Goal: Task Accomplishment & Management: Complete application form

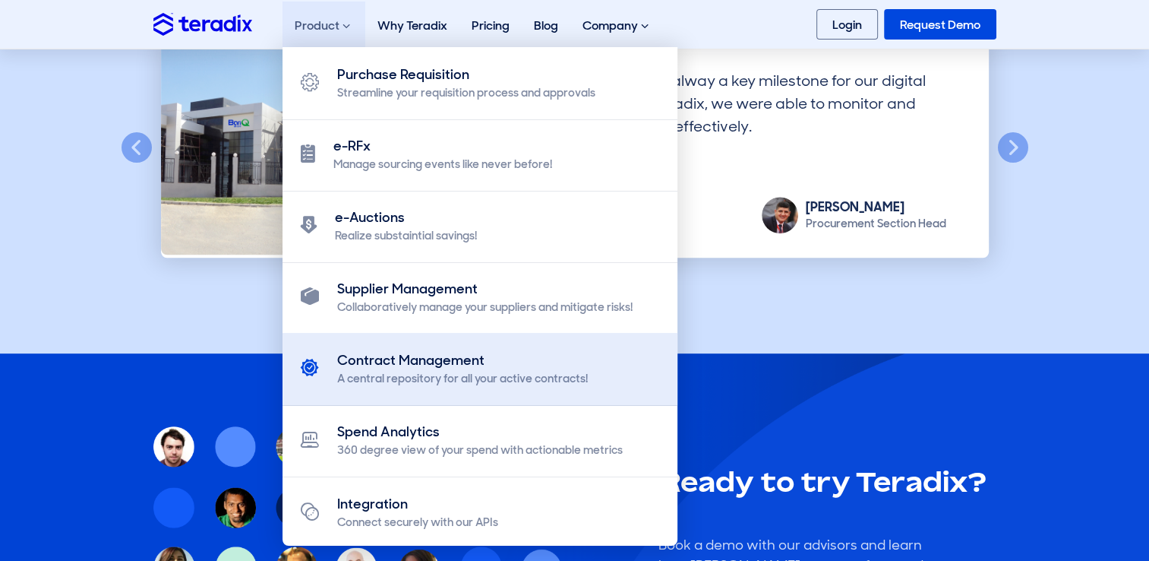
scroll to position [1401, 0]
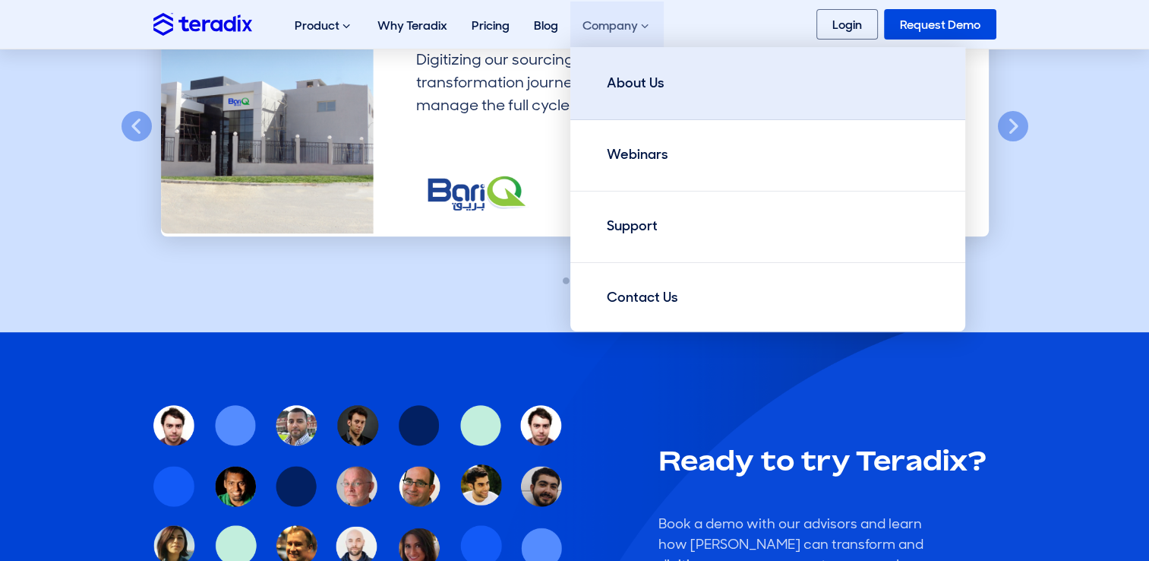
click at [642, 68] on link "About Us" at bounding box center [767, 83] width 395 height 73
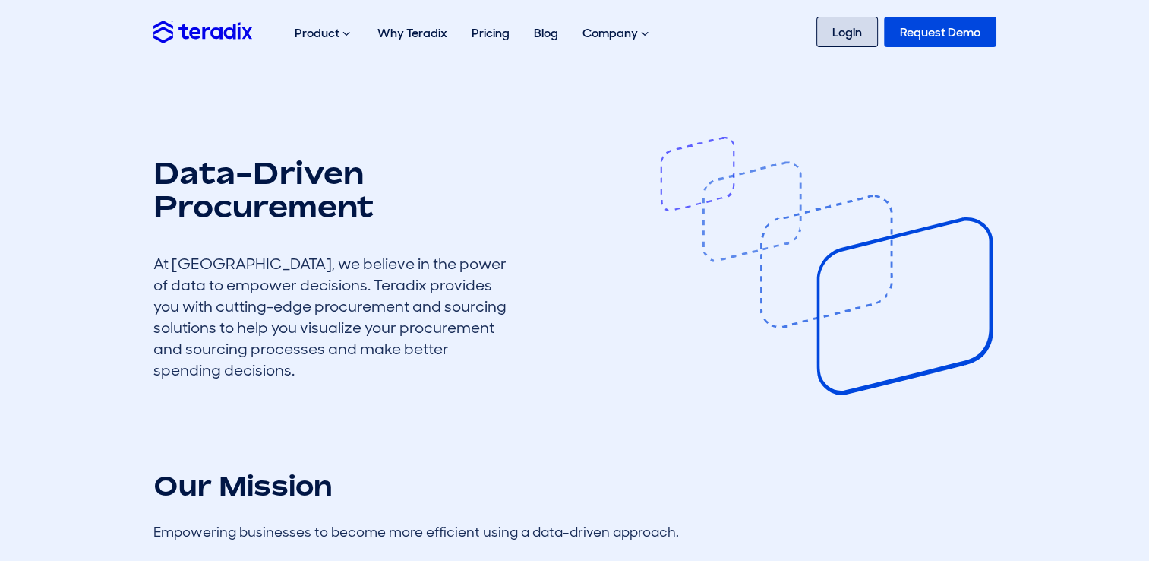
click at [867, 39] on link "Login" at bounding box center [847, 32] width 62 height 30
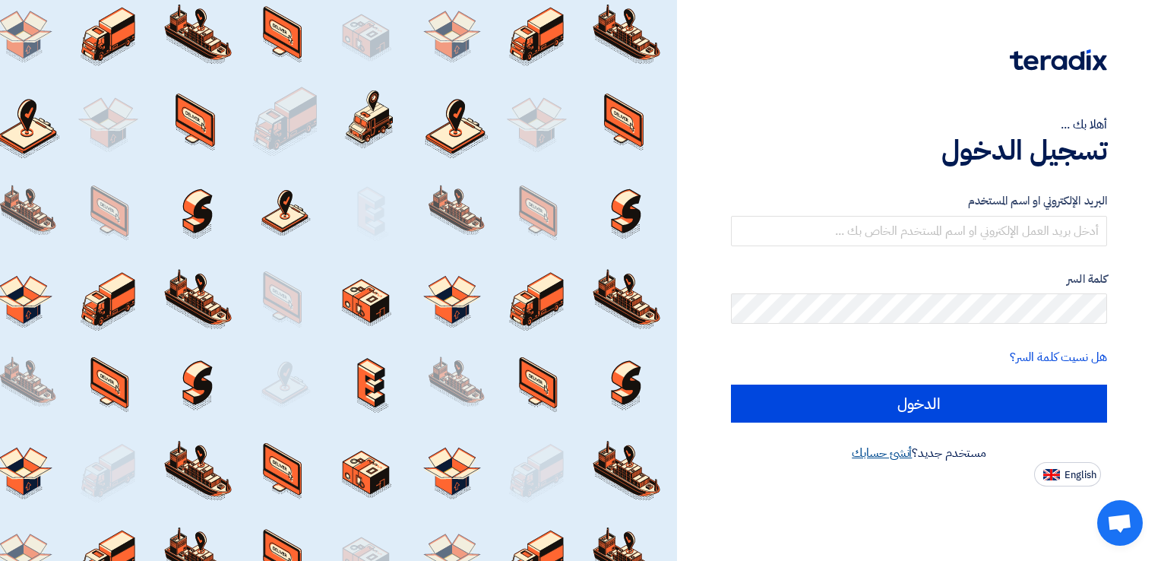
click at [857, 454] on link "أنشئ حسابك" at bounding box center [881, 453] width 60 height 18
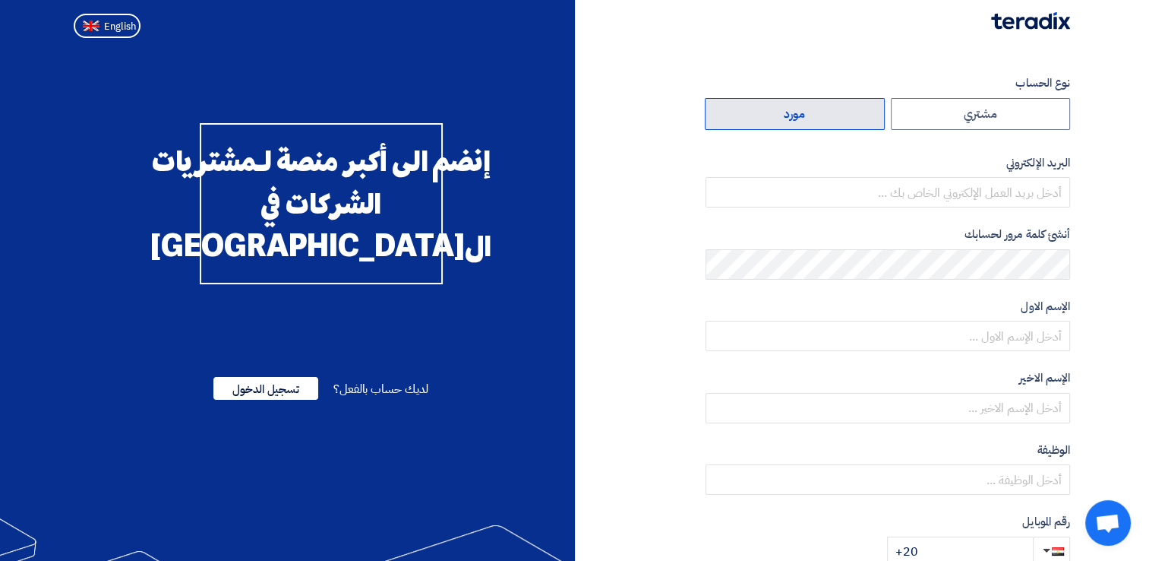
click at [810, 108] on label "مورد" at bounding box center [795, 114] width 180 height 32
click at [810, 108] on input "مورد" at bounding box center [795, 114] width 178 height 30
radio input "true"
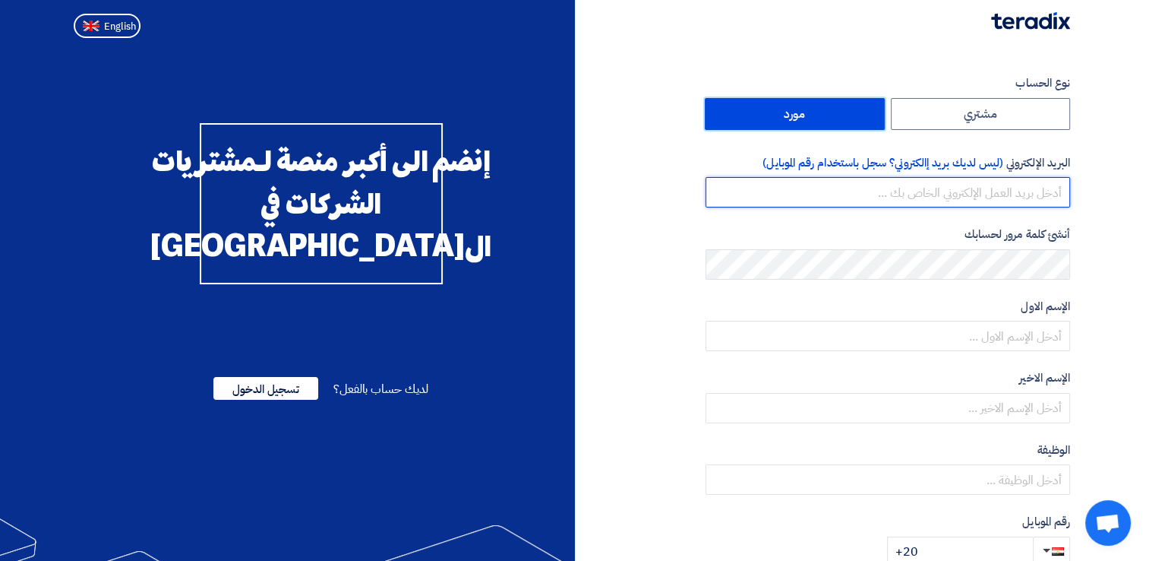
click at [984, 203] on input "email" at bounding box center [888, 192] width 365 height 30
type input "m.khaled12496@gmail.com"
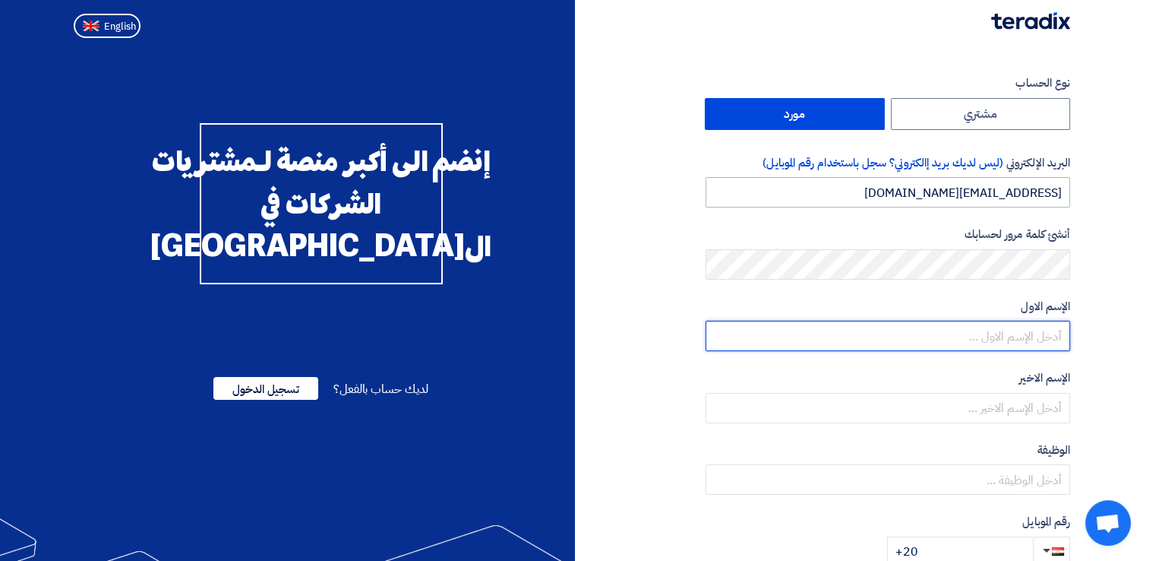
type input "Mahmoud"
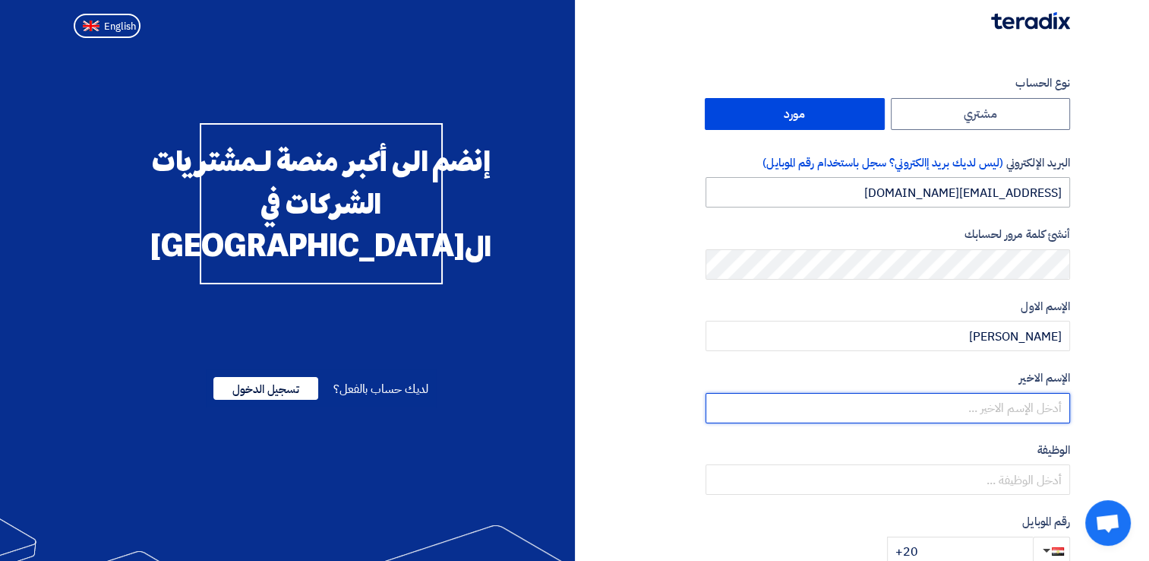
type input "Abdelrahman"
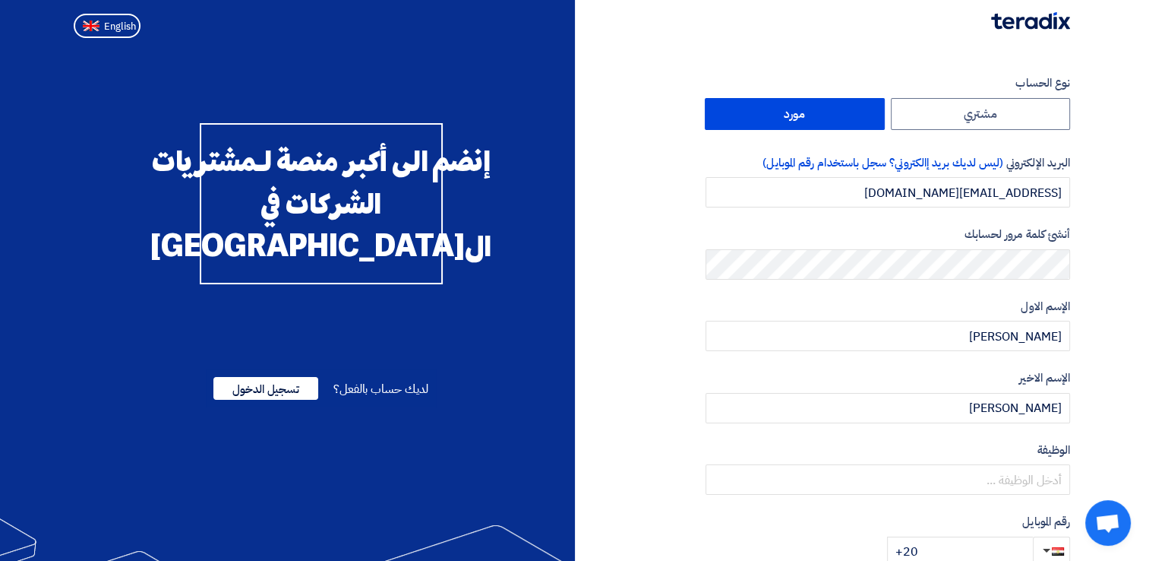
click at [939, 279] on form "نوع الحساب مشتري مورد البريد الإلكتروني (ليس لديك بريد إالكتروني؟ سجل باستخدام …" at bounding box center [888, 320] width 365 height 492
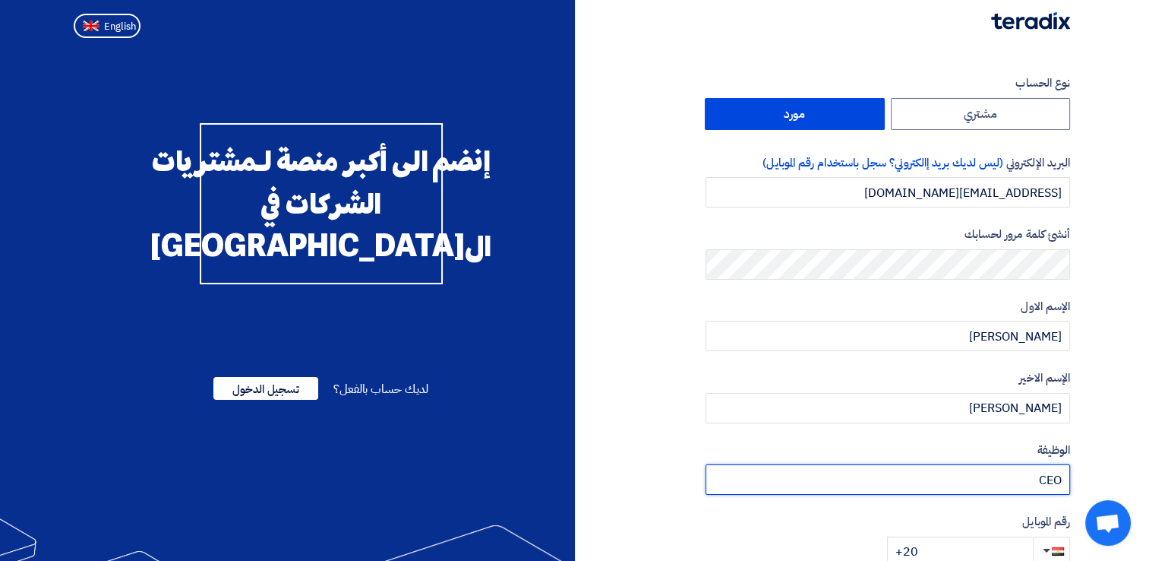
type input "CEO"
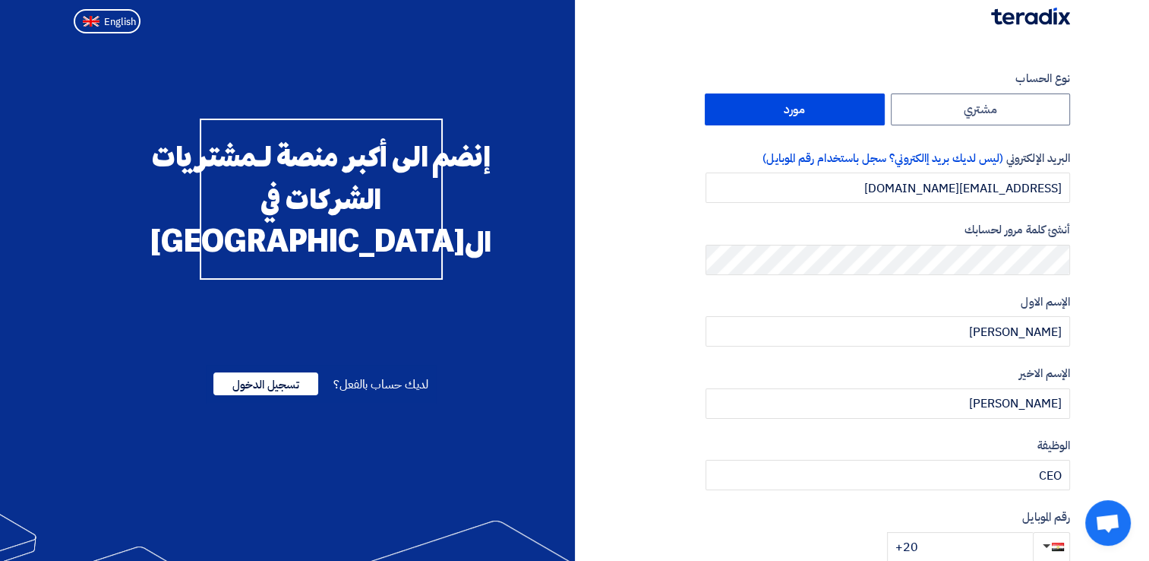
scroll to position [271, 0]
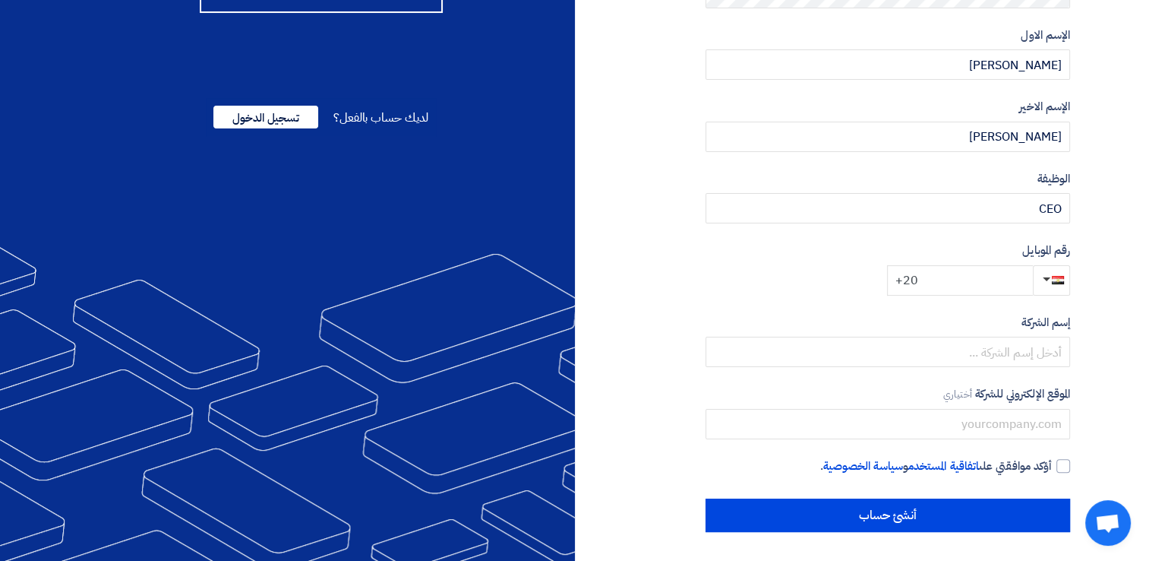
click at [941, 265] on input "+20" at bounding box center [960, 280] width 146 height 30
type input "+20 1000658111"
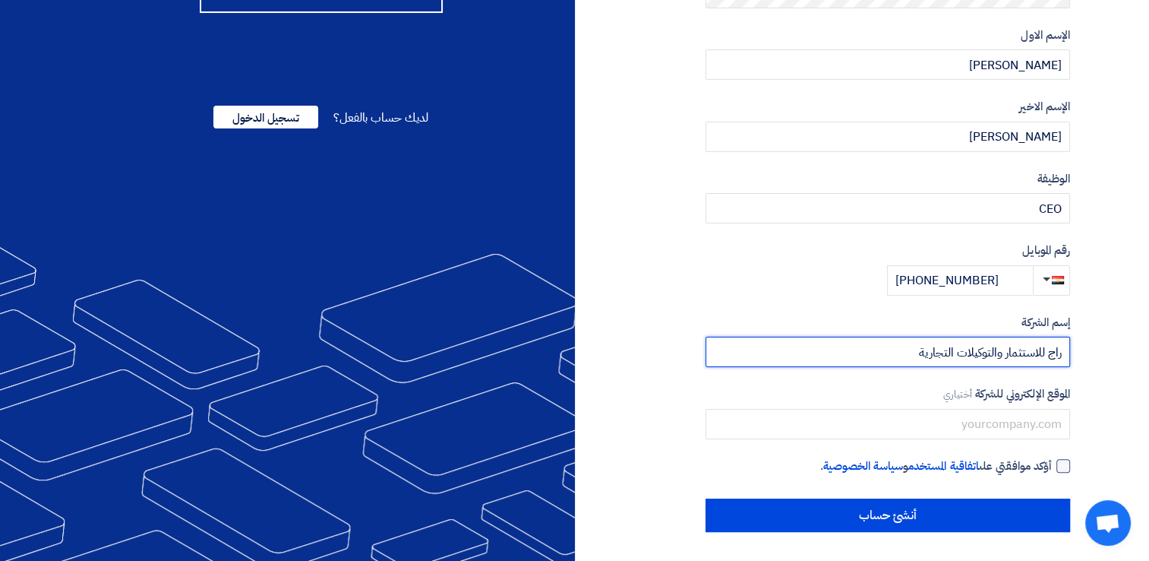
type input "راج للاستثمار والتوكيلات التجارية"
click at [1063, 466] on div at bounding box center [1063, 466] width 14 height 14
click at [1052, 466] on input "أؤكد موافقتي على اتفاقية المستخدم و سياسة الخصوصية ." at bounding box center [869, 472] width 365 height 30
checkbox input "true"
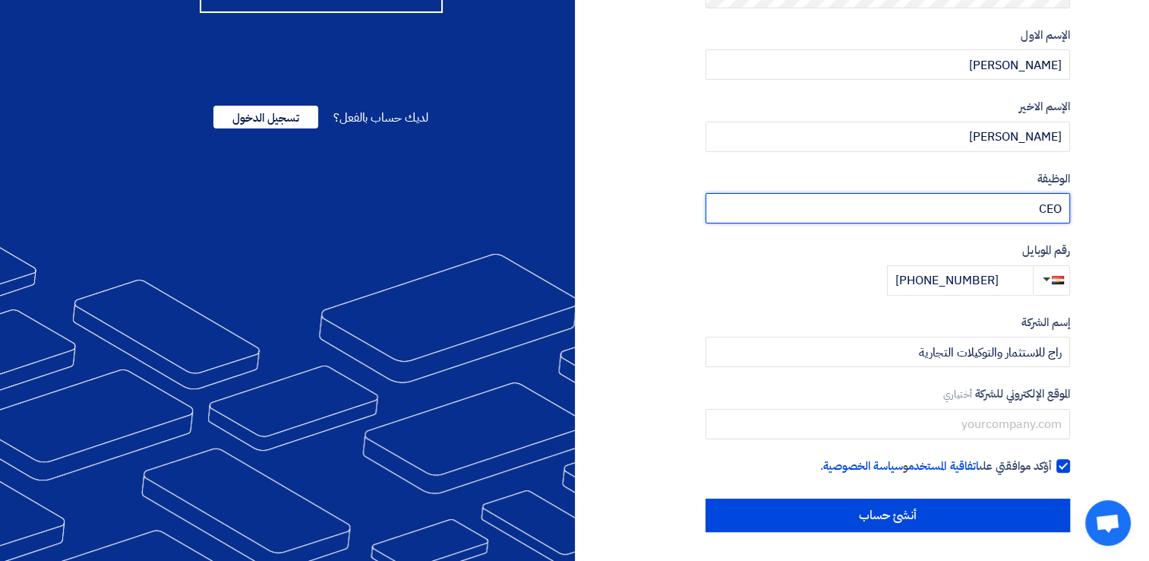
click at [1033, 216] on input "CEO" at bounding box center [888, 208] width 365 height 30
click at [1034, 213] on input "CEO" at bounding box center [888, 208] width 365 height 30
type input "شريك"
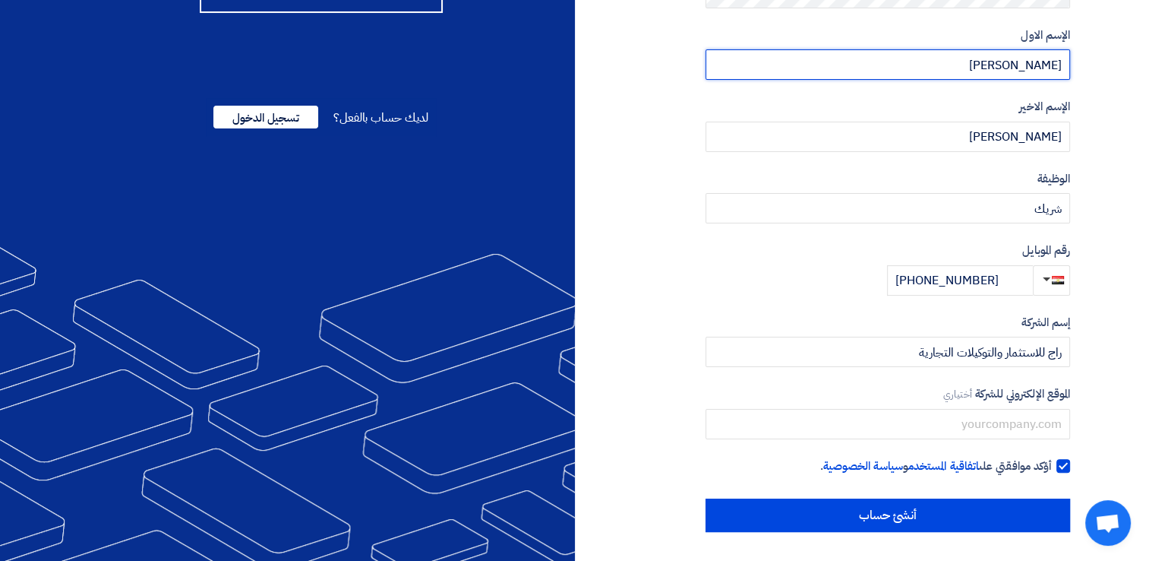
click at [1029, 65] on input "Mahmoud" at bounding box center [888, 64] width 365 height 30
type input "محمود"
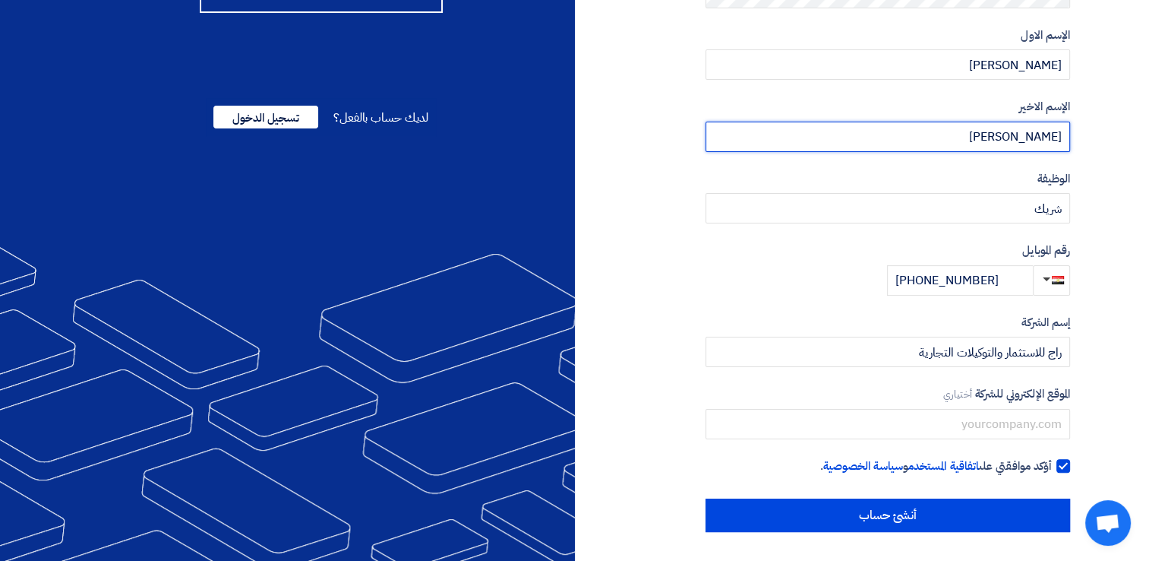
click at [1052, 131] on input "Abdelrahman" at bounding box center [888, 137] width 365 height 30
type input "Abdelrahman"
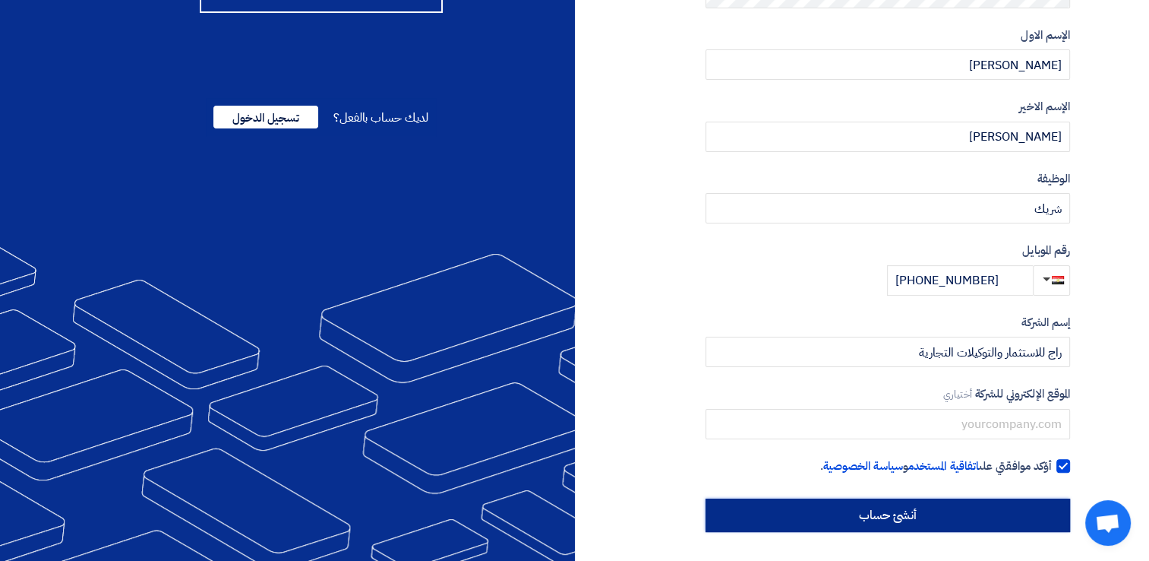
click at [974, 514] on input "أنشئ حساب" at bounding box center [888, 514] width 365 height 33
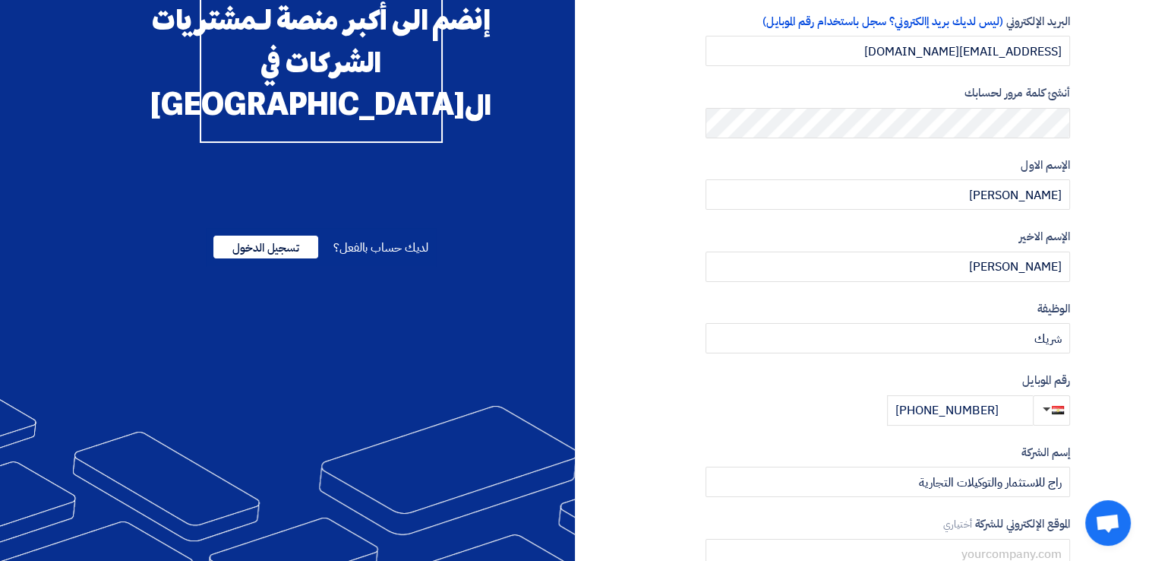
scroll to position [0, 0]
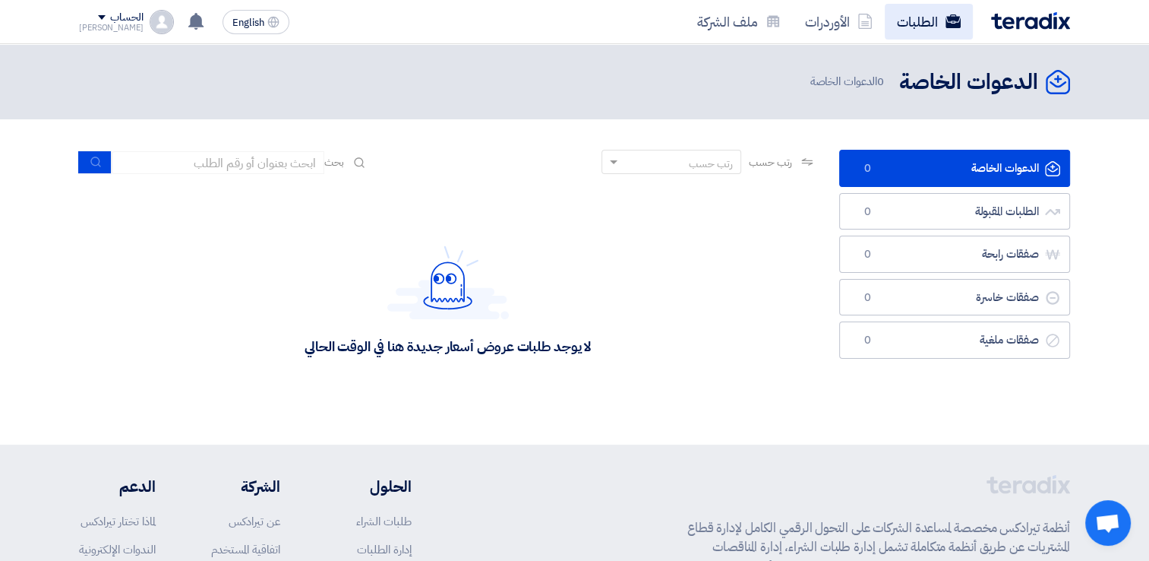
click at [898, 26] on link "الطلبات" at bounding box center [929, 22] width 88 height 36
click at [816, 24] on link "الأوردرات" at bounding box center [839, 22] width 92 height 36
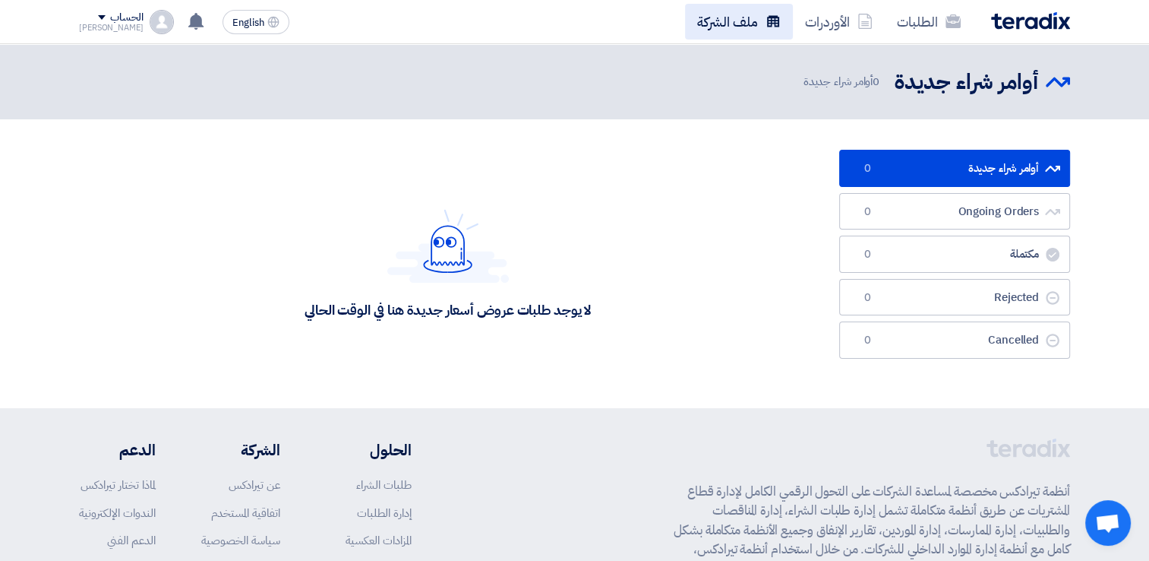
click at [754, 24] on link "ملف الشركة" at bounding box center [739, 22] width 108 height 36
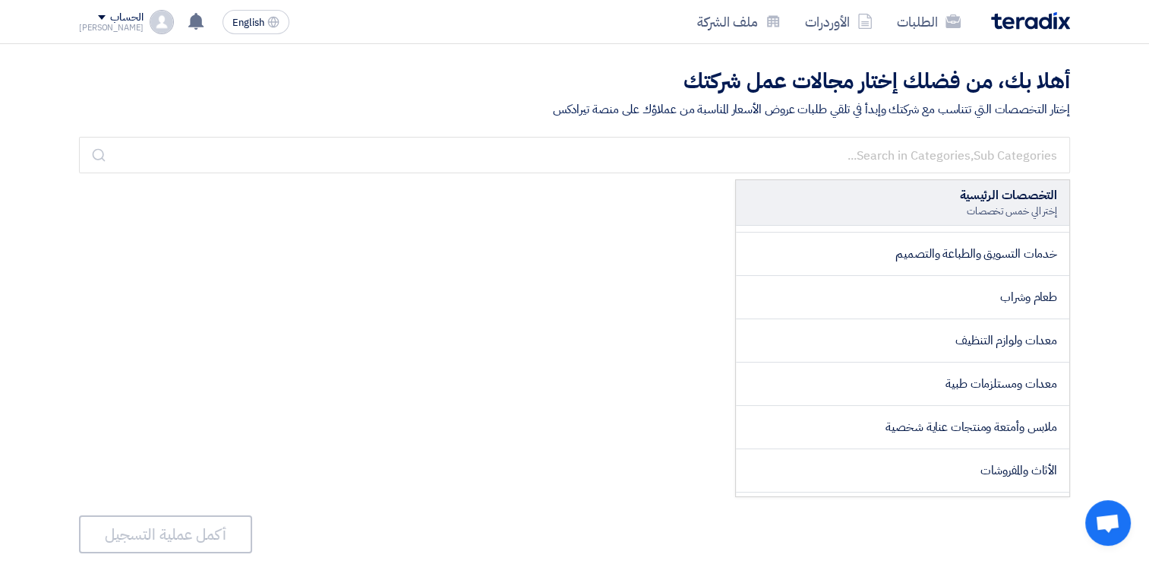
scroll to position [380, 0]
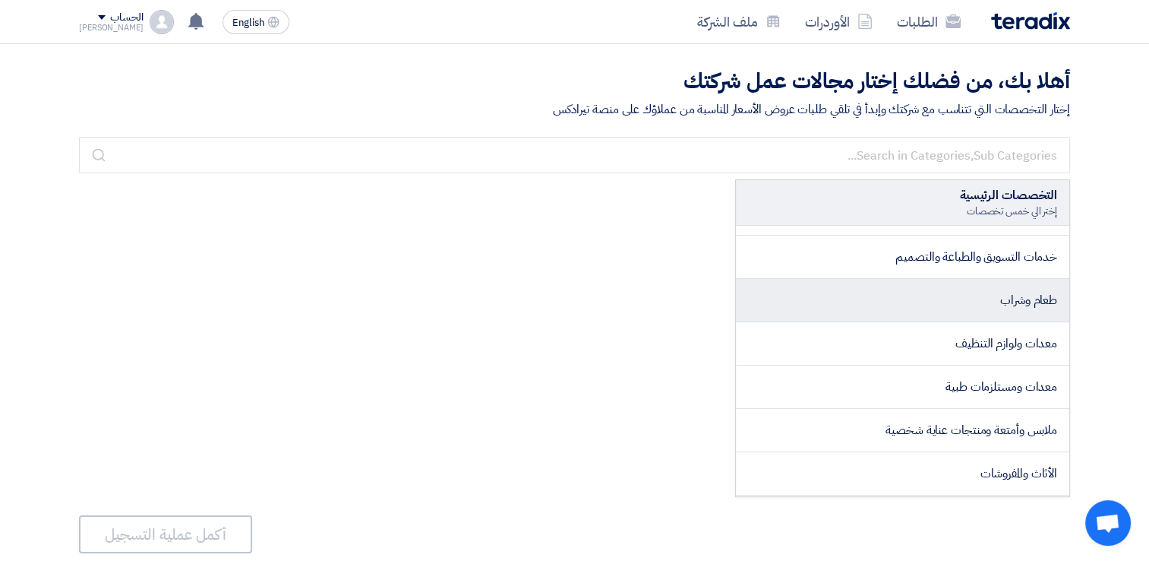
click at [1002, 300] on span "طعام وشراب" at bounding box center [1028, 300] width 57 height 18
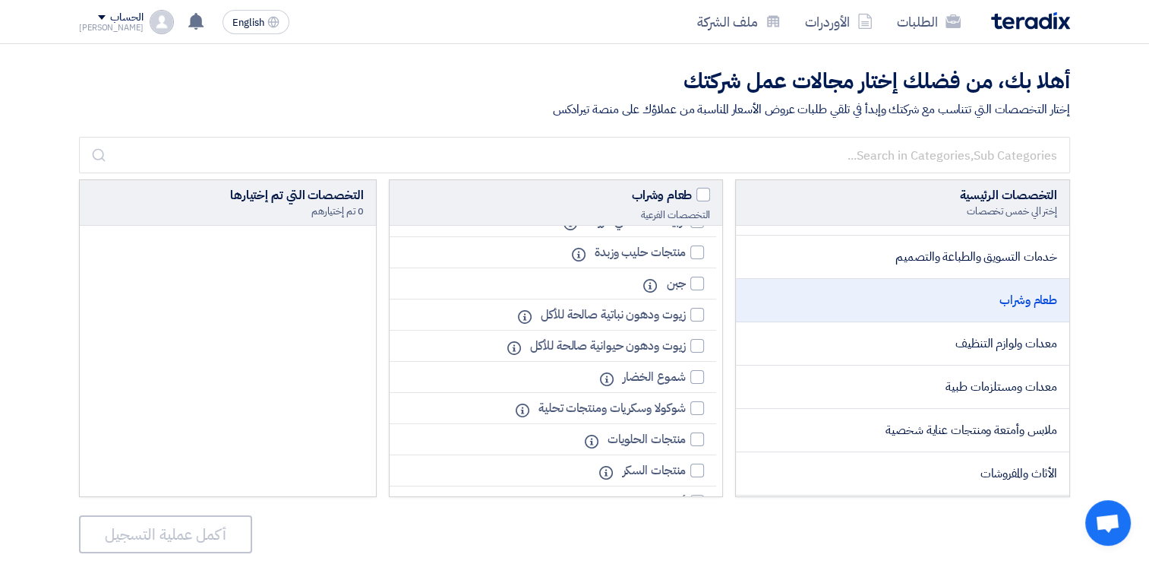
scroll to position [608, 0]
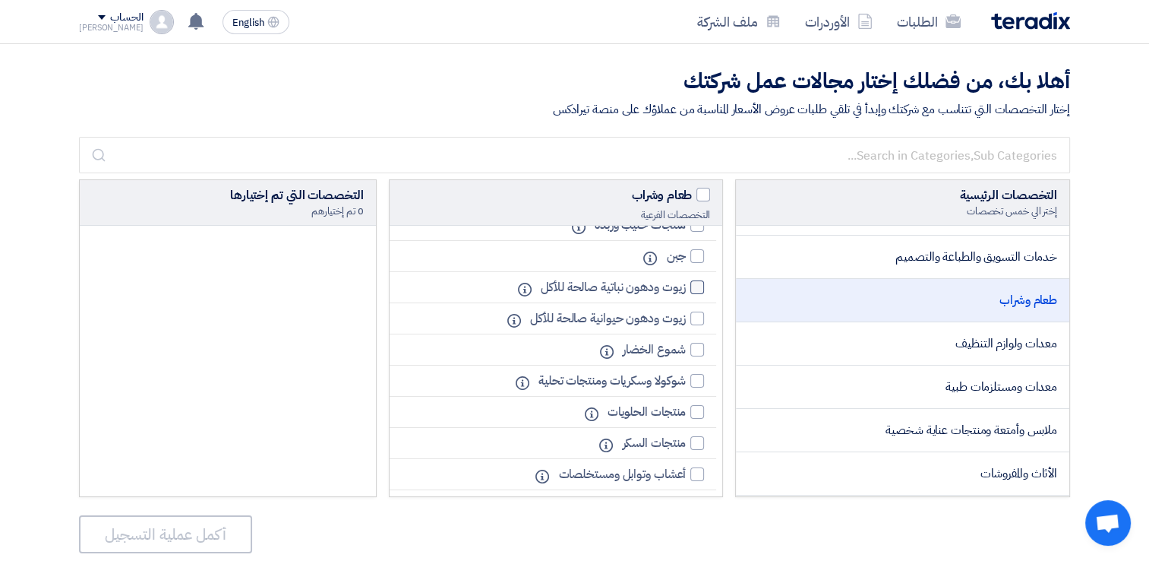
click at [701, 294] on div at bounding box center [697, 287] width 14 height 14
click at [686, 292] on input "زيوت ودهون نباتية صالحة للأكل" at bounding box center [681, 288] width 10 height 10
checkbox input "true"
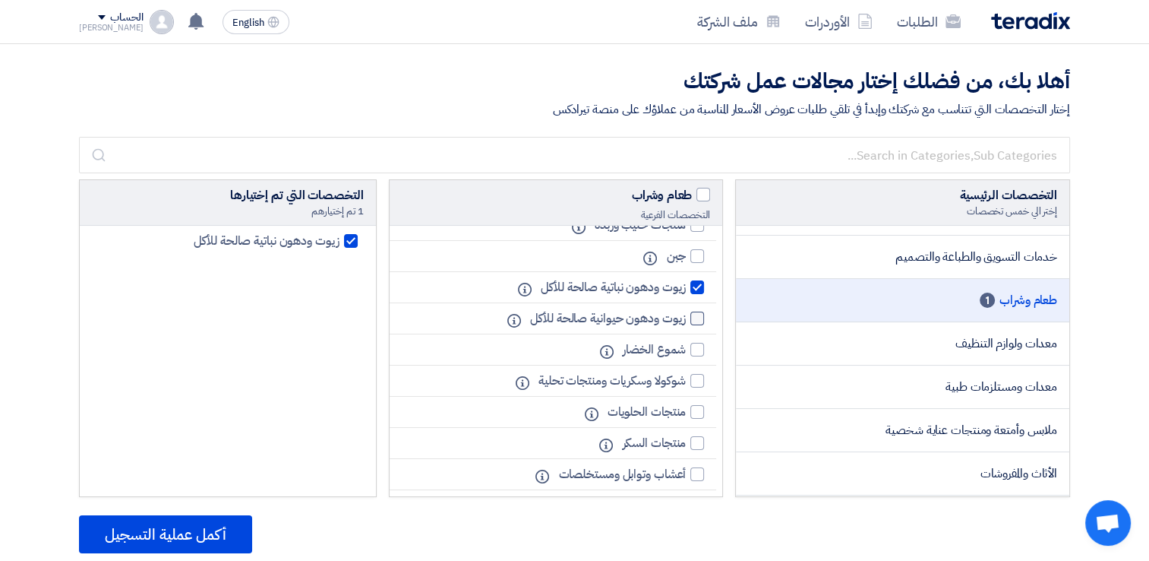
click at [697, 325] on div at bounding box center [697, 318] width 14 height 14
click at [686, 324] on input "زيوت ودهون حيوانية صالحة للأكل" at bounding box center [681, 319] width 10 height 10
checkbox input "true"
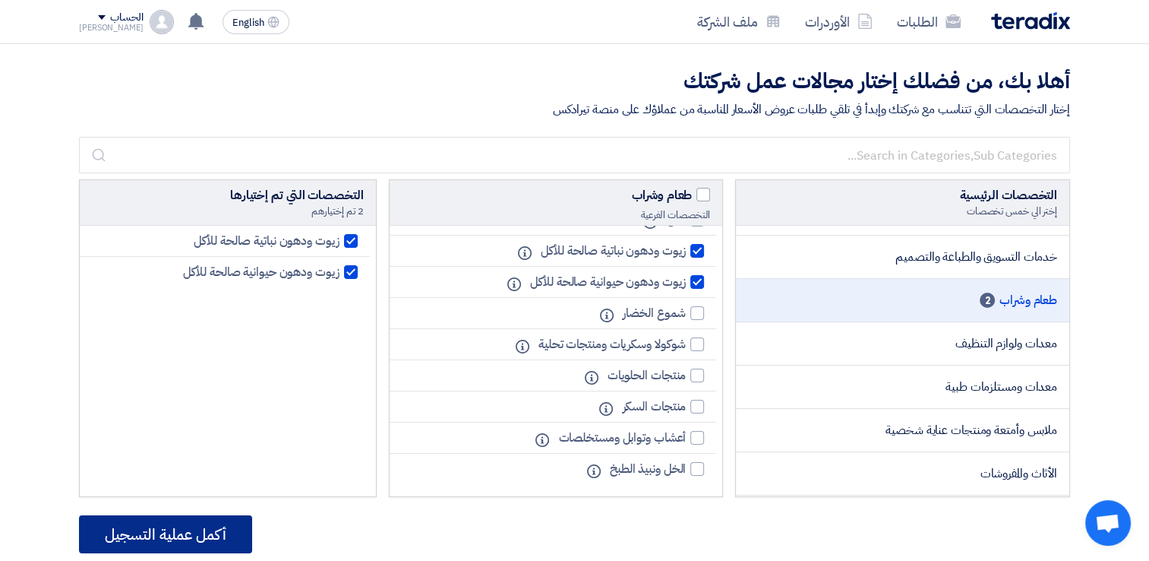
click at [192, 549] on button "أكمل عملية التسجيل" at bounding box center [165, 534] width 173 height 38
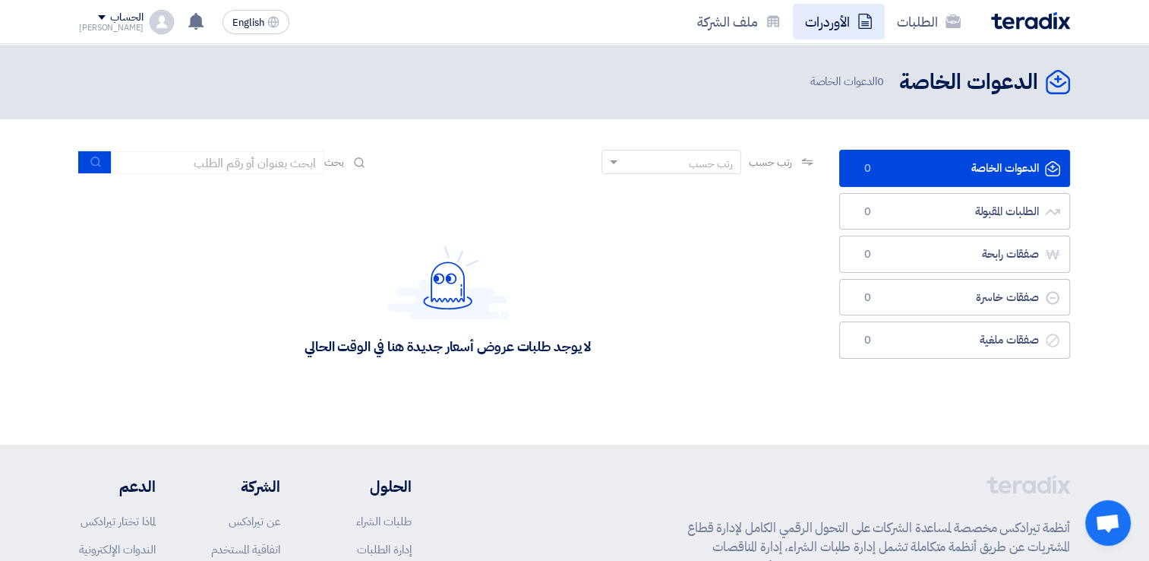
click at [826, 23] on link "الأوردرات" at bounding box center [839, 22] width 92 height 36
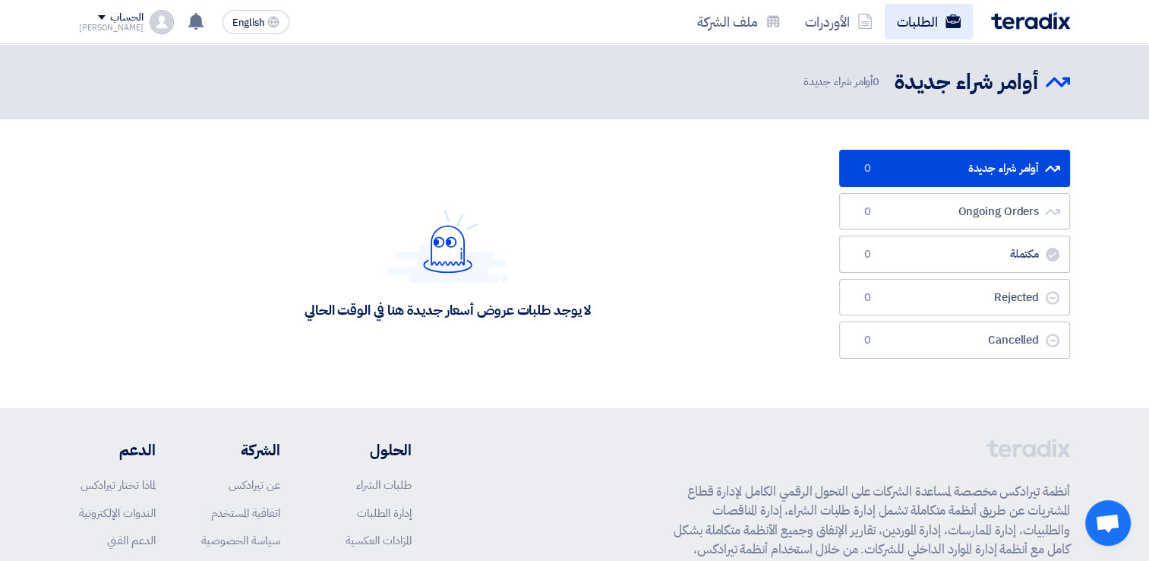
click at [924, 31] on link "الطلبات" at bounding box center [929, 22] width 88 height 36
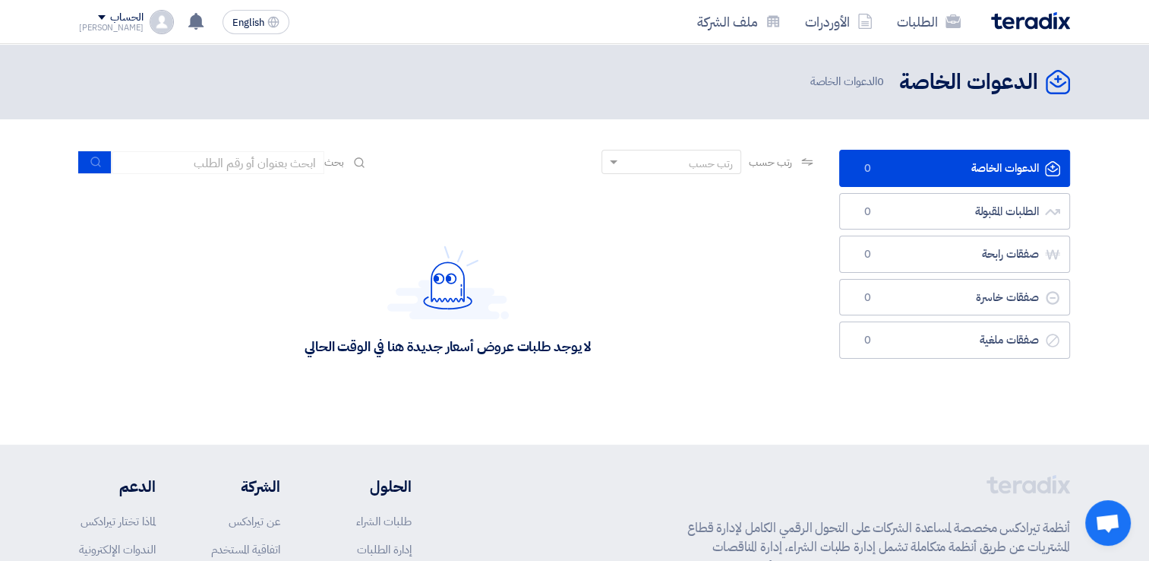
click at [1034, 20] on img at bounding box center [1030, 20] width 79 height 17
click at [1018, 21] on img at bounding box center [1030, 20] width 79 height 17
click at [741, 19] on link "ملف الشركة" at bounding box center [739, 22] width 108 height 36
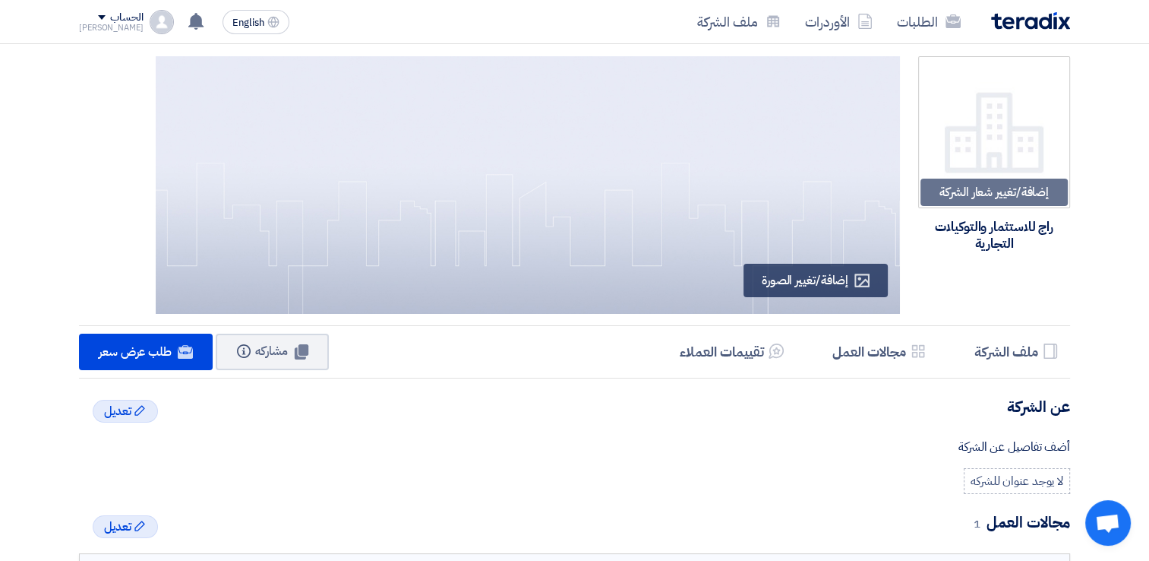
click at [1056, 17] on img at bounding box center [1030, 20] width 79 height 17
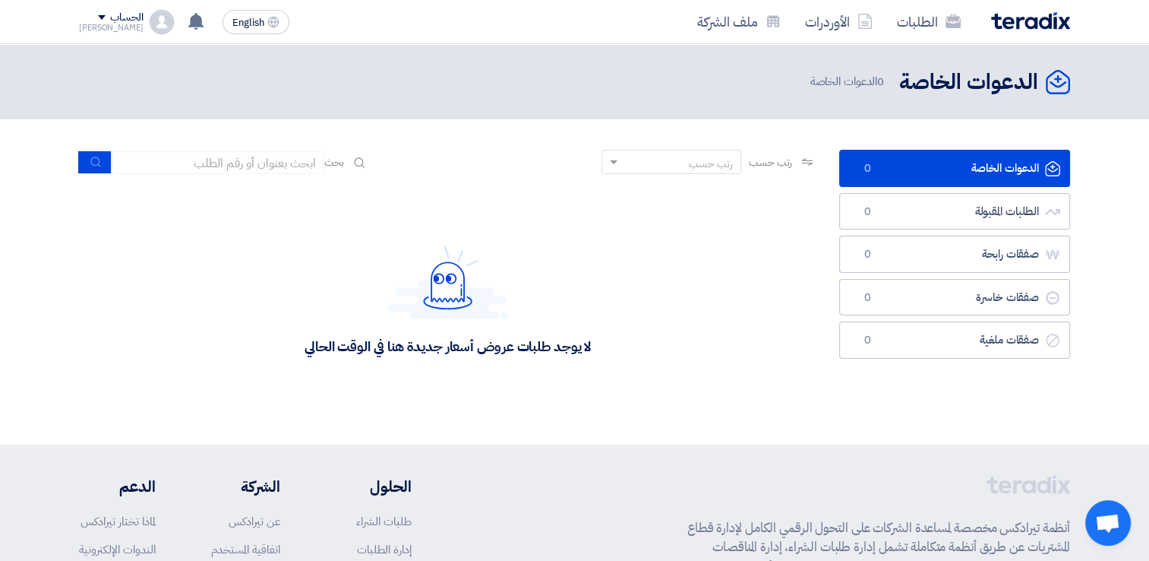
click at [110, 19] on div "الحساب" at bounding box center [126, 17] width 33 height 13
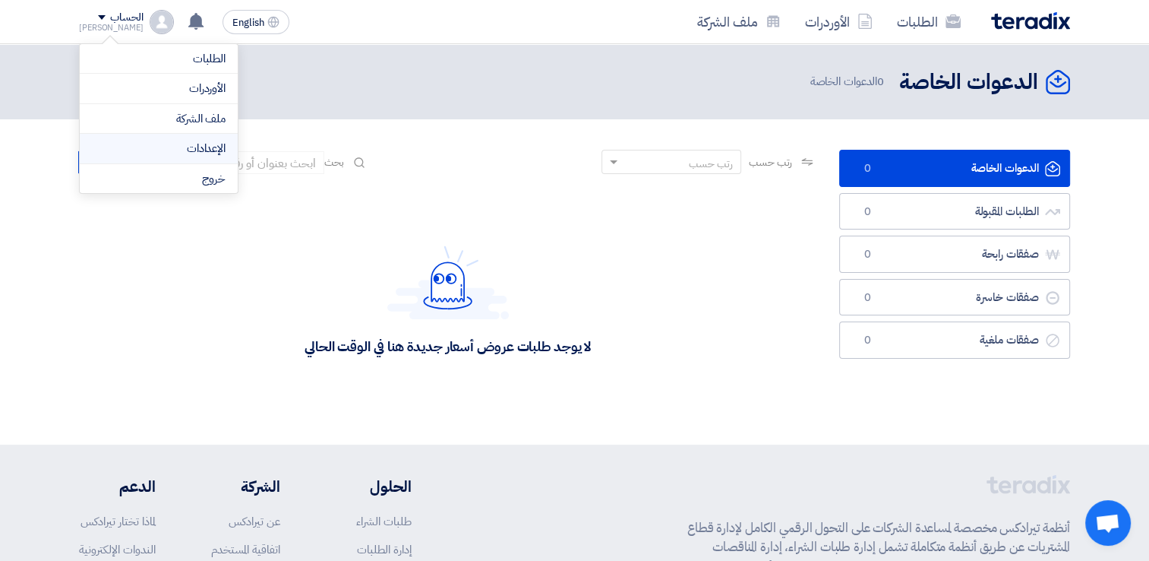
click at [216, 150] on link "الإعدادات" at bounding box center [159, 148] width 134 height 17
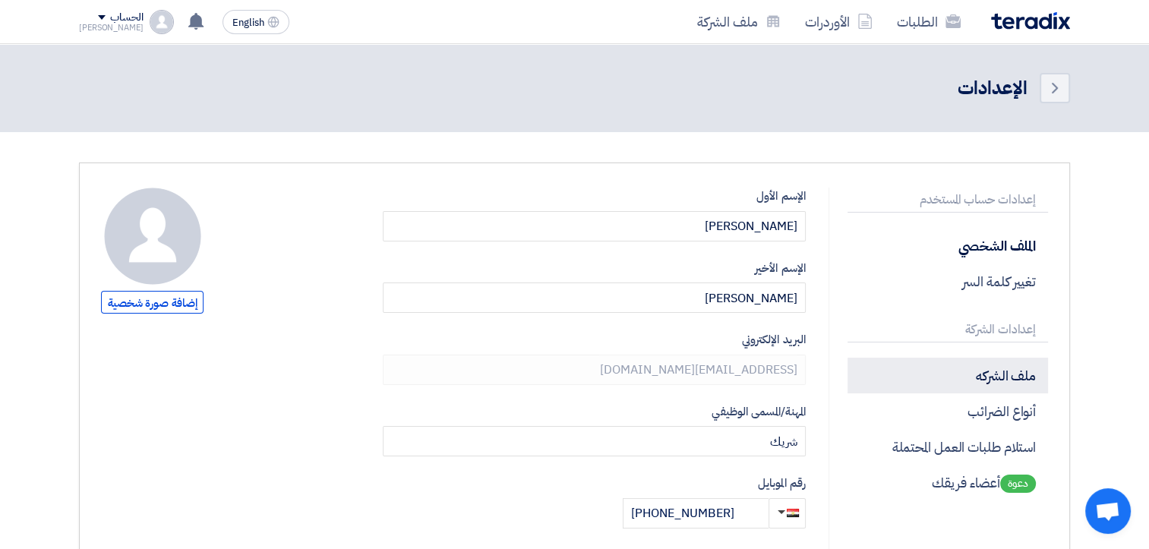
click at [988, 374] on p "ملف الشركه" at bounding box center [948, 376] width 201 height 36
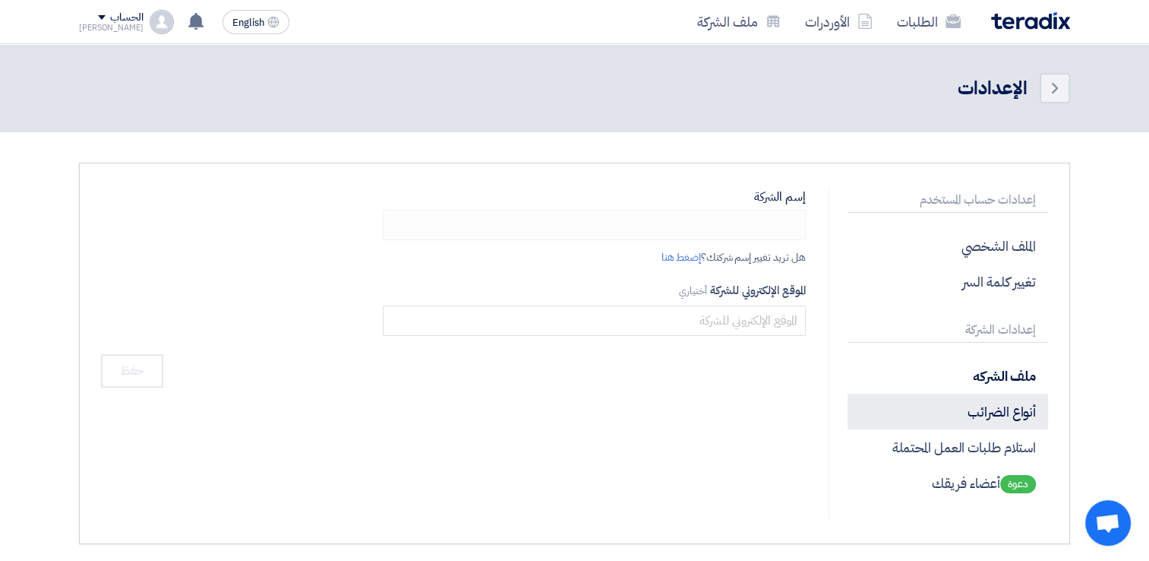
type input "راج للاستثمار والتوكيلات التجارية"
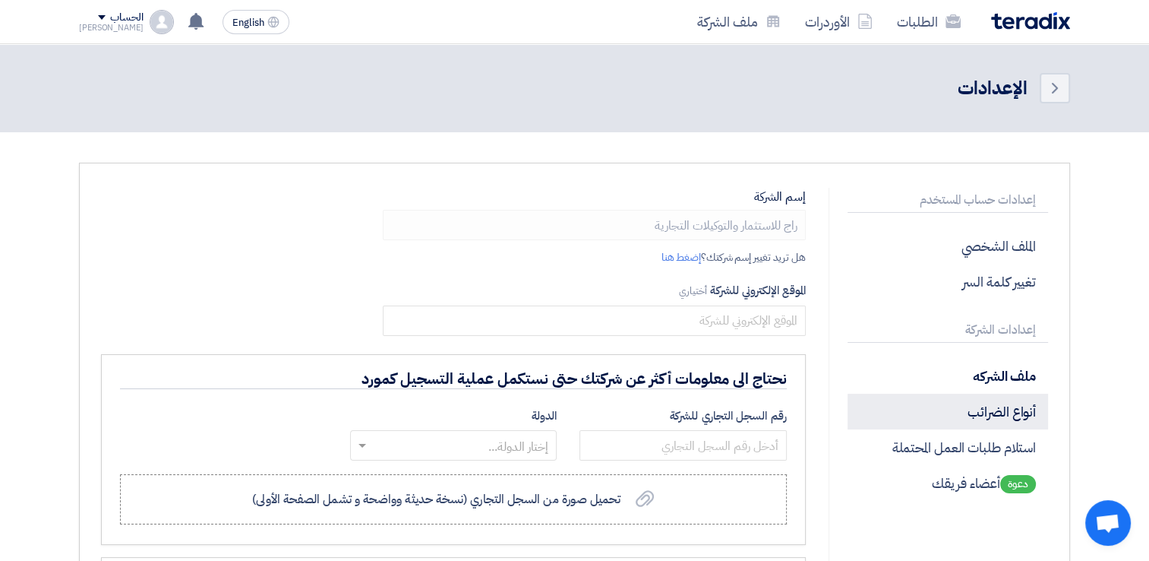
click at [988, 411] on p "أنواع الضرائب" at bounding box center [948, 411] width 201 height 36
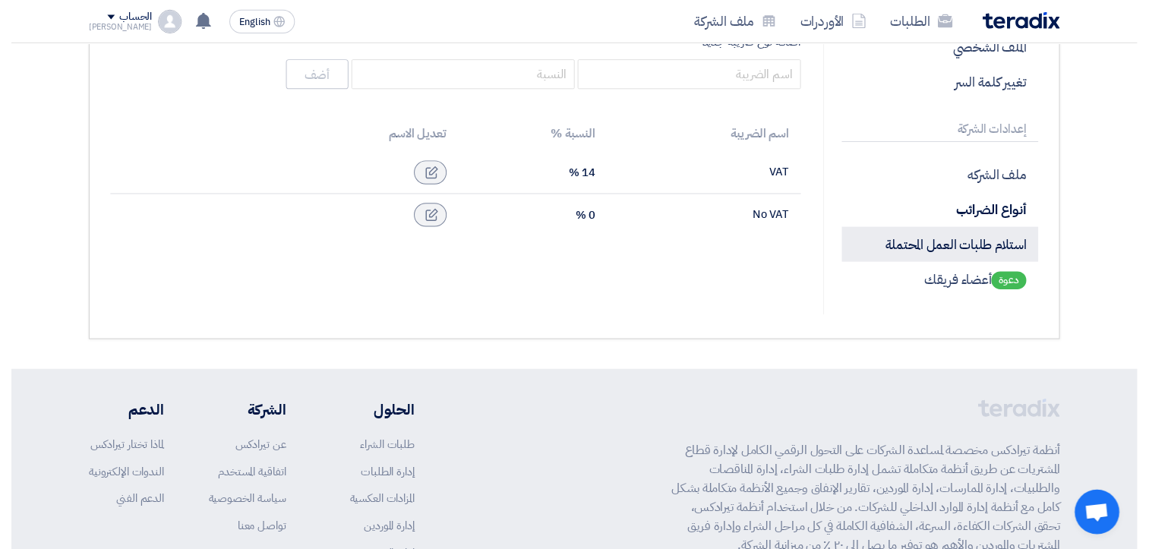
scroll to position [76, 0]
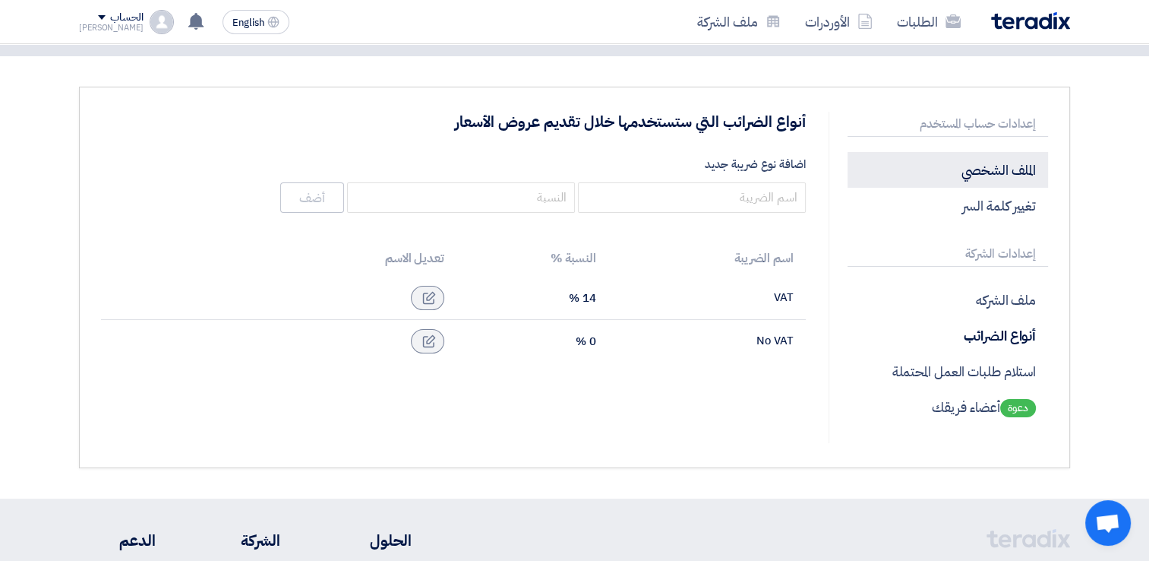
click at [955, 169] on p "الملف الشخصي" at bounding box center [948, 170] width 201 height 36
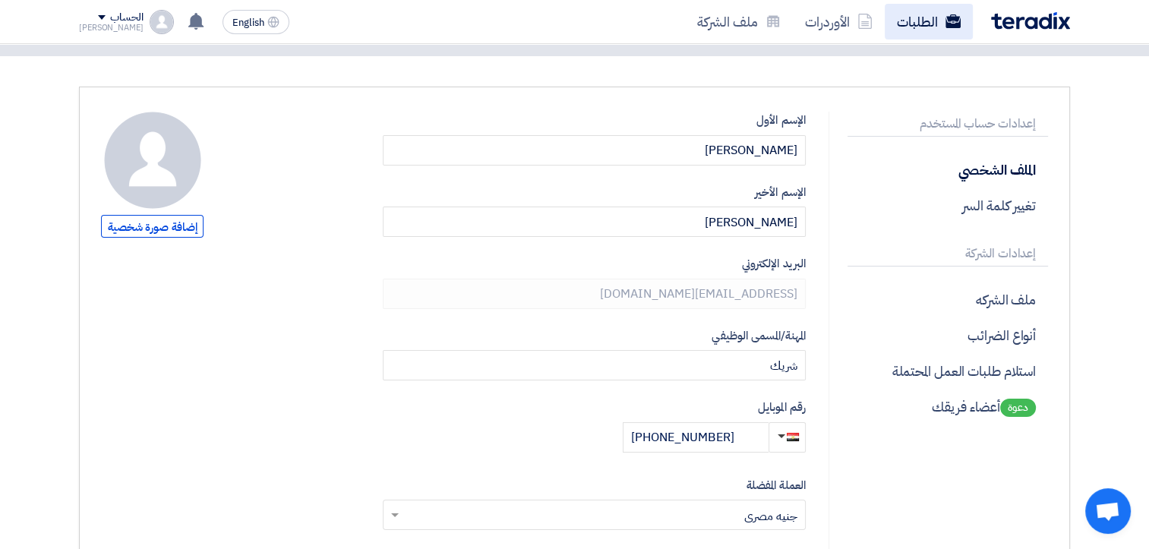
click at [947, 30] on link "الطلبات" at bounding box center [929, 22] width 88 height 36
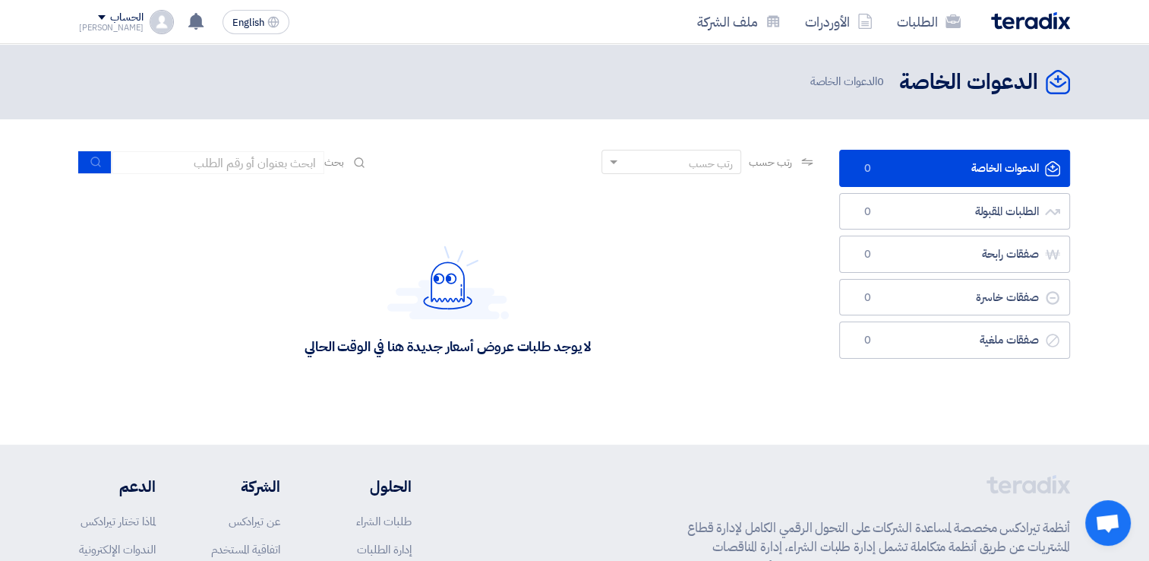
click at [122, 26] on div "[PERSON_NAME]" at bounding box center [111, 28] width 65 height 8
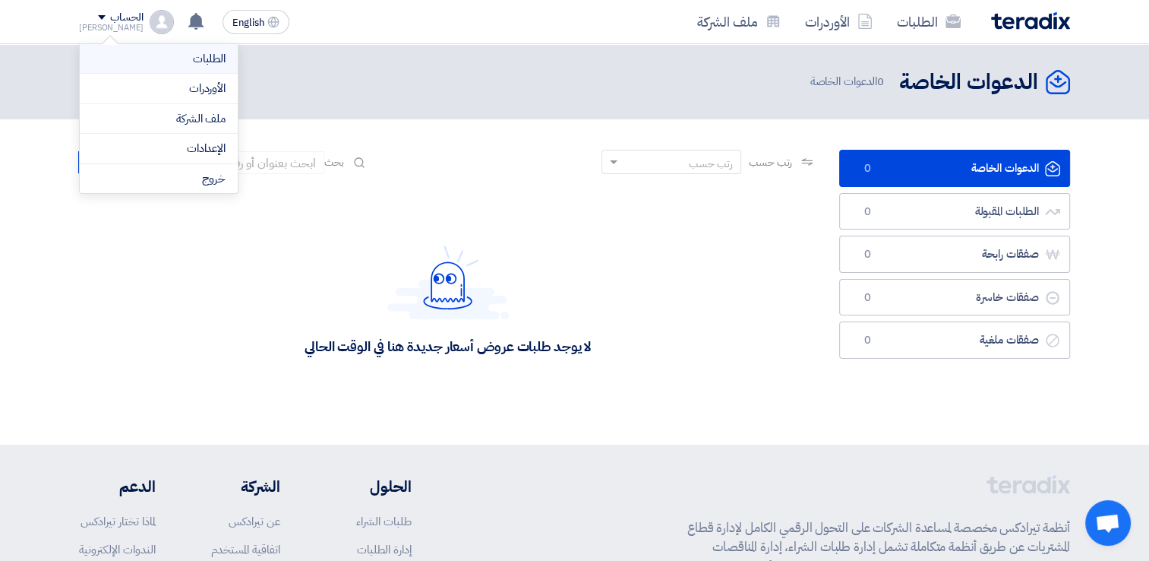
click at [209, 56] on link "الطلبات" at bounding box center [159, 58] width 134 height 17
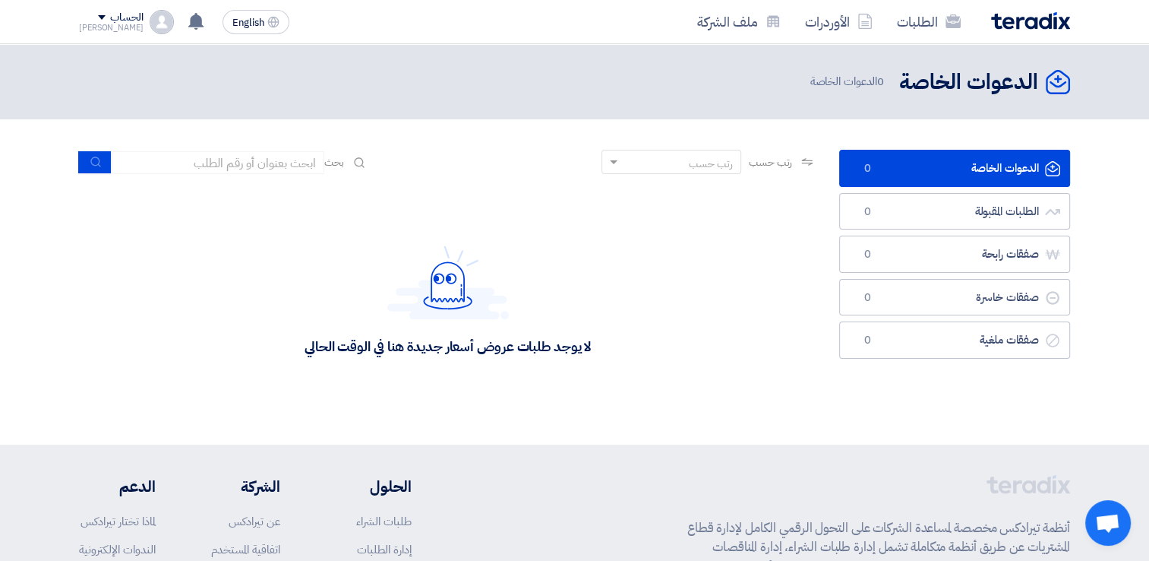
click at [80, 20] on div "الحساب" at bounding box center [111, 17] width 65 height 13
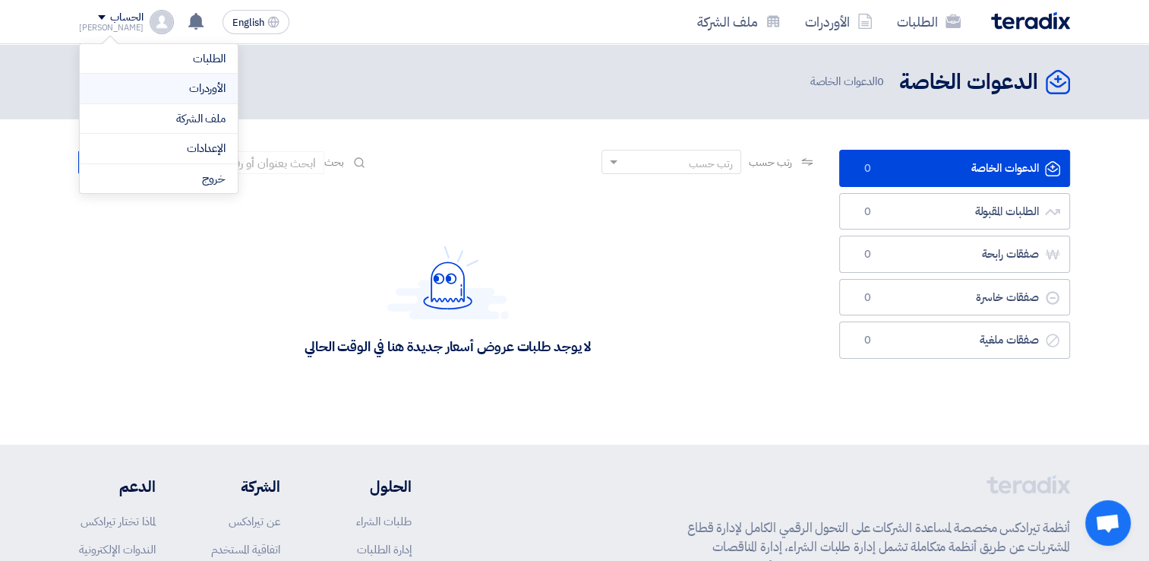
click at [201, 93] on link "الأوردرات" at bounding box center [159, 88] width 134 height 17
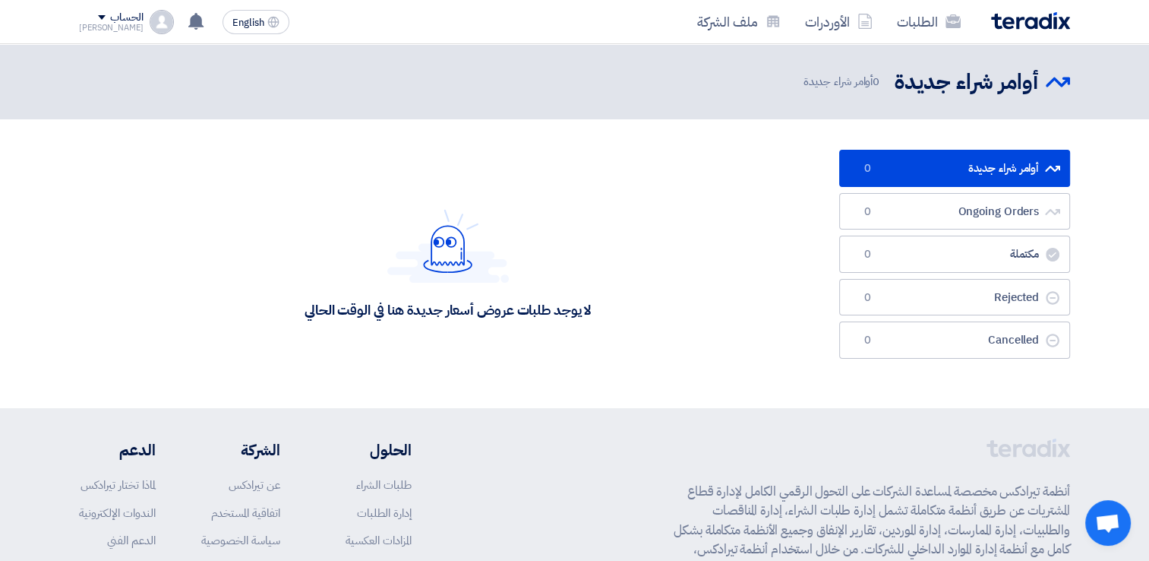
click at [150, 30] on img at bounding box center [162, 22] width 24 height 24
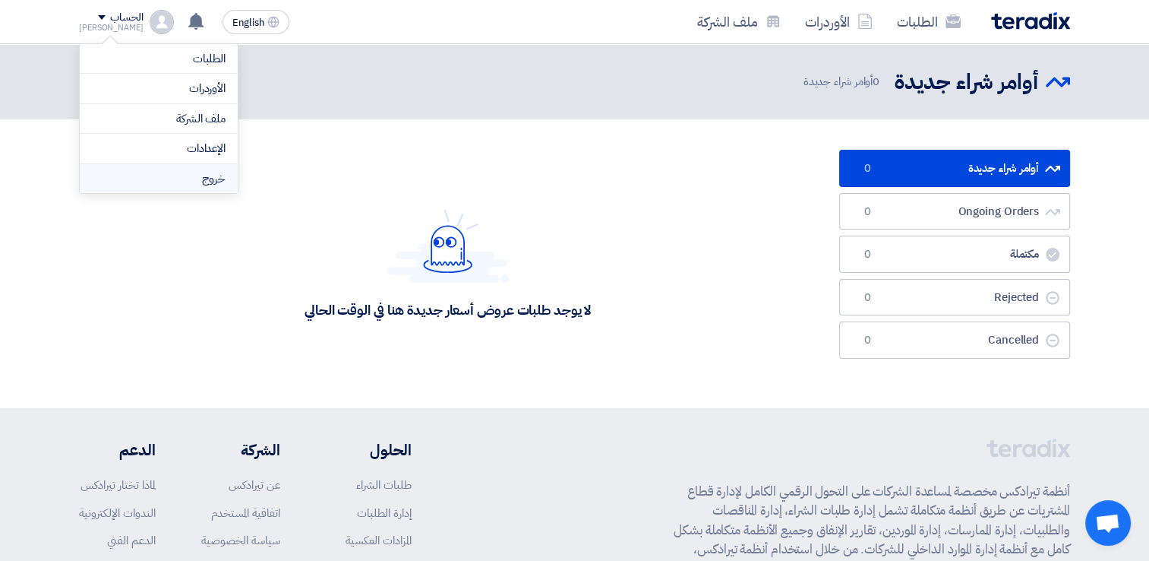
click at [188, 182] on li "خروج" at bounding box center [159, 179] width 158 height 30
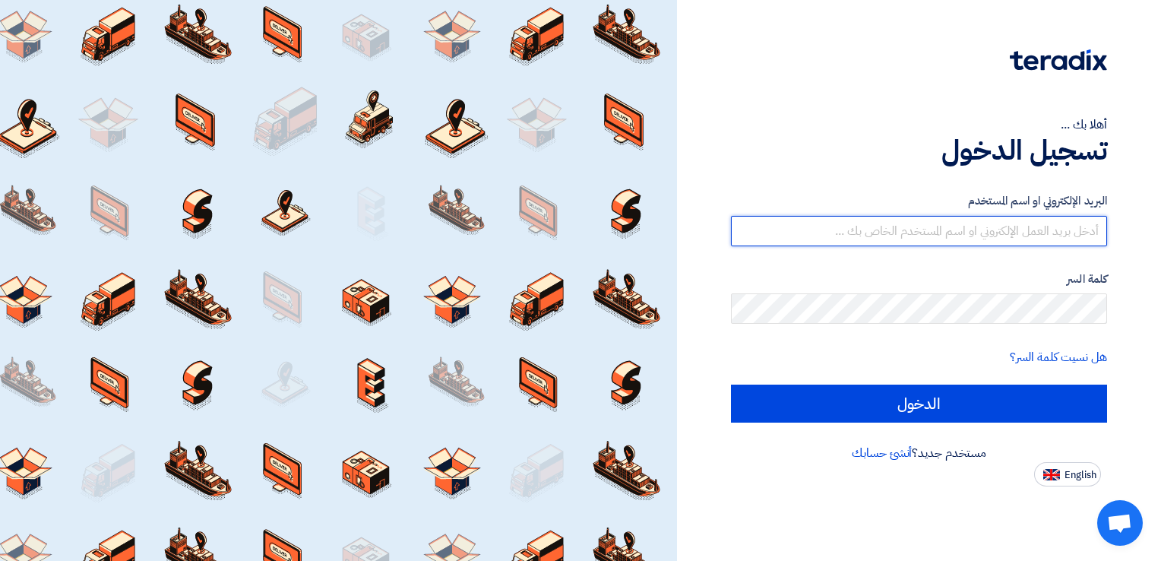
type input "m.khaled12496@gmail.com"
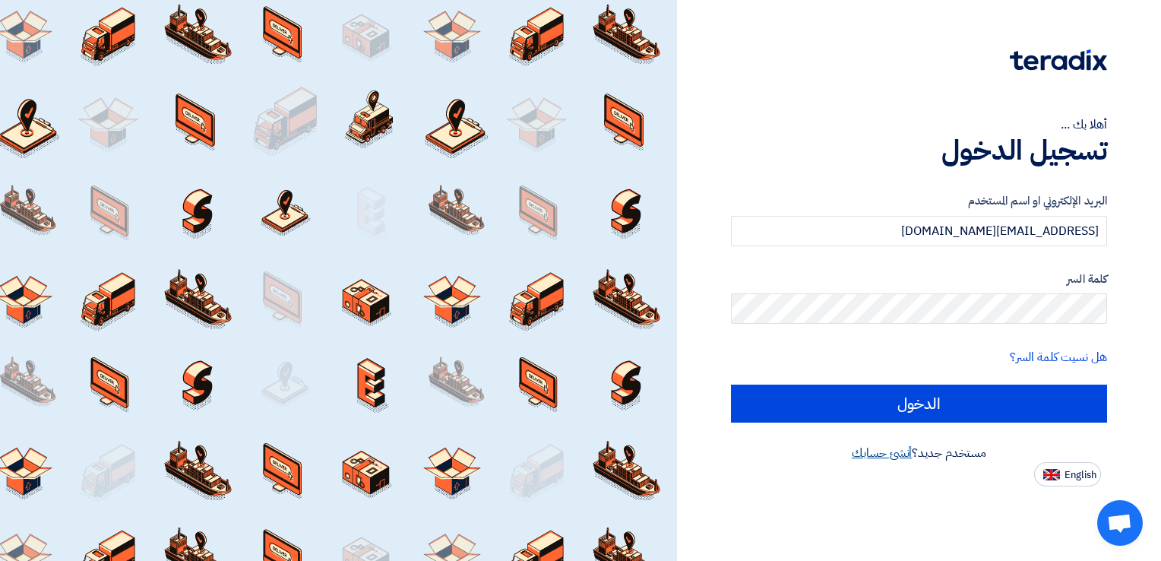
click at [887, 455] on link "أنشئ حسابك" at bounding box center [881, 453] width 60 height 18
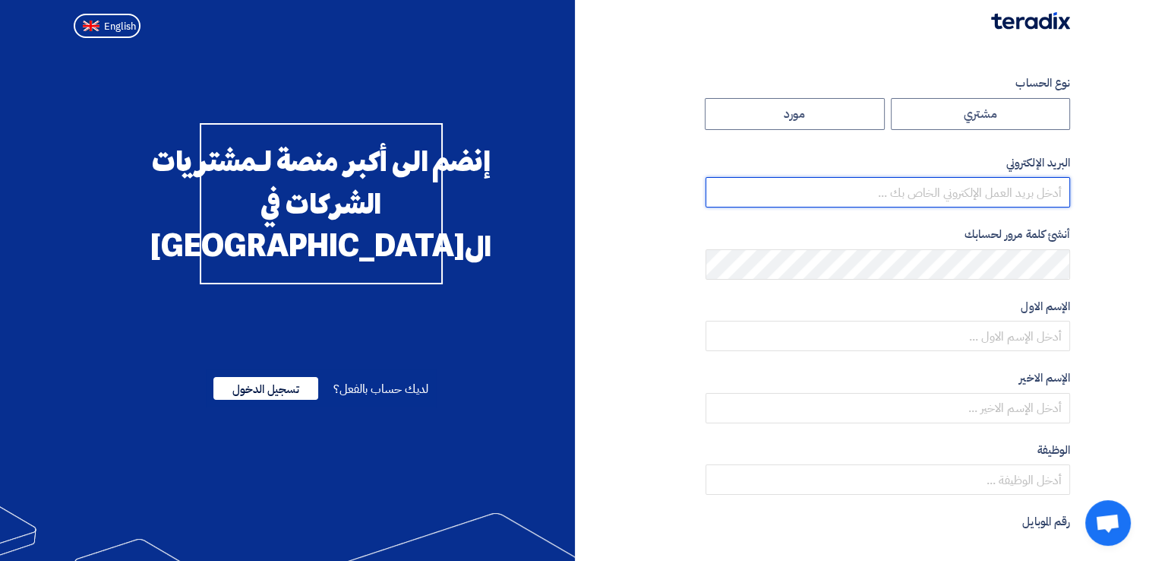
type input "m.khaled12496@gmail.com"
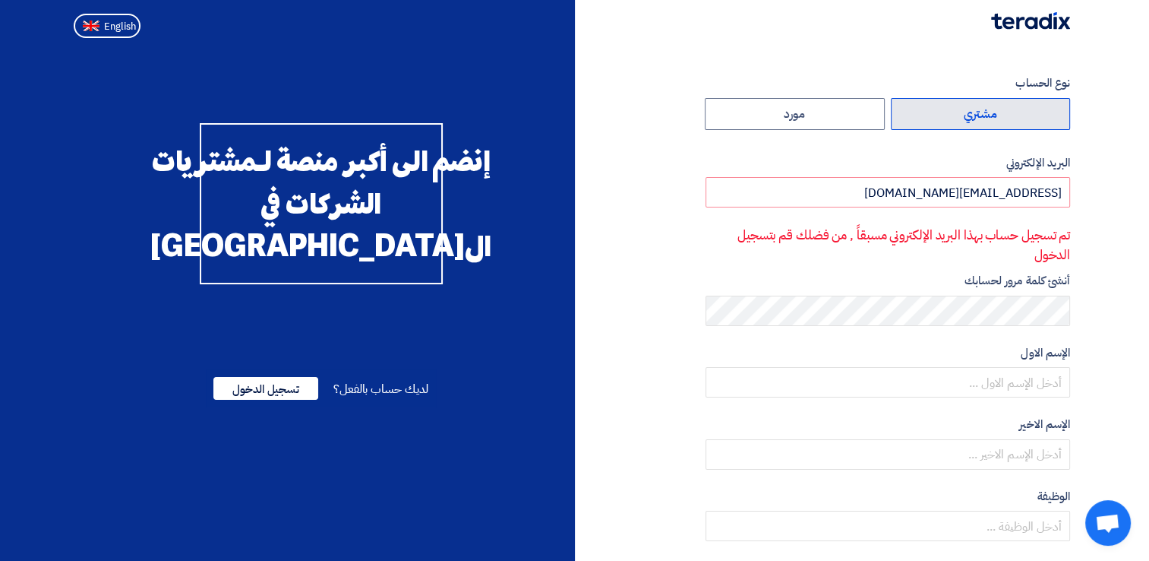
click at [949, 110] on label "مشتري" at bounding box center [981, 114] width 180 height 32
click at [949, 110] on input "مشتري" at bounding box center [981, 114] width 178 height 30
radio input "true"
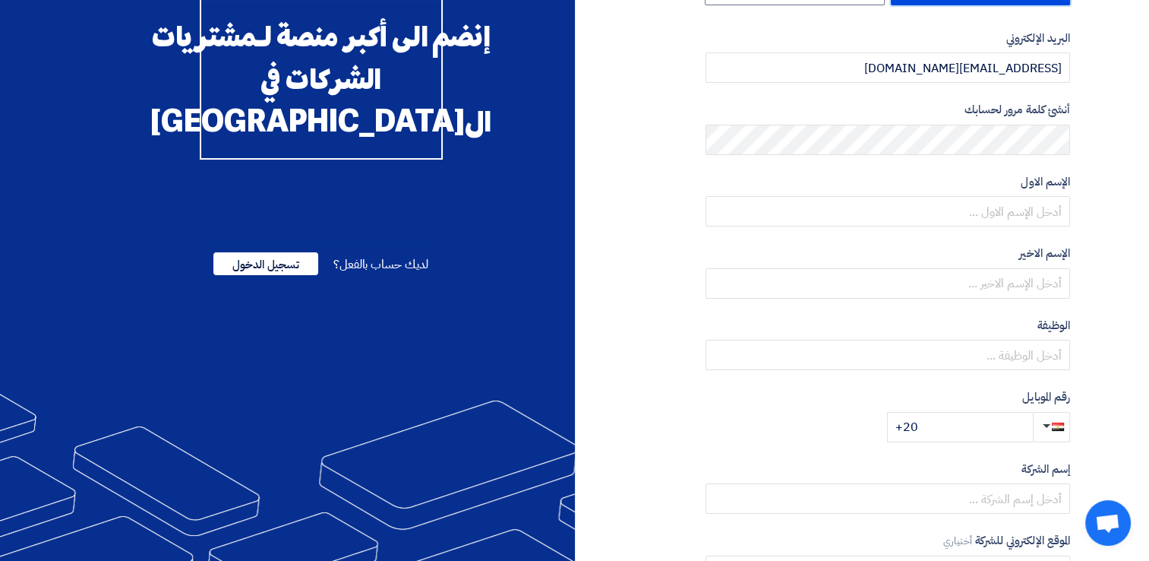
scroll to position [152, 0]
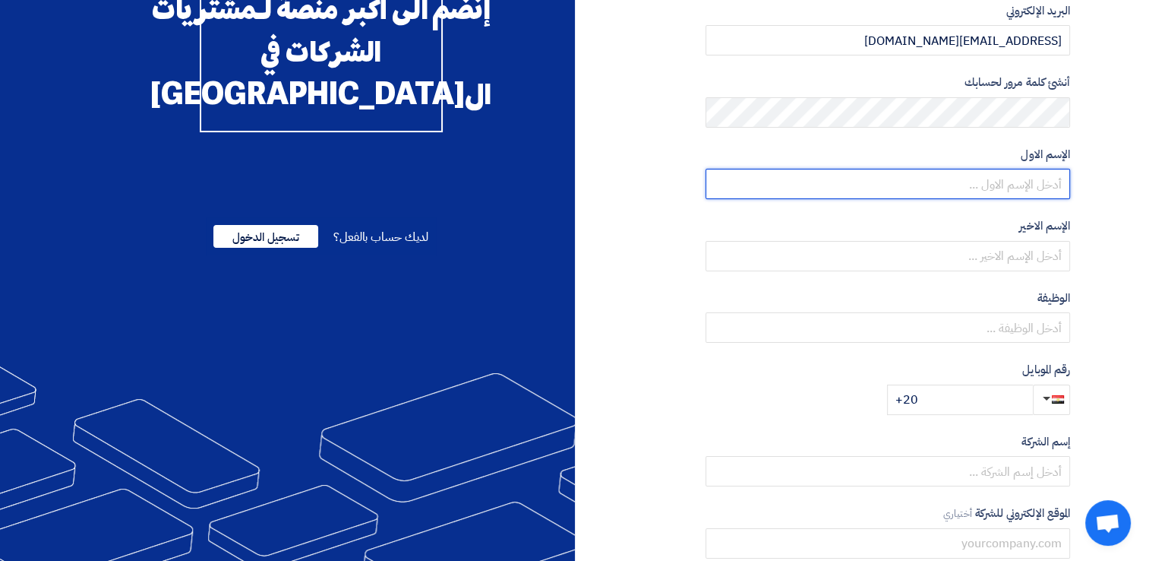
click at [954, 183] on input "text" at bounding box center [888, 184] width 365 height 30
type input "[PERSON_NAME]"
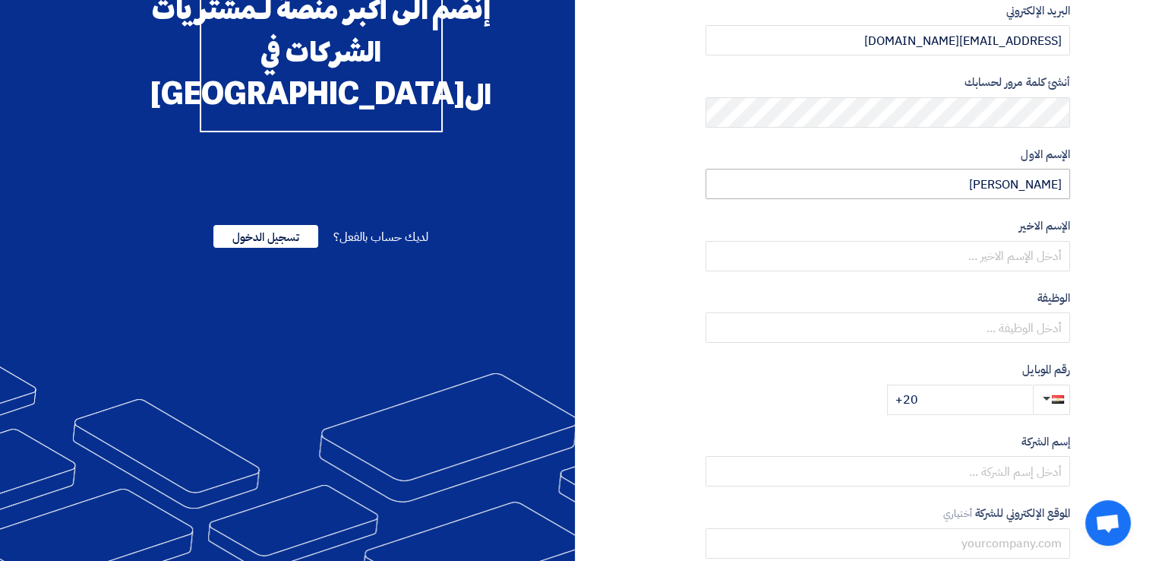
type input "Abdelrahman"
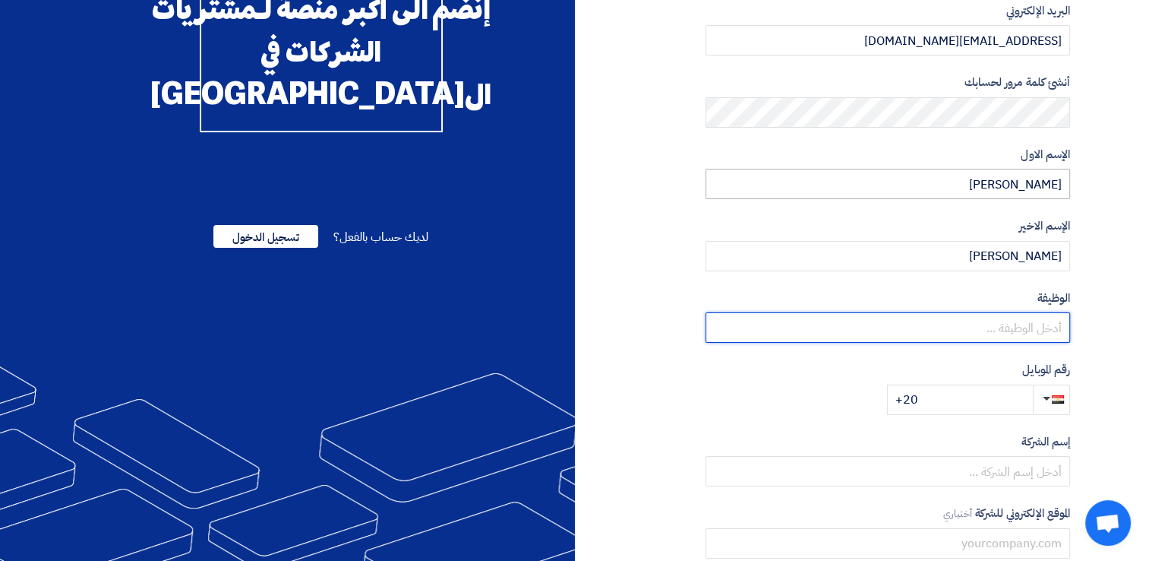
type input "شريك"
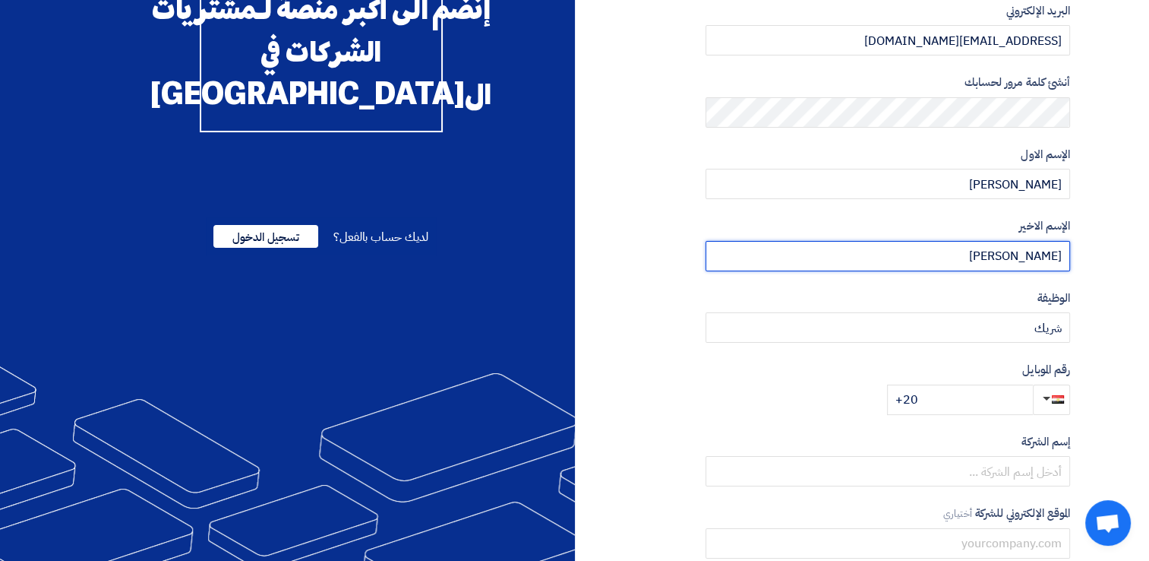
click at [981, 258] on input "Abdelrahman" at bounding box center [888, 256] width 365 height 30
type input "Abdelrahman"
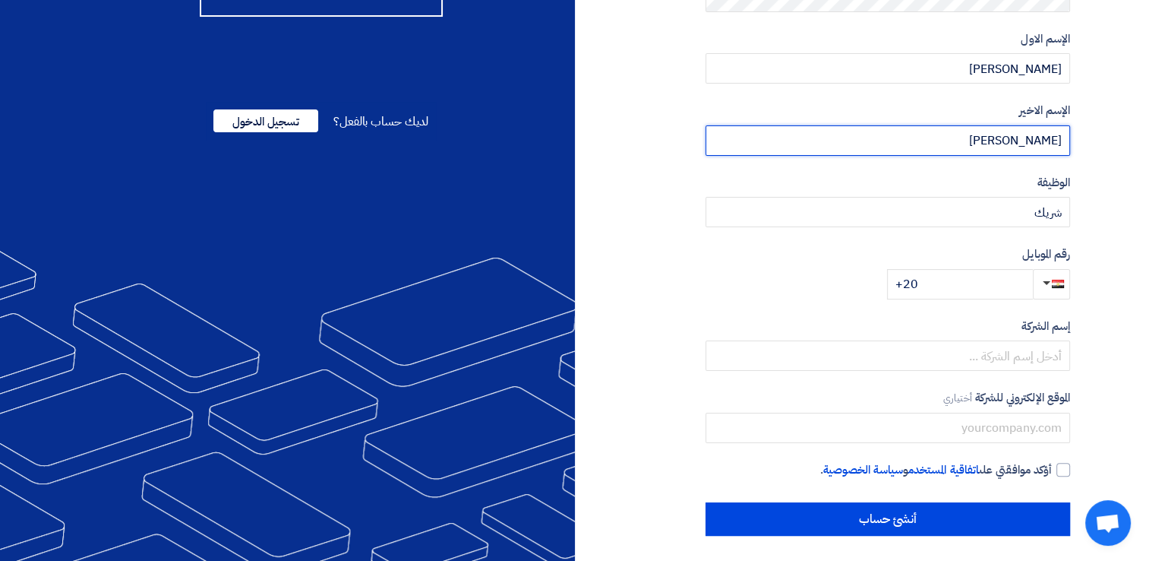
scroll to position [271, 0]
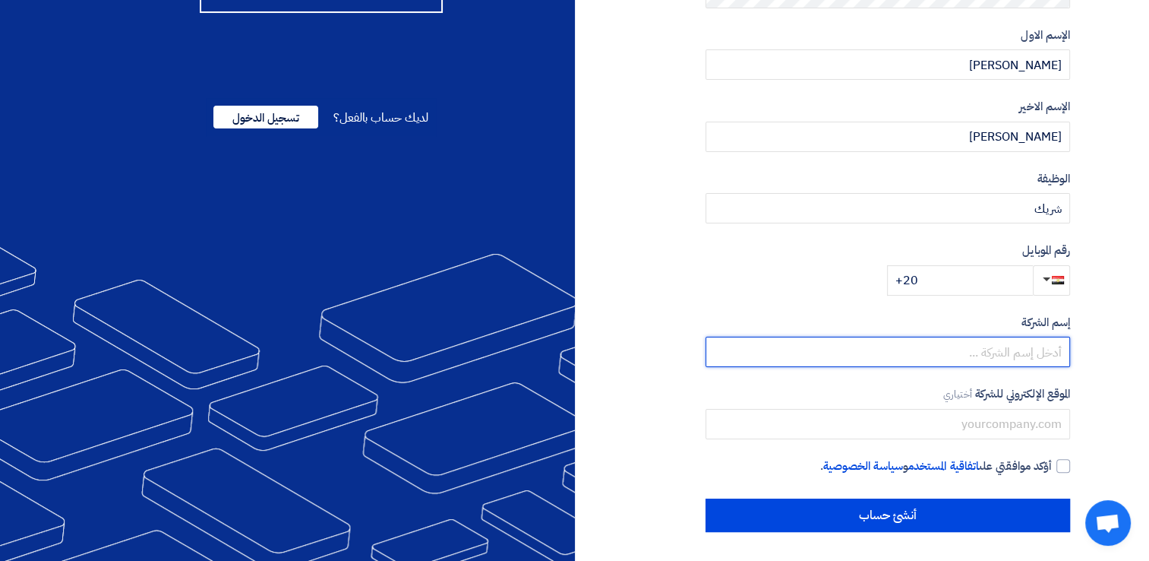
click at [914, 354] on input "text" at bounding box center [888, 351] width 365 height 30
drag, startPoint x: 942, startPoint y: 351, endPoint x: 1160, endPoint y: 345, distance: 218.1
click at [1149, 345] on html "نوع الحساب مشتري مورد البريد الإلكتروني m.khaled12496@gmail.com أنشئ كلمة مرور …" at bounding box center [574, 145] width 1149 height 833
type input "راج للاستثمار والتوكيلات التجارية"
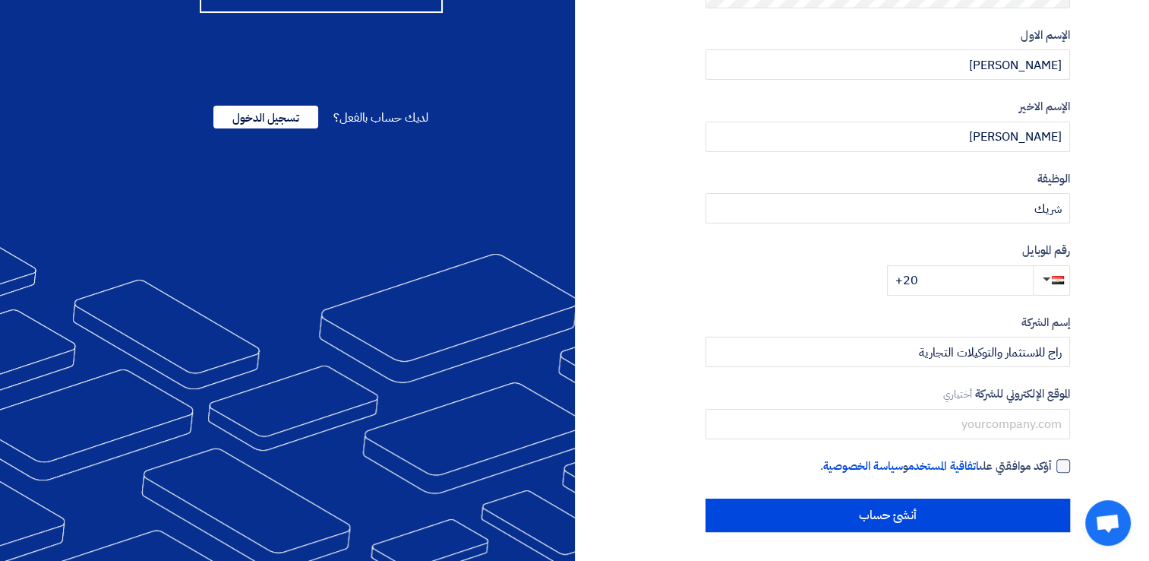
click at [1060, 472] on label "أؤكد موافقتي على اتفاقية المستخدم و سياسة الخصوصية ." at bounding box center [888, 465] width 365 height 17
click at [1052, 472] on input "أؤكد موافقتي على اتفاقية المستخدم و سياسة الخصوصية ." at bounding box center [869, 472] width 365 height 30
checkbox input "true"
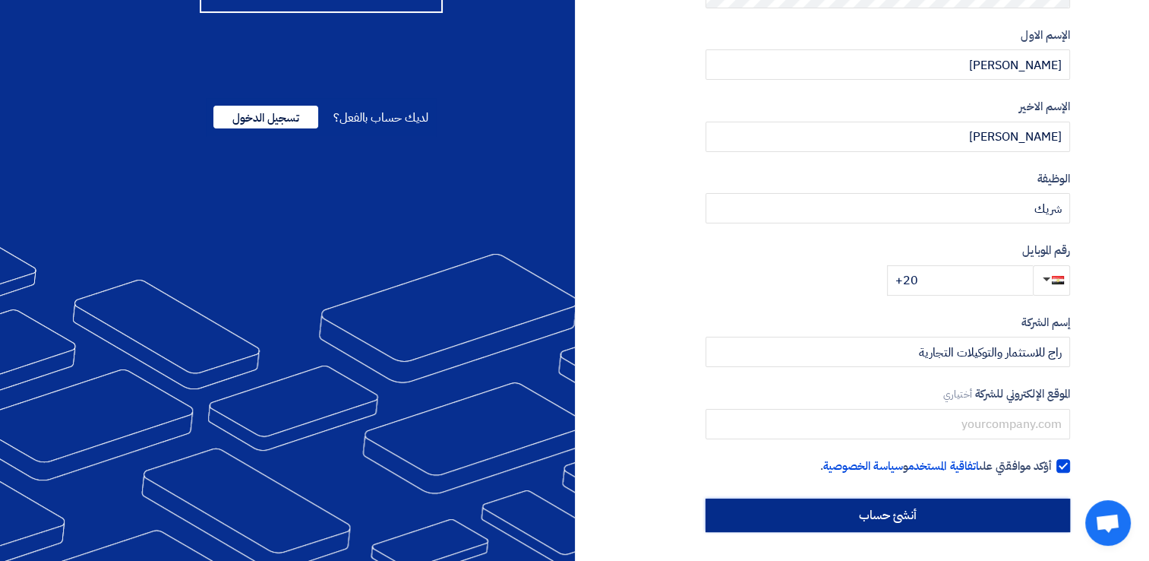
click at [990, 518] on input "أنشئ حساب" at bounding box center [888, 514] width 365 height 33
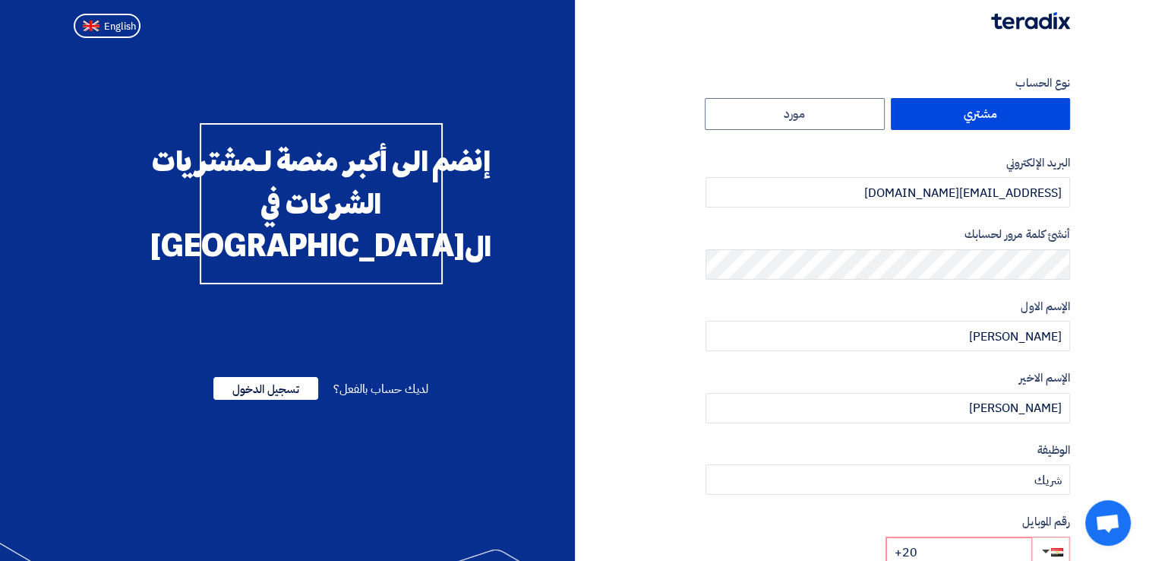
scroll to position [228, 0]
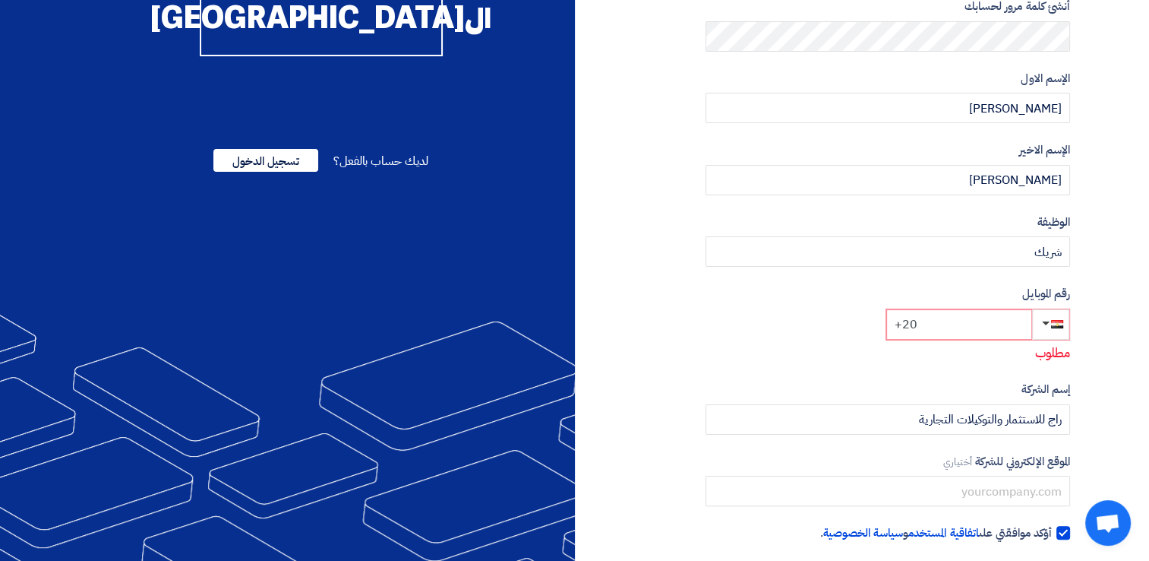
click at [949, 322] on input "+20" at bounding box center [959, 324] width 146 height 30
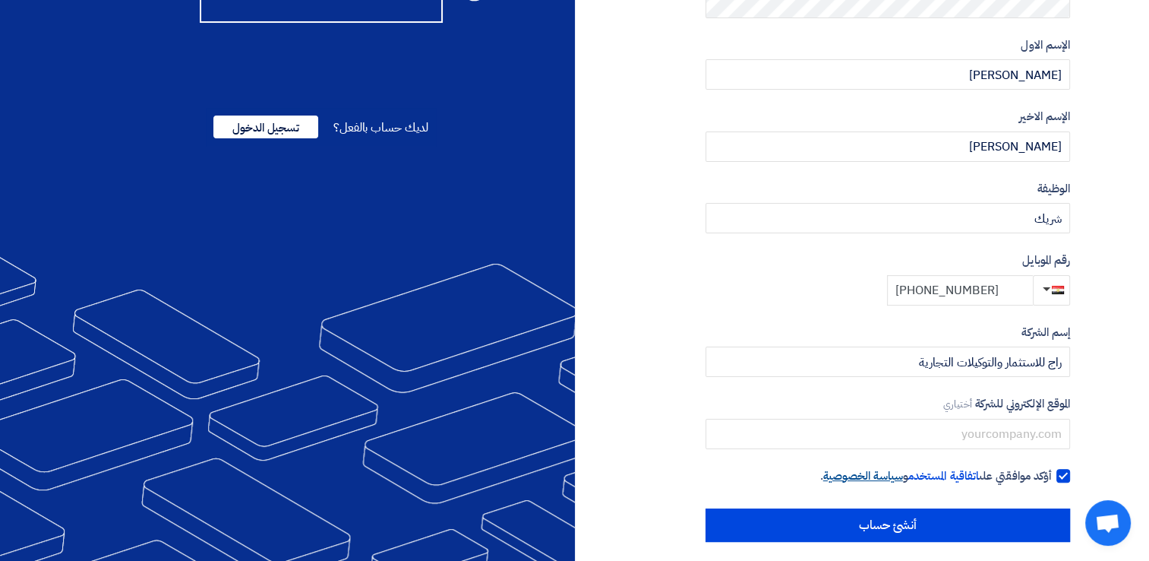
scroll to position [271, 0]
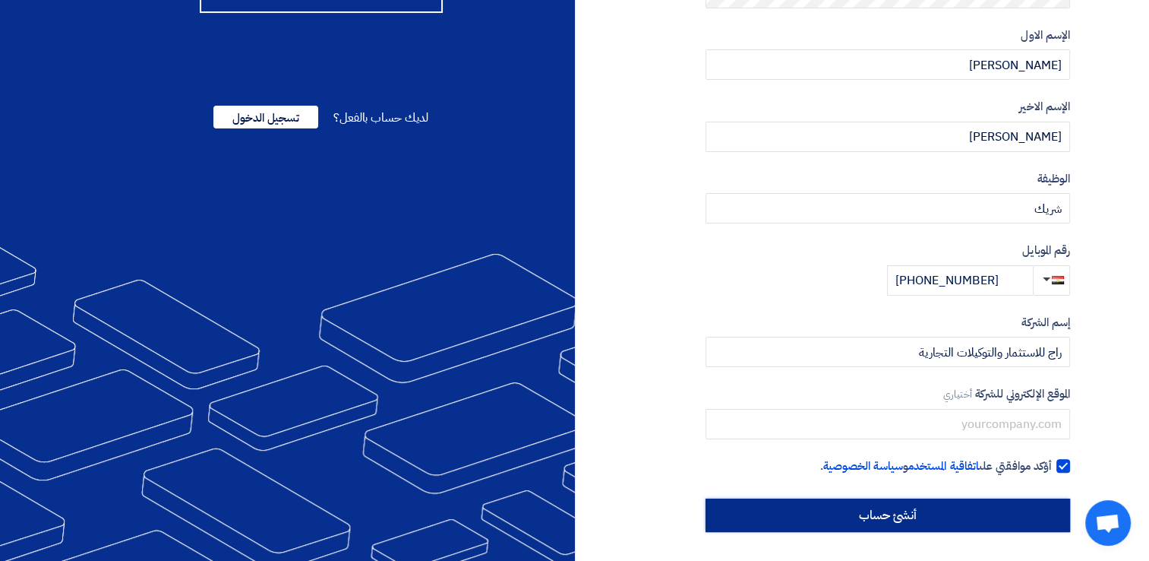
click at [886, 514] on input "أنشئ حساب" at bounding box center [888, 514] width 365 height 33
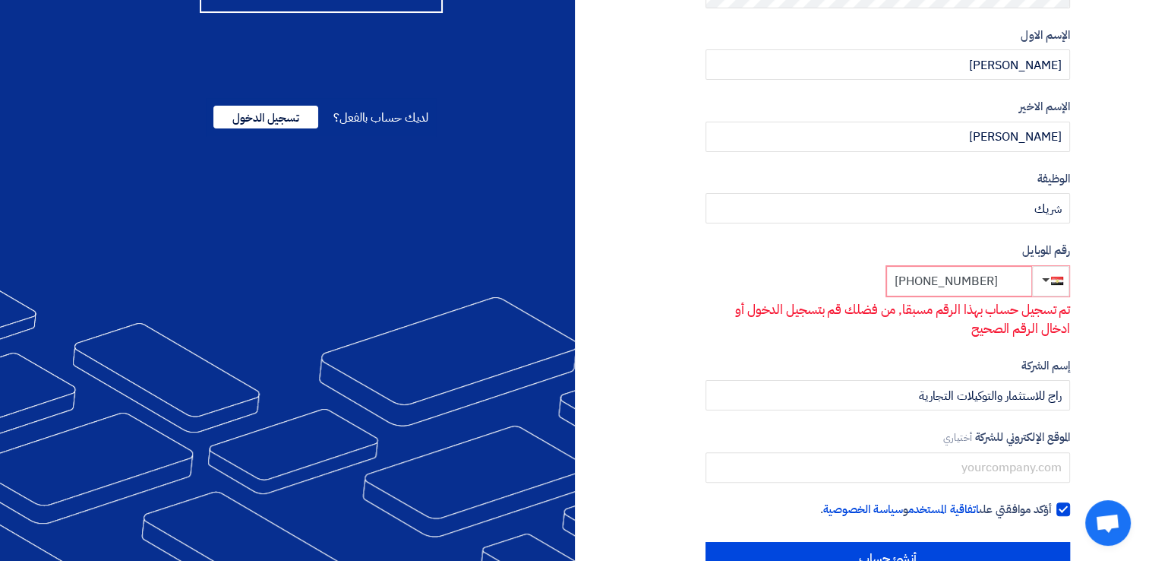
drag, startPoint x: 1009, startPoint y: 281, endPoint x: 883, endPoint y: 273, distance: 126.4
click at [883, 273] on div "رقم الموبايل +20 1000658111 تم تسجيل حساب بهذا الرقم مسبقا, من فضلك قم بتسجيل ا…" at bounding box center [888, 290] width 365 height 97
click at [1015, 281] on input "+20 1000658111" at bounding box center [959, 281] width 146 height 30
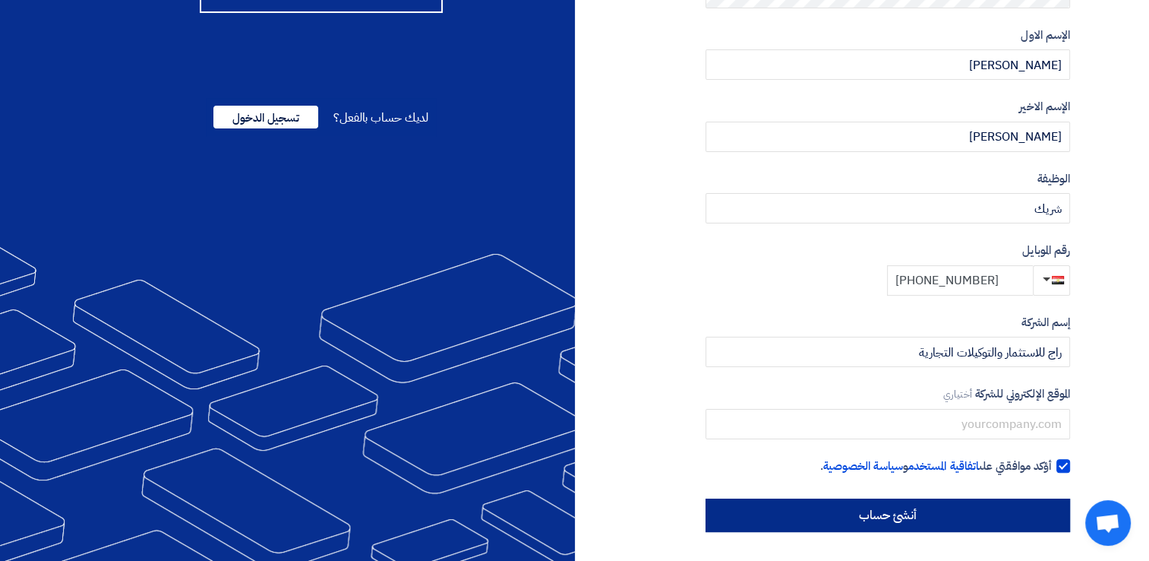
type input "+20 1111153310"
click at [847, 512] on input "أنشئ حساب" at bounding box center [888, 514] width 365 height 33
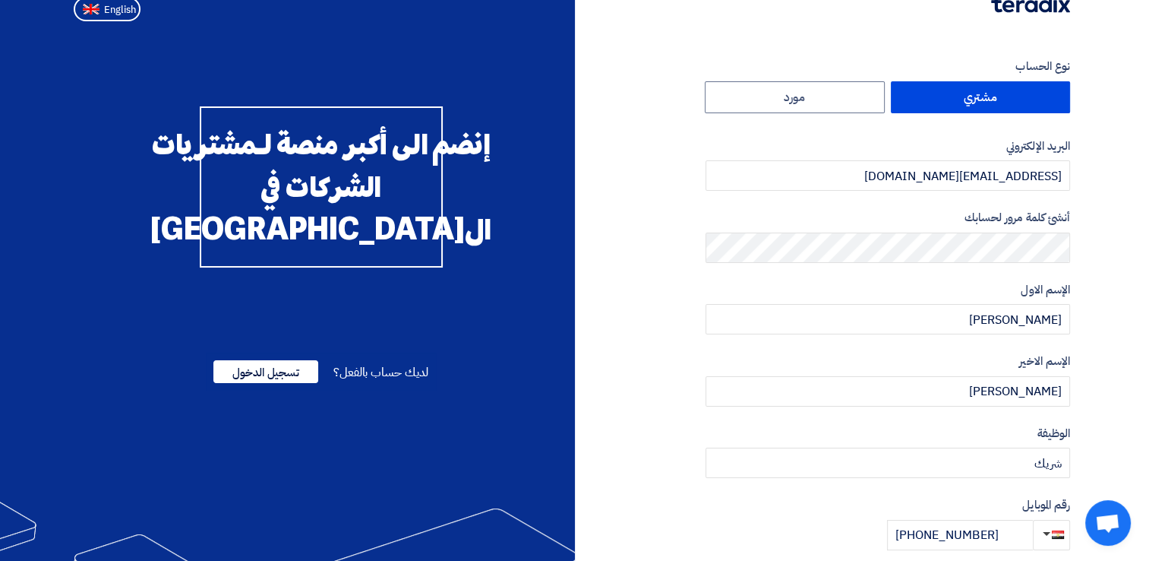
scroll to position [0, 0]
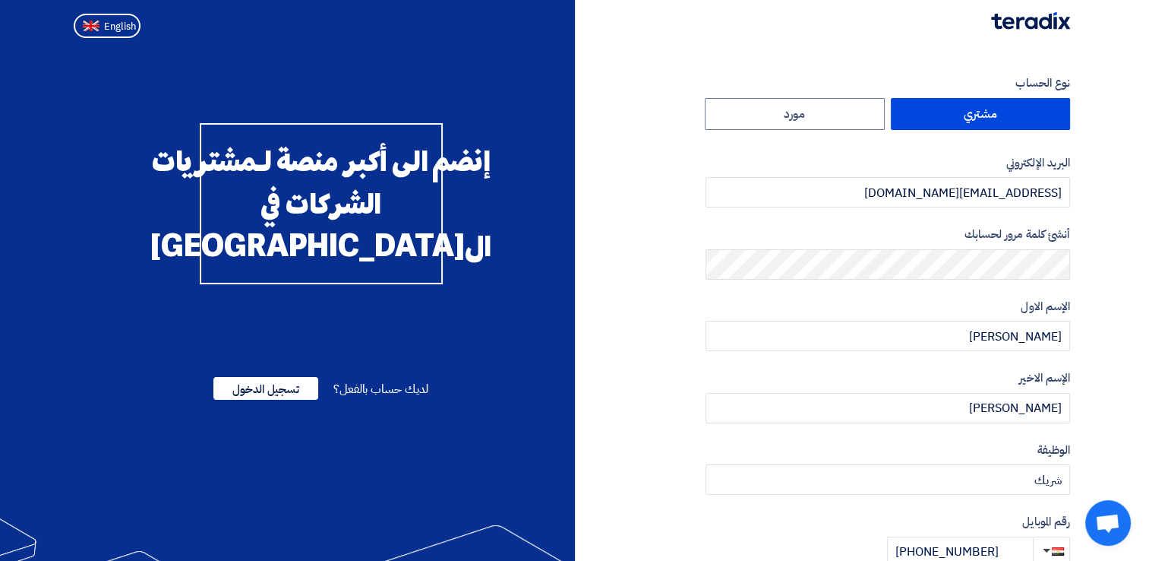
click at [961, 122] on label "مشتري" at bounding box center [981, 114] width 180 height 32
click at [961, 122] on input "مشتري" at bounding box center [981, 114] width 178 height 30
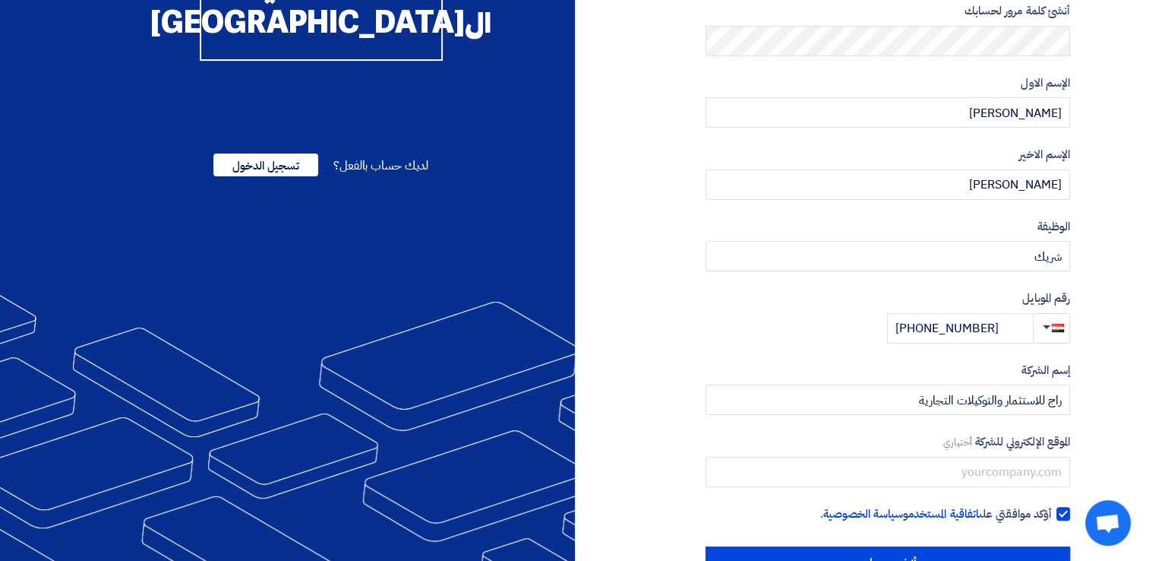
scroll to position [271, 0]
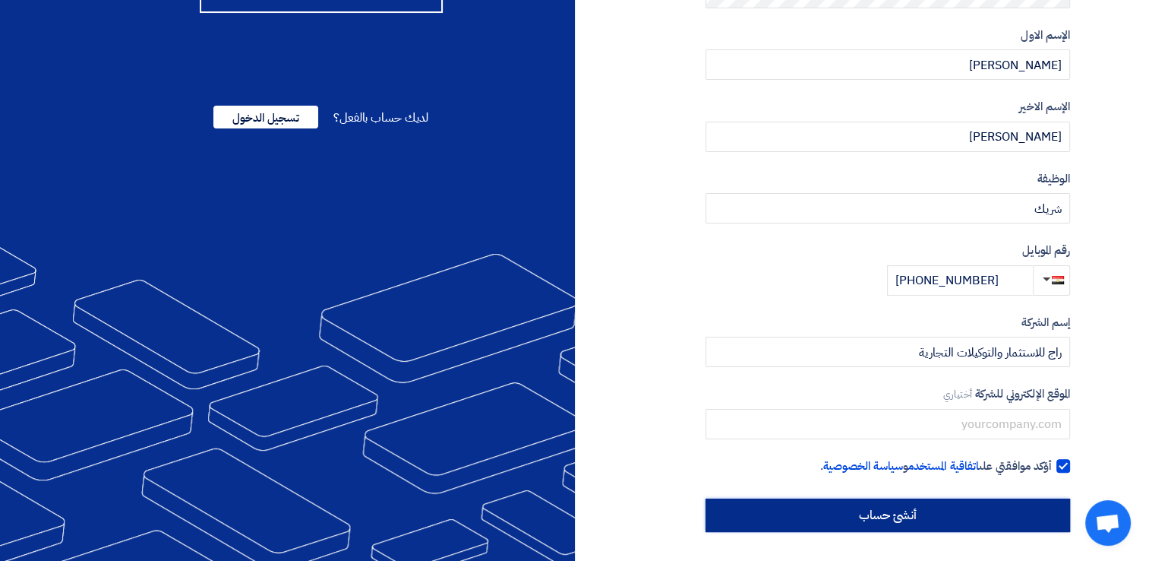
click at [949, 520] on input "أنشئ حساب" at bounding box center [888, 514] width 365 height 33
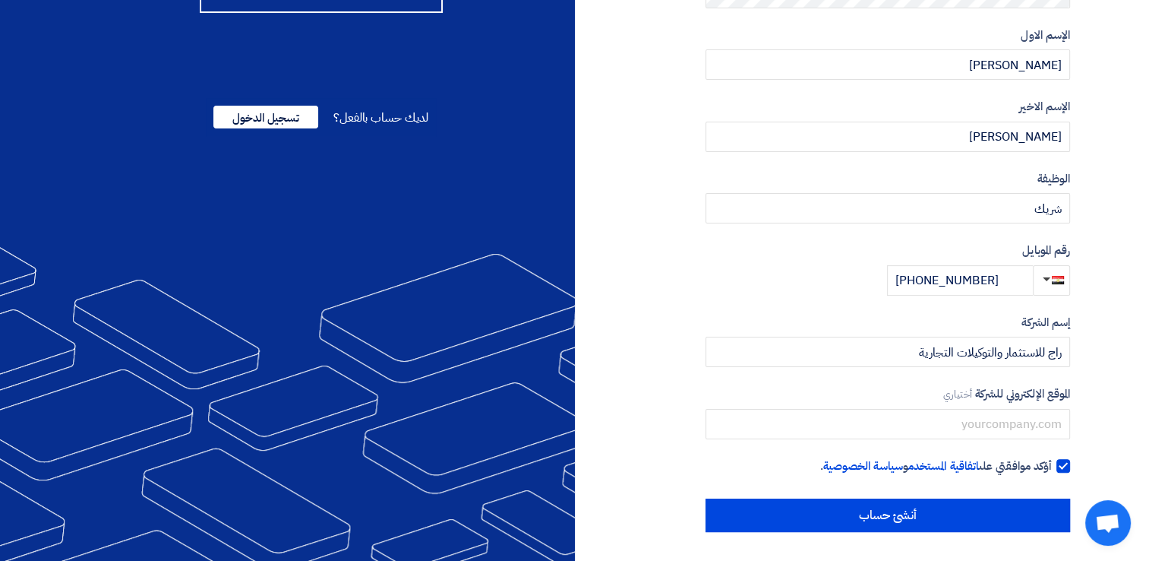
scroll to position [0, 0]
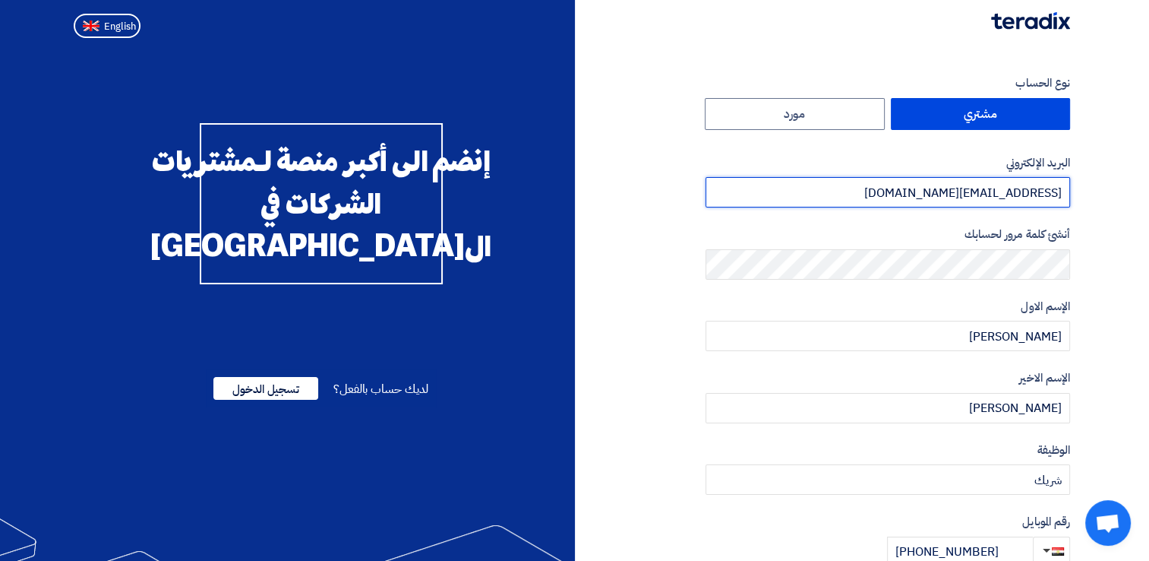
click at [955, 190] on input "m.khaled12496@gmail.com" at bounding box center [888, 192] width 365 height 30
type input "ة"
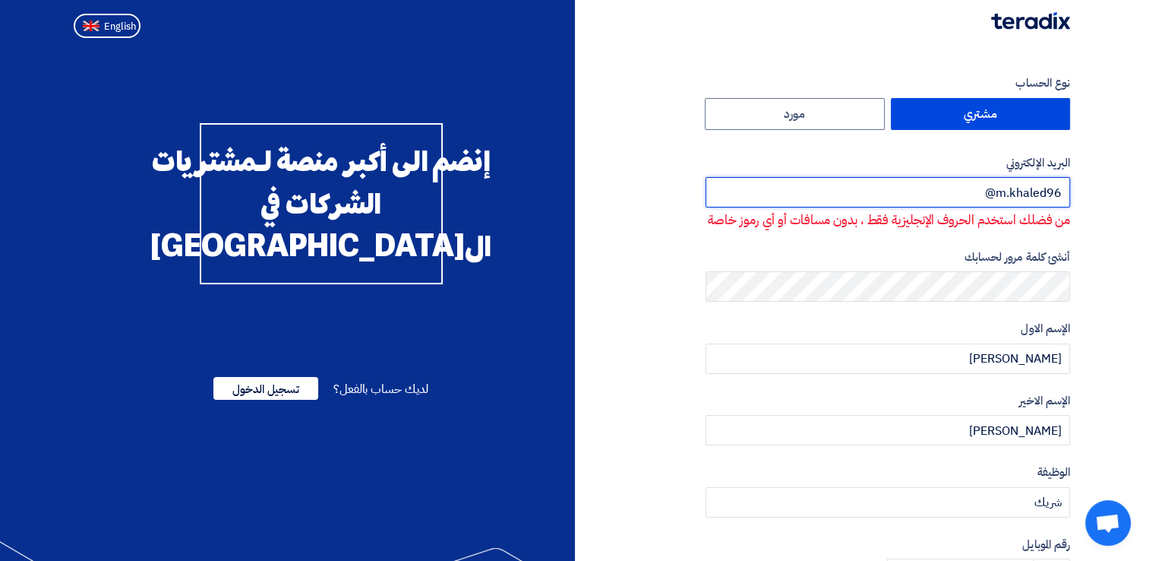
type input "[EMAIL_ADDRESS][DOMAIN_NAME]"
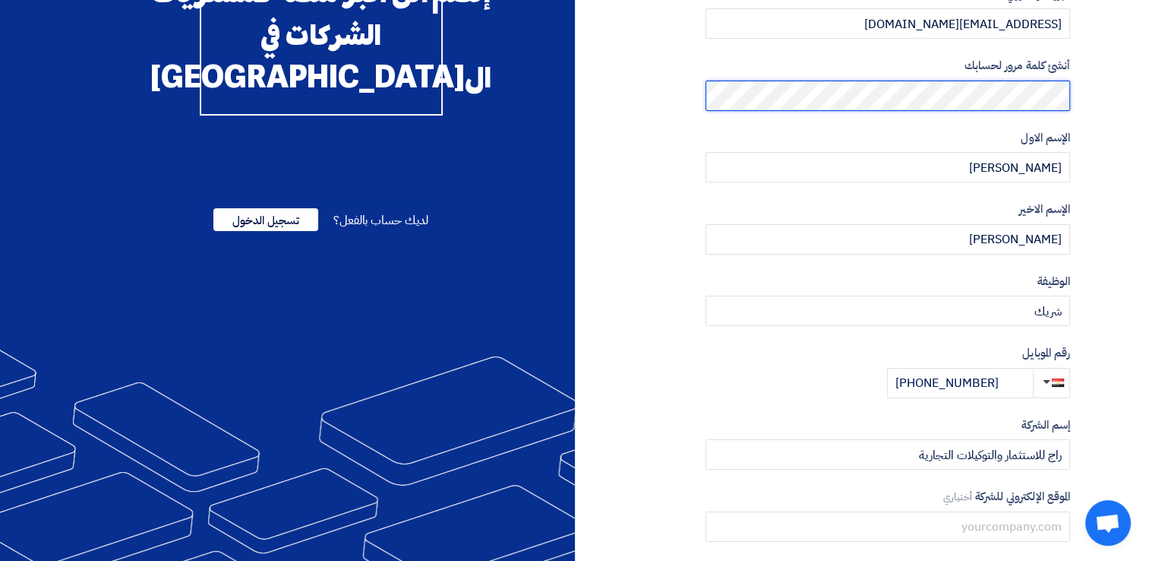
scroll to position [271, 0]
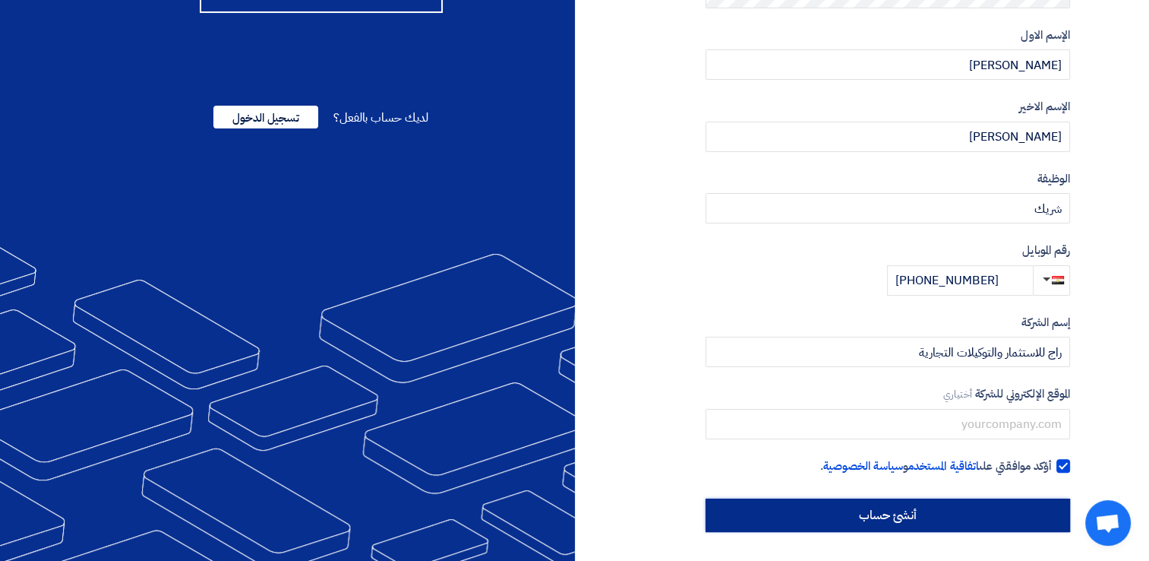
click at [999, 513] on input "أنشئ حساب" at bounding box center [888, 514] width 365 height 33
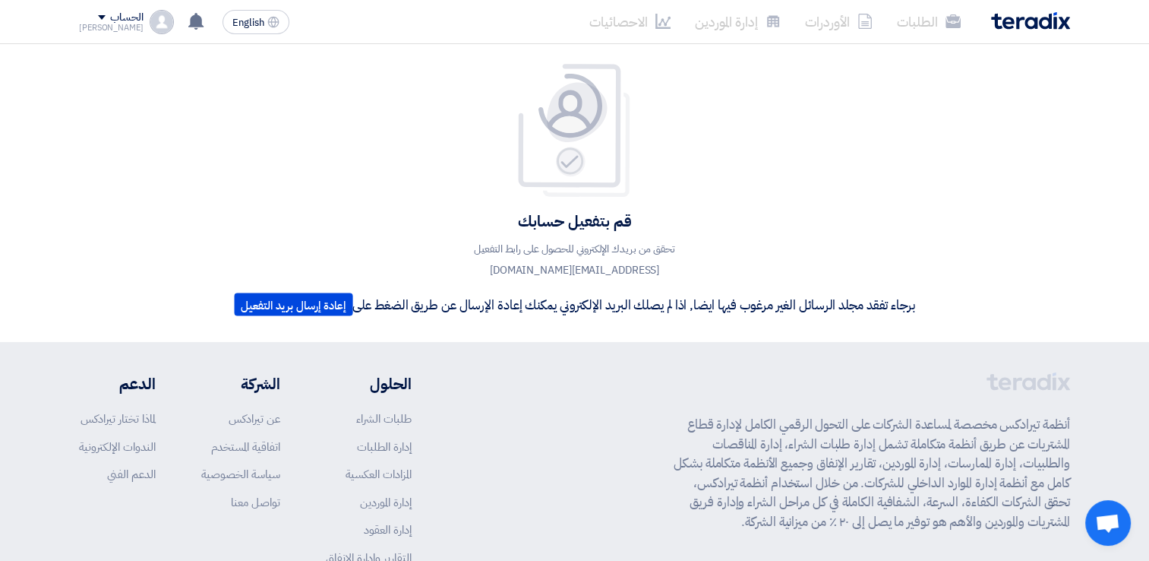
click at [119, 17] on div "الحساب" at bounding box center [126, 17] width 33 height 13
click at [167, 58] on li "الطلبات" at bounding box center [159, 59] width 158 height 30
click at [126, 24] on div "الحساب محمود الطلبات الأوردرات إدارة الموردين الاحصائيات الإعدادات اقتراح خاصية…" at bounding box center [126, 22] width 95 height 24
click at [548, 140] on img at bounding box center [575, 130] width 122 height 136
click at [150, 28] on img at bounding box center [162, 22] width 24 height 24
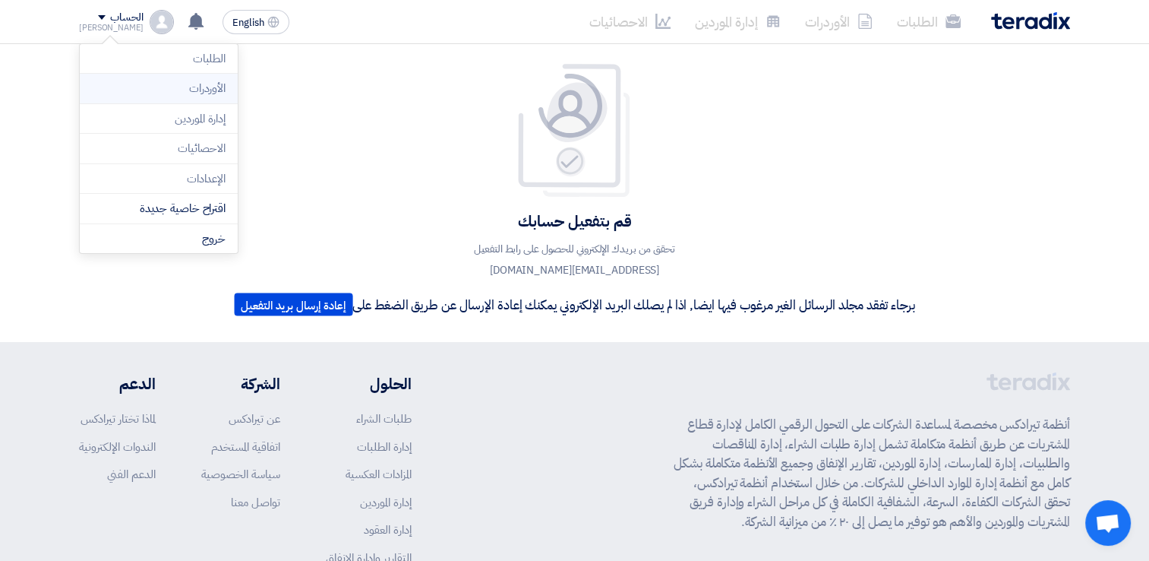
click at [155, 101] on li "الأوردرات" at bounding box center [159, 89] width 158 height 30
click at [1042, 10] on div "الطلبات الأوردرات إدارة الموردين الاحصائيات" at bounding box center [772, 22] width 595 height 36
click at [1040, 25] on img at bounding box center [1030, 20] width 79 height 17
click at [1044, 39] on div "الطلبات الأوردرات إدارة الموردين الاحصائيات English EN لا توجد إشعارات جديدة لد…" at bounding box center [575, 21] width 1014 height 43
click at [1042, 26] on img at bounding box center [1030, 20] width 79 height 17
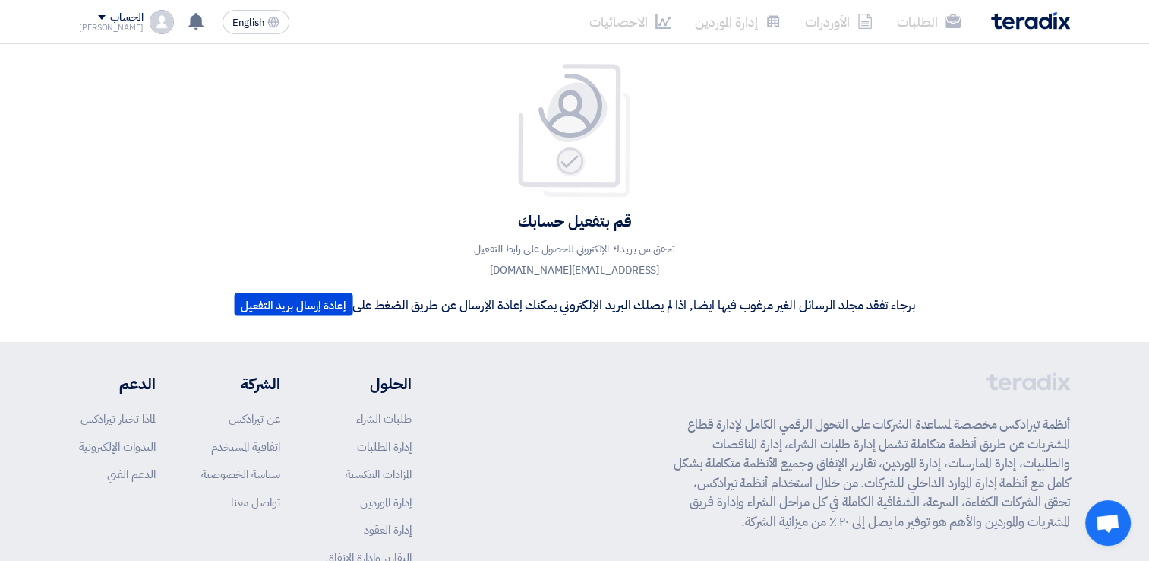
click at [1042, 26] on img at bounding box center [1030, 20] width 79 height 17
click at [150, 22] on img at bounding box center [162, 22] width 24 height 24
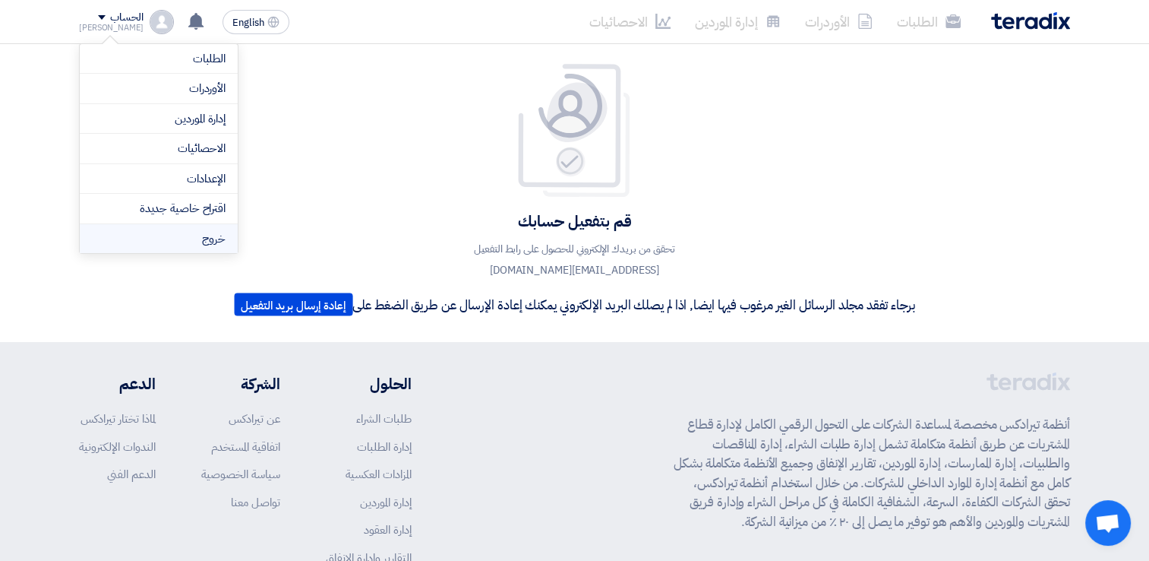
click at [205, 245] on li "خروج" at bounding box center [159, 239] width 158 height 30
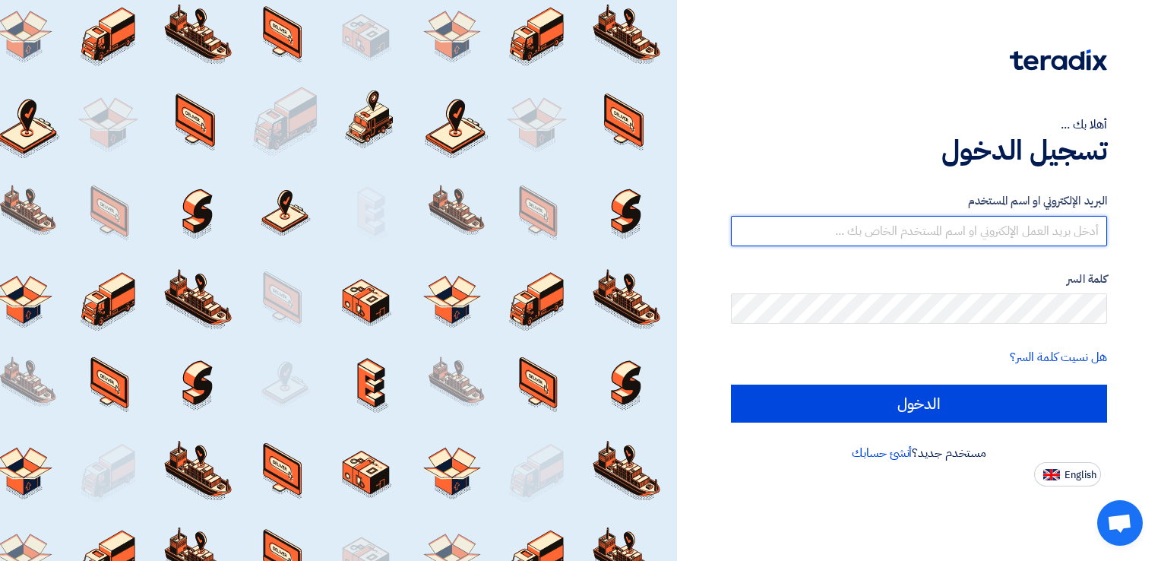
type input "[EMAIL_ADDRESS][DOMAIN_NAME]"
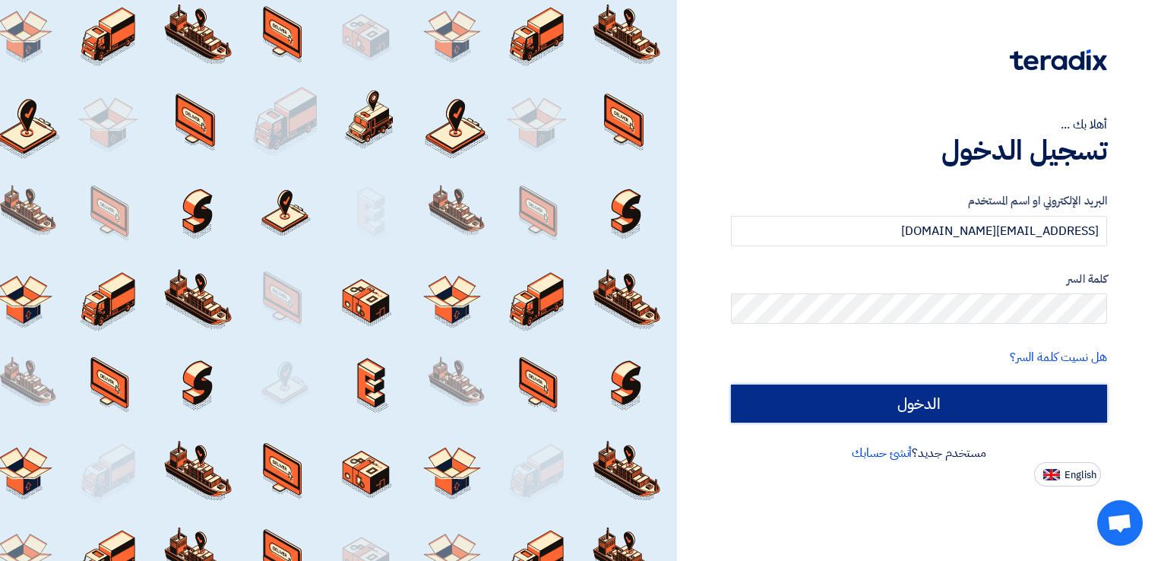
click at [791, 387] on input "الدخول" at bounding box center [919, 403] width 376 height 38
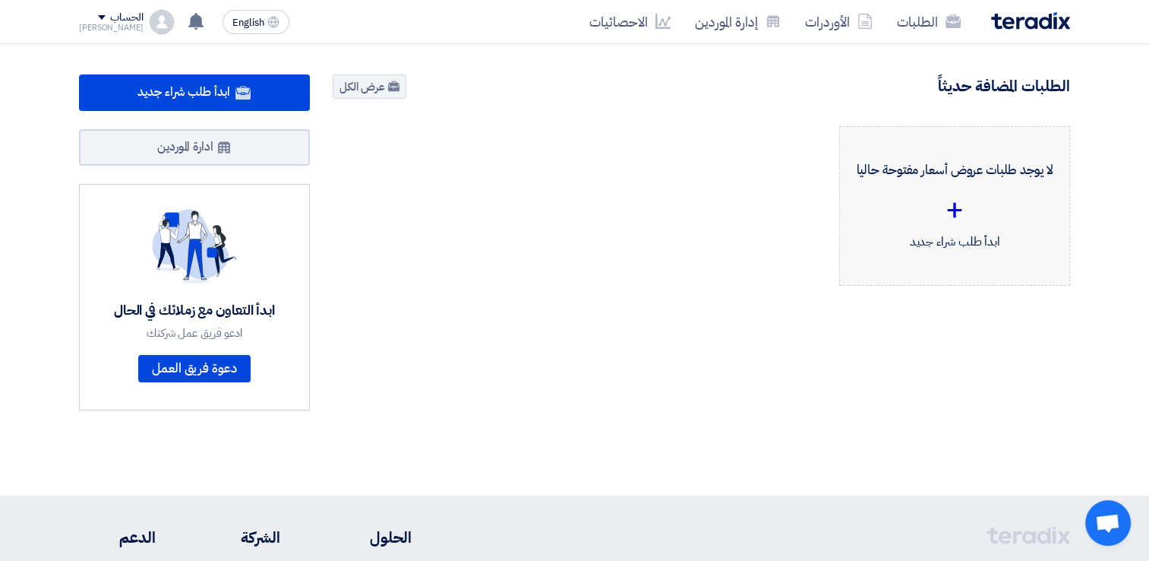
click at [937, 203] on div "+" at bounding box center [954, 210] width 205 height 46
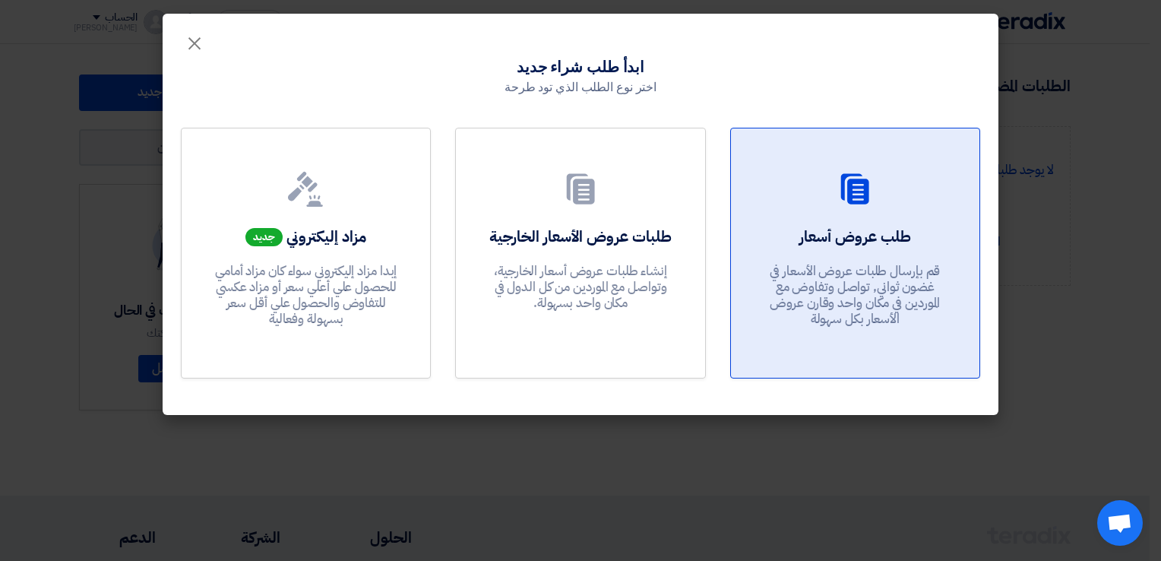
click at [886, 226] on h2 "طلب عروض أسعار" at bounding box center [855, 236] width 112 height 21
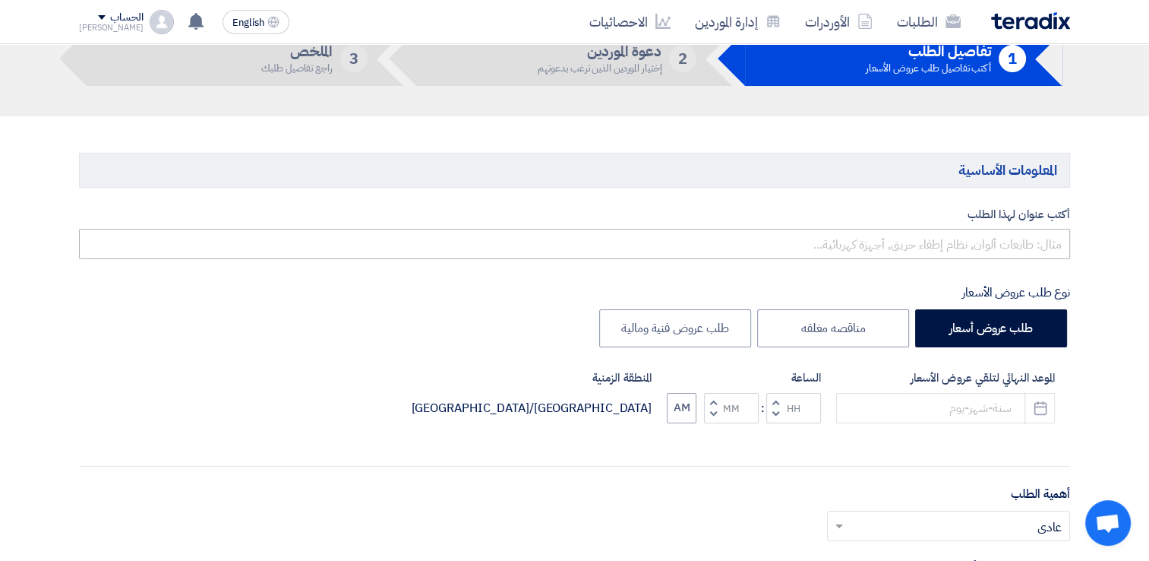
scroll to position [228, 0]
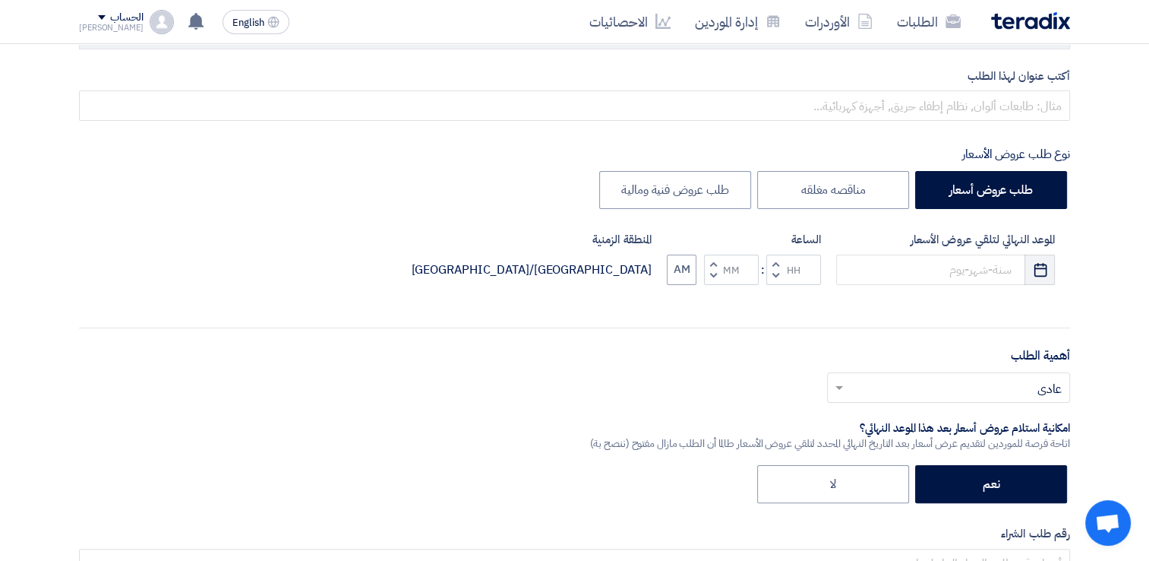
click at [1033, 272] on icon "Pick a date" at bounding box center [1040, 269] width 15 height 15
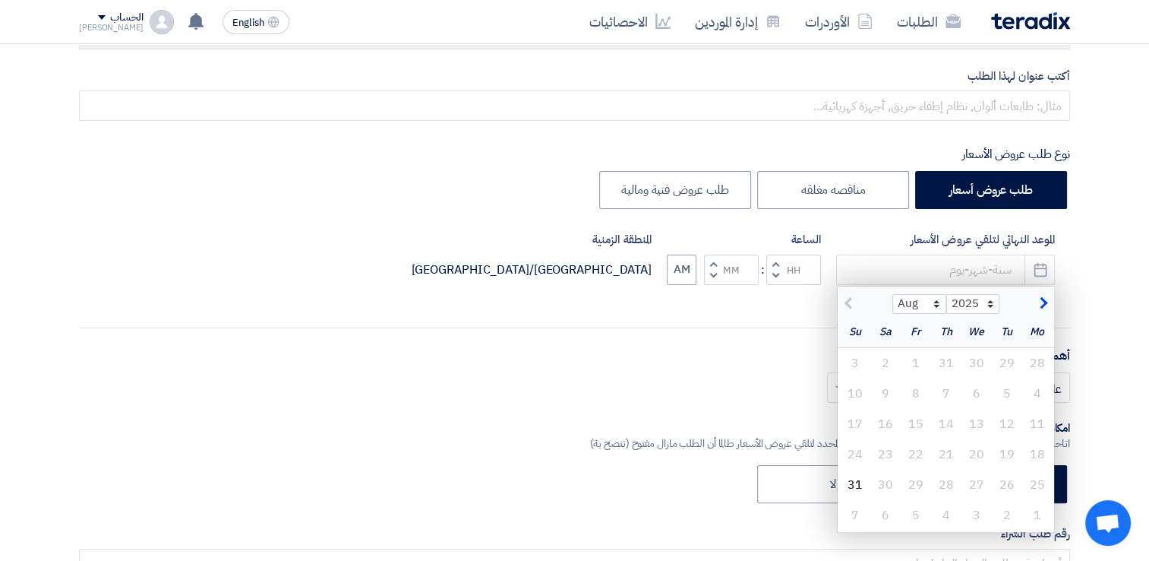
click at [1049, 296] on button "button" at bounding box center [1041, 301] width 25 height 15
select select "9"
click at [942, 372] on div "4" at bounding box center [946, 363] width 30 height 30
type input "[DATE]"
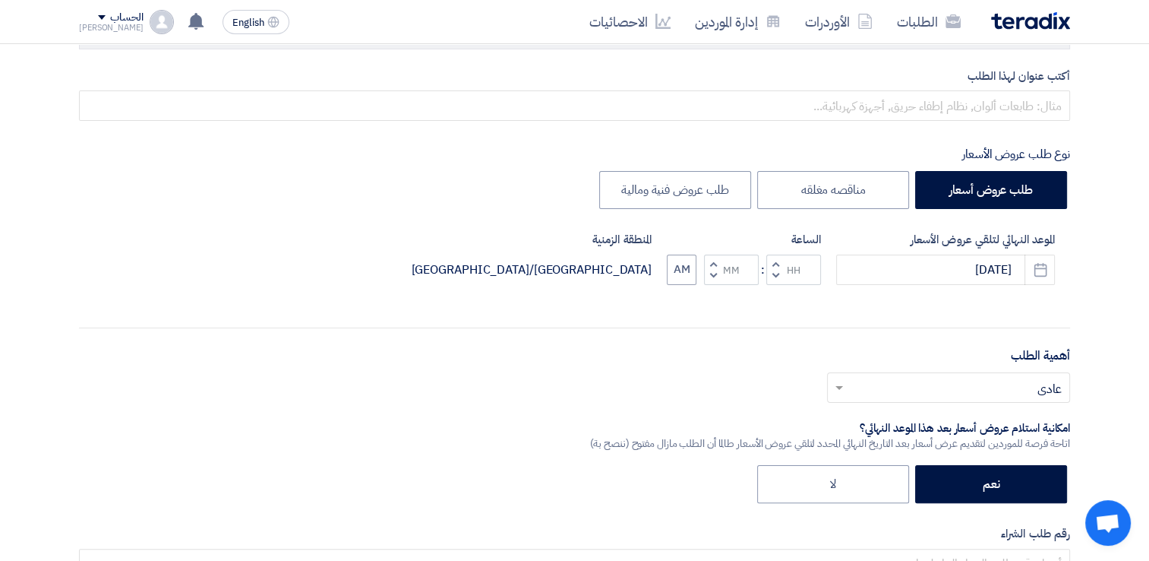
click at [777, 263] on span "button" at bounding box center [775, 262] width 5 height 11
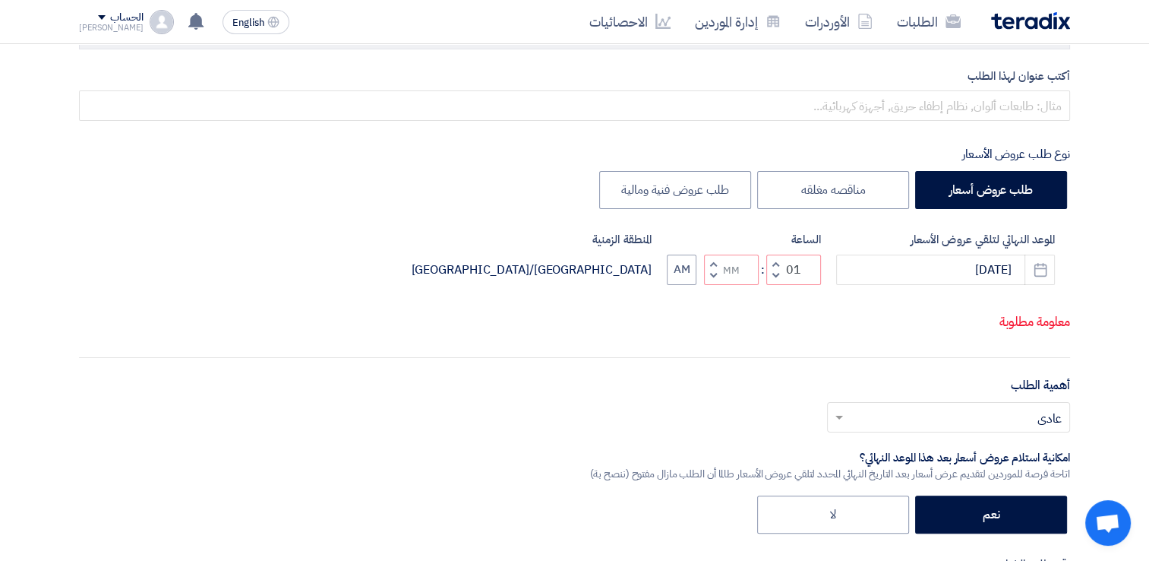
click at [777, 263] on span "button" at bounding box center [775, 262] width 5 height 11
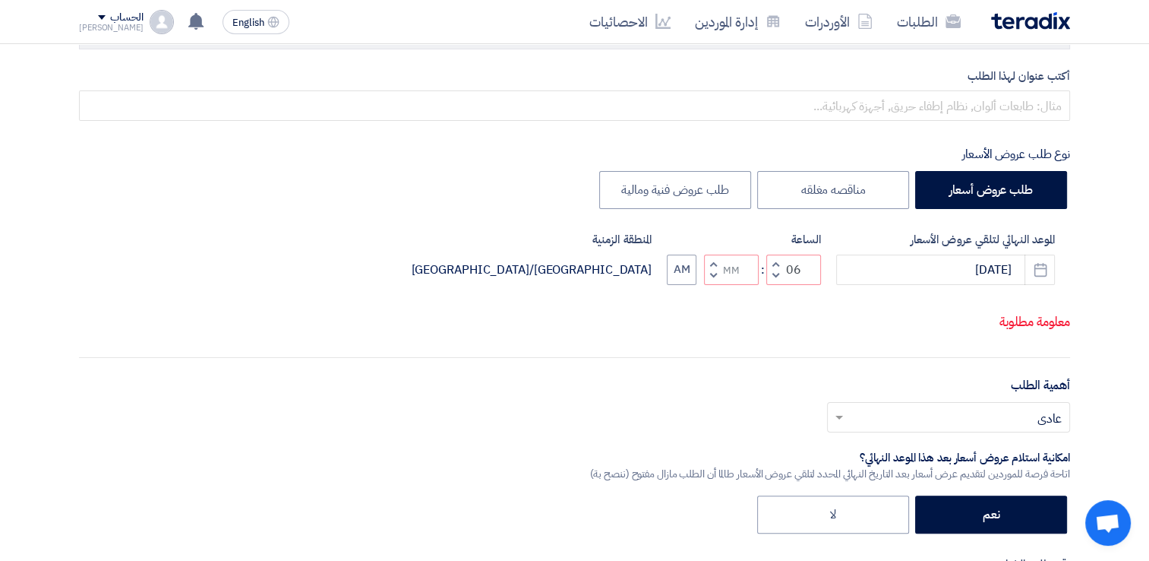
click at [777, 263] on span "button" at bounding box center [775, 262] width 5 height 11
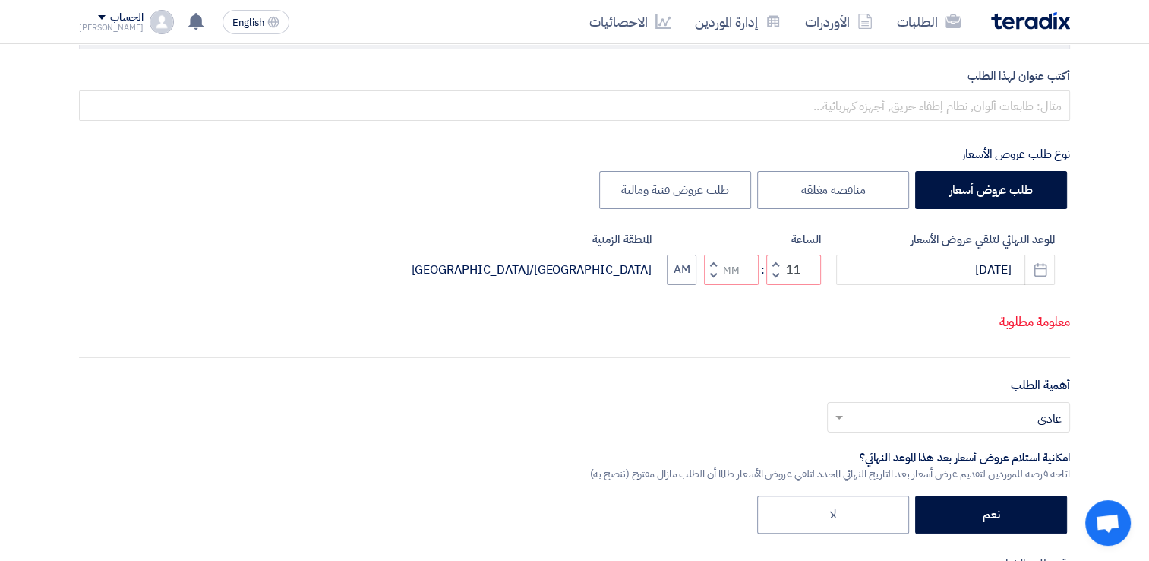
click at [777, 263] on span "button" at bounding box center [775, 262] width 5 height 11
type input "01"
click at [706, 260] on button "Increment minutes" at bounding box center [713, 263] width 18 height 19
type input "01"
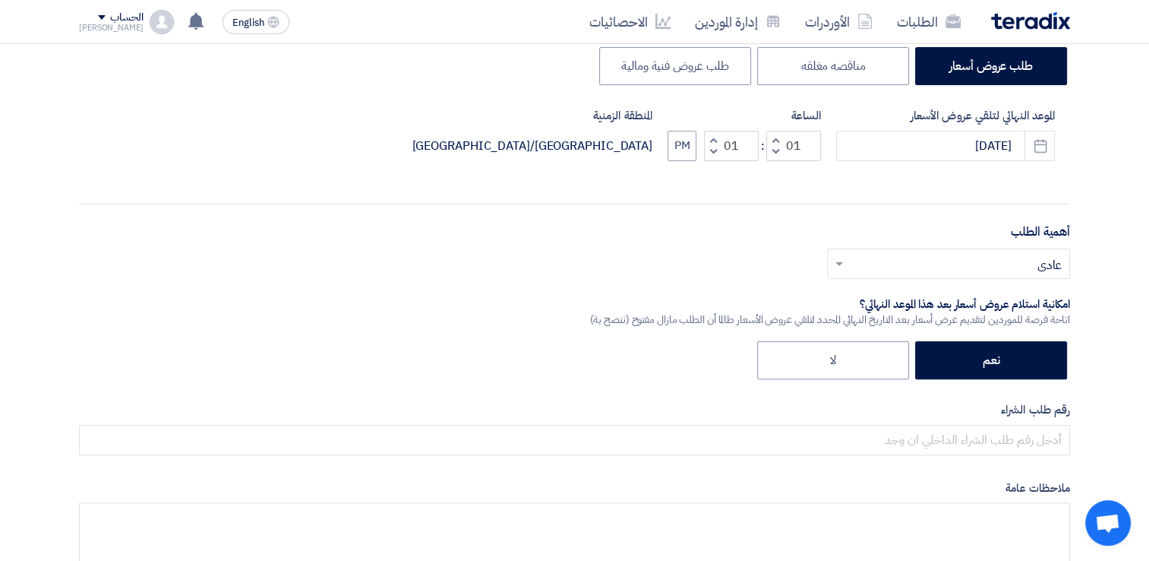
scroll to position [380, 0]
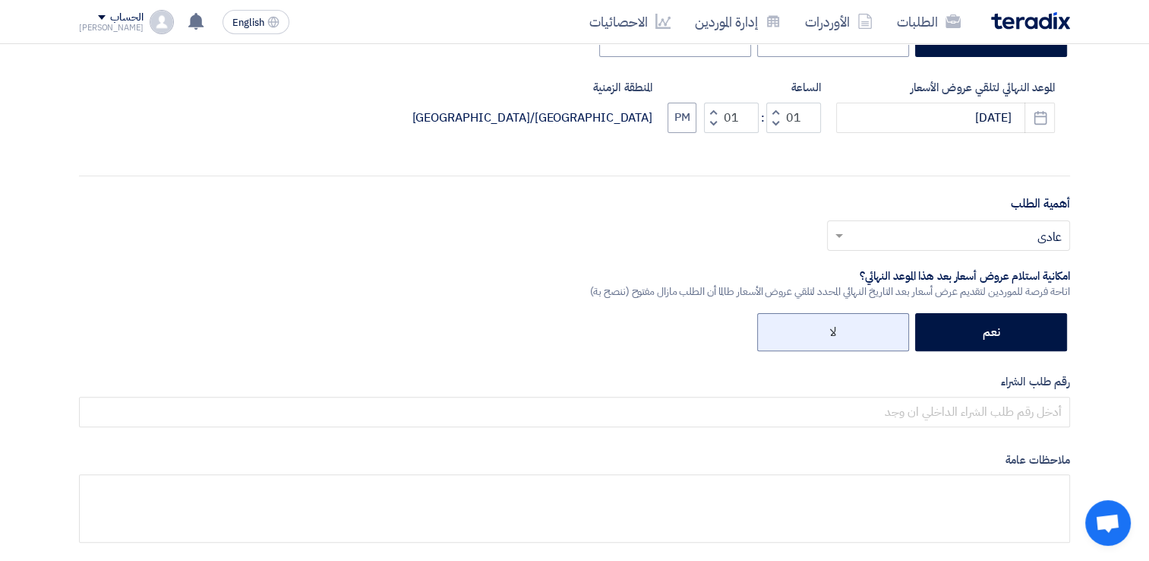
click at [860, 330] on label "لا" at bounding box center [833, 332] width 152 height 38
click at [836, 330] on input "لا" at bounding box center [831, 331] width 10 height 10
radio input "true"
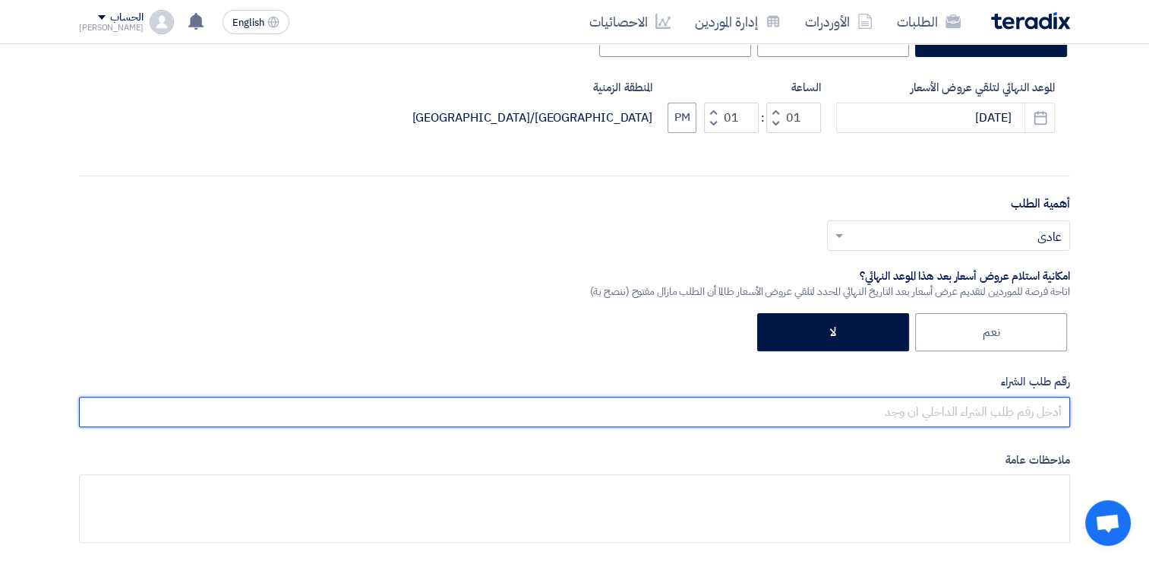
click at [920, 406] on input "text" at bounding box center [574, 411] width 991 height 30
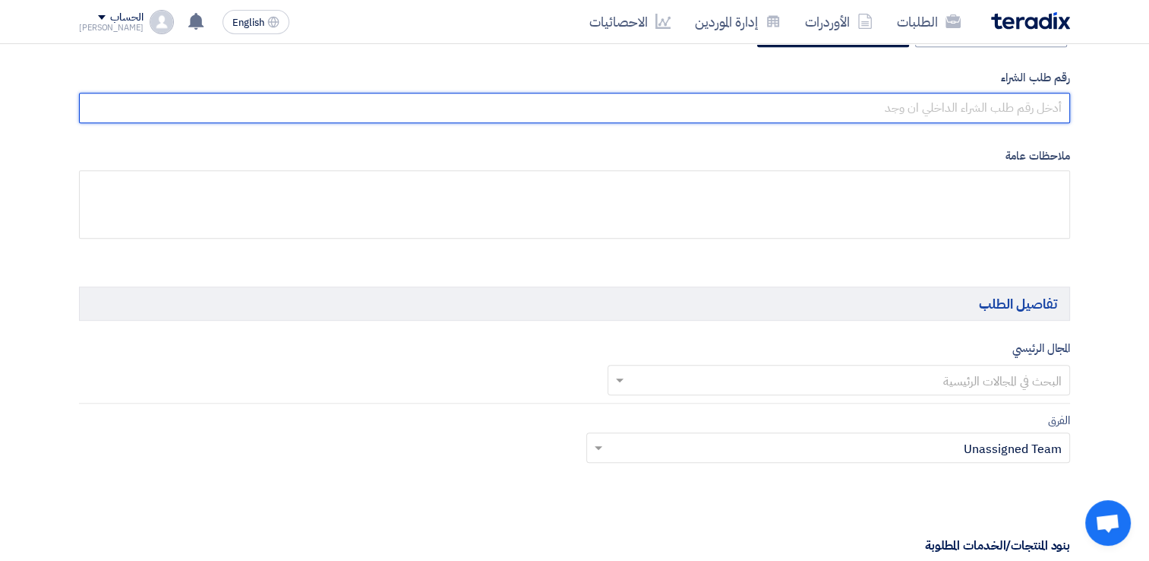
scroll to position [835, 0]
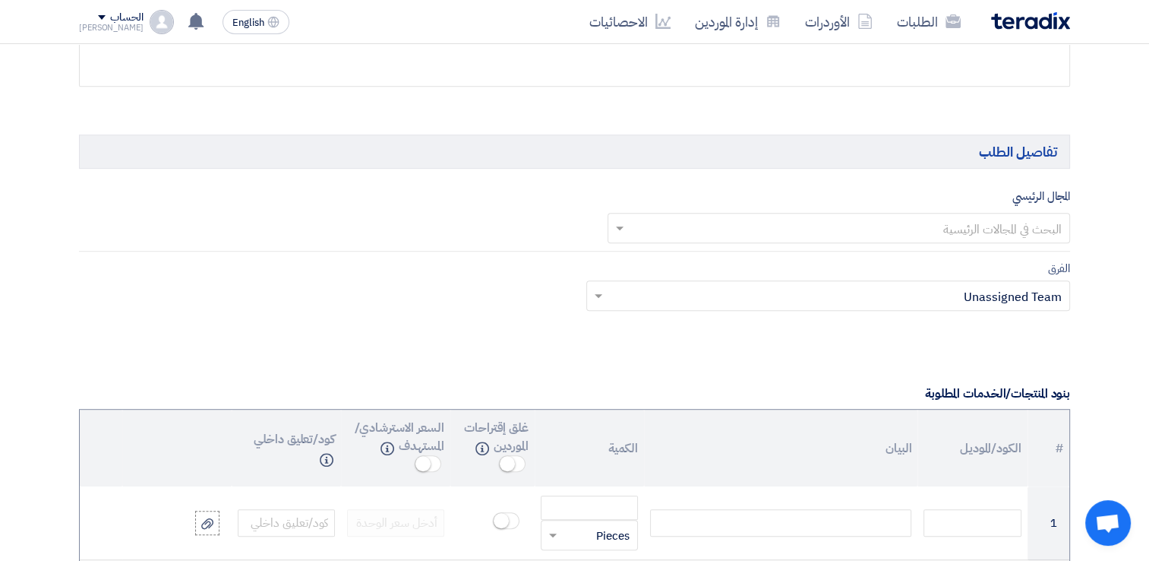
click at [971, 243] on div "المجال الرئيسي البحث في المجالات الرئيسية" at bounding box center [574, 219] width 991 height 65
click at [975, 226] on input "text" at bounding box center [847, 228] width 433 height 25
type input "ا"
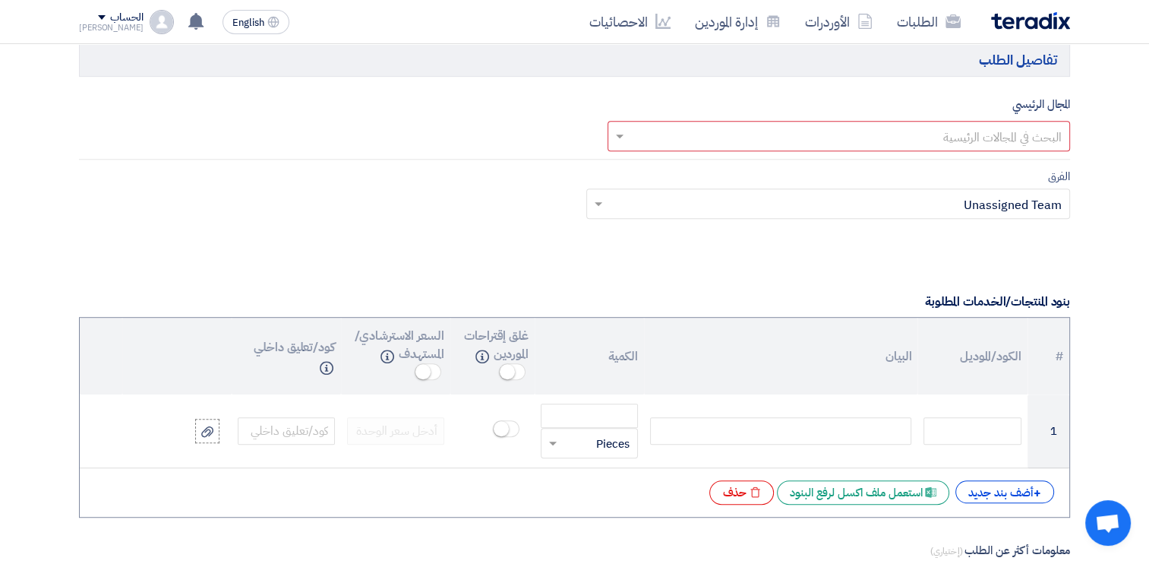
scroll to position [1063, 0]
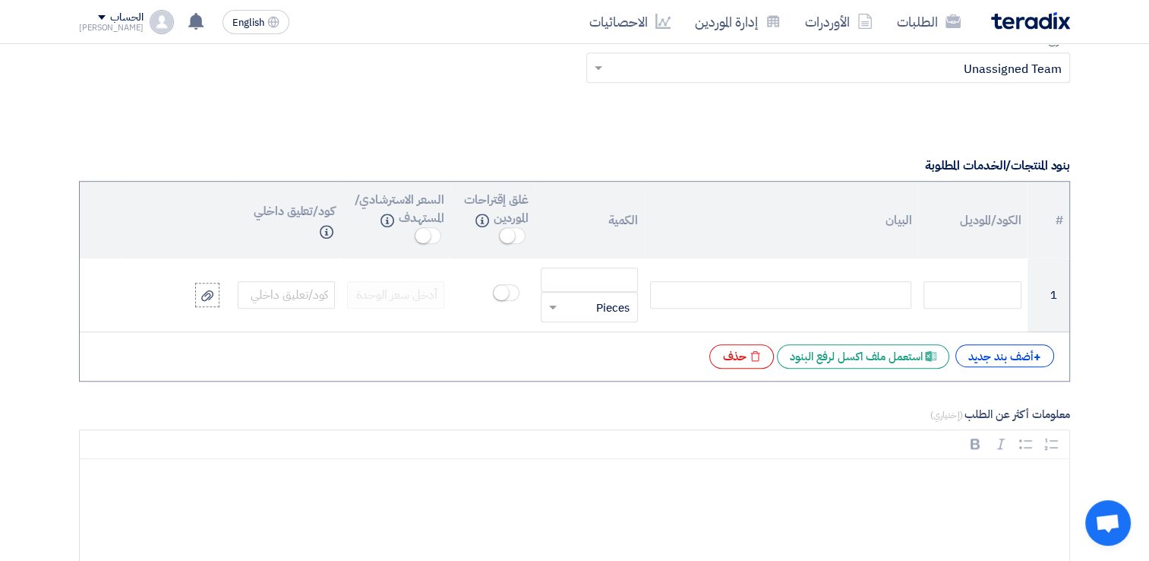
click at [111, 29] on div "[PERSON_NAME]" at bounding box center [111, 28] width 65 height 8
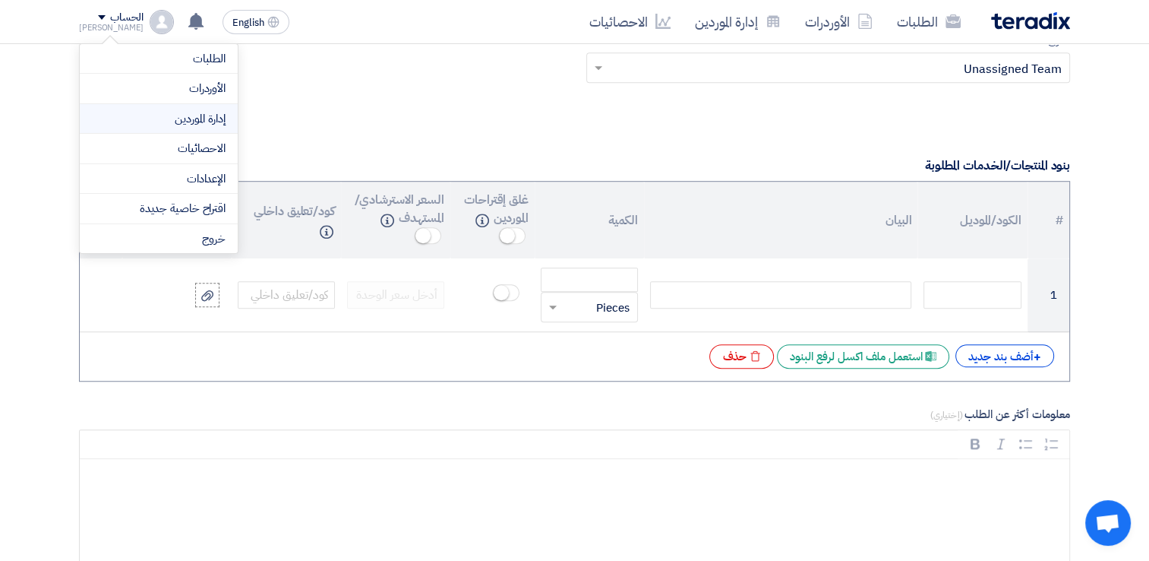
click at [185, 117] on link "إدارة الموردين" at bounding box center [159, 118] width 134 height 17
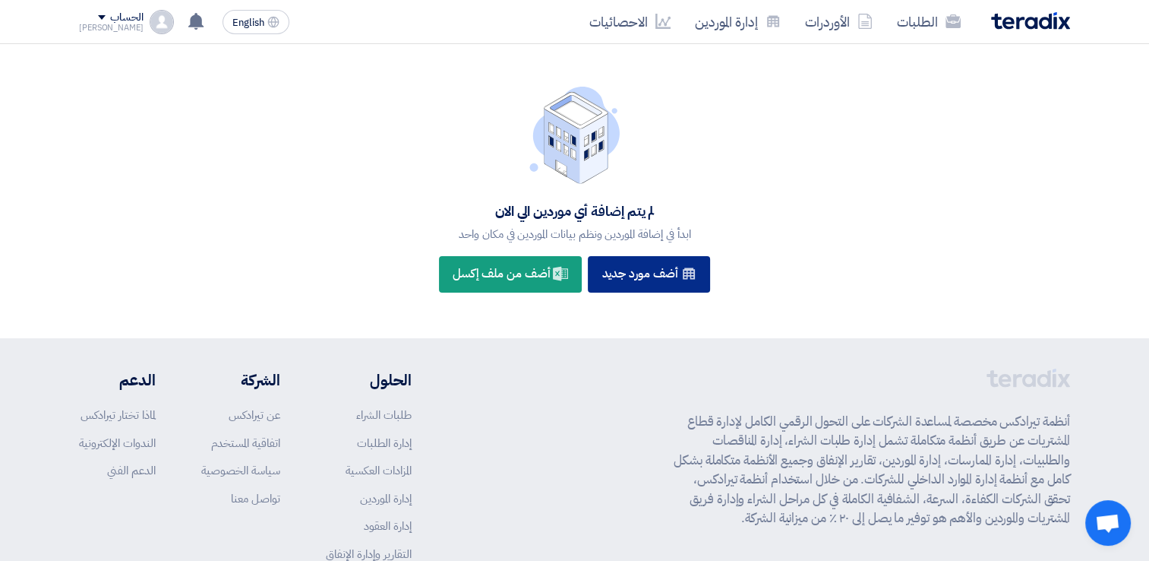
click at [657, 283] on div "New Supplier أضف مورد جديد" at bounding box center [649, 274] width 122 height 36
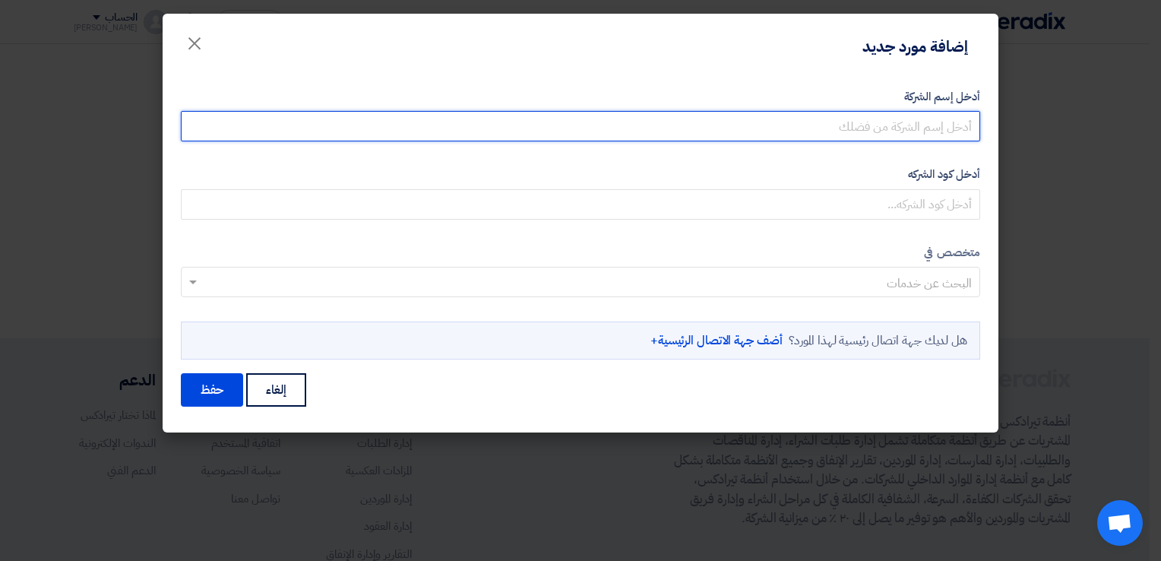
click at [930, 135] on input "أدخل إسم الشركة" at bounding box center [580, 126] width 799 height 30
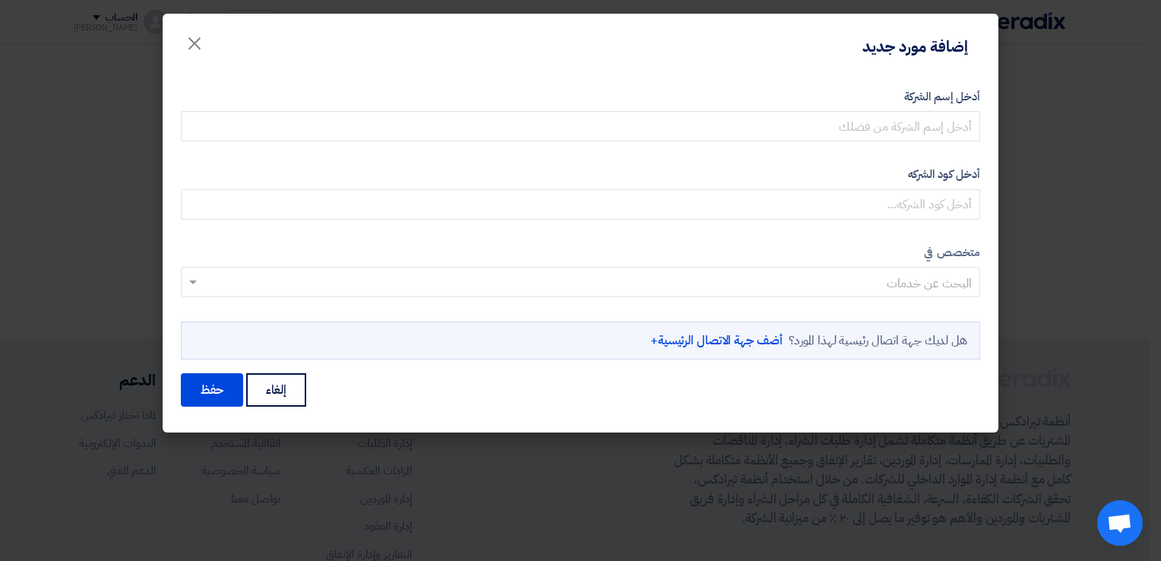
click at [921, 78] on div "أدخل إسم الشركة أدخل كود الشركه متخصص في البحث عن خدمات" at bounding box center [580, 250] width 835 height 365
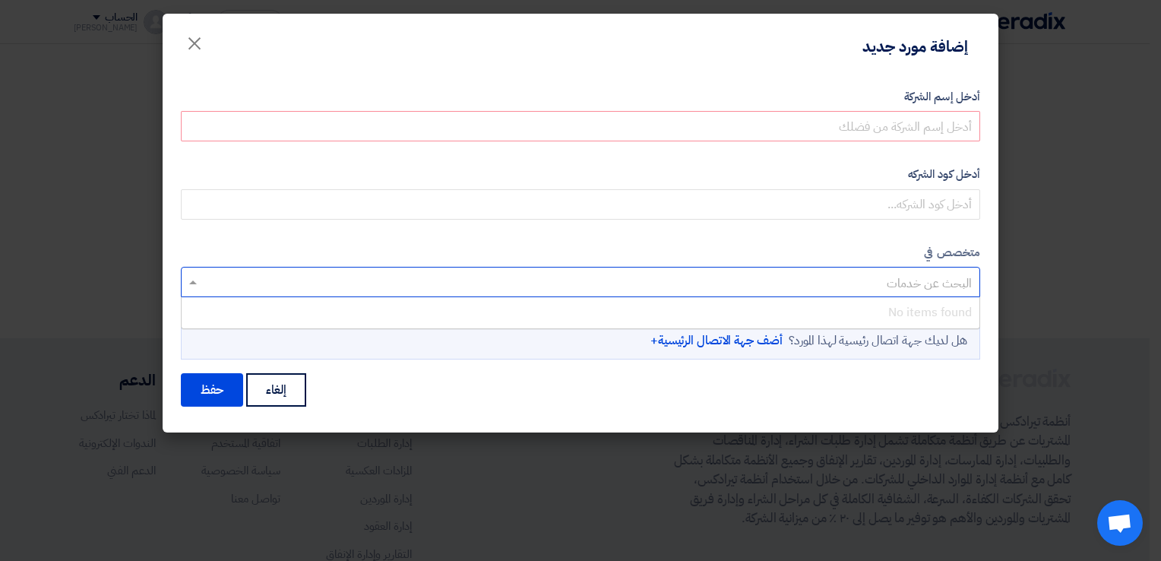
click at [892, 275] on input "text" at bounding box center [588, 283] width 769 height 25
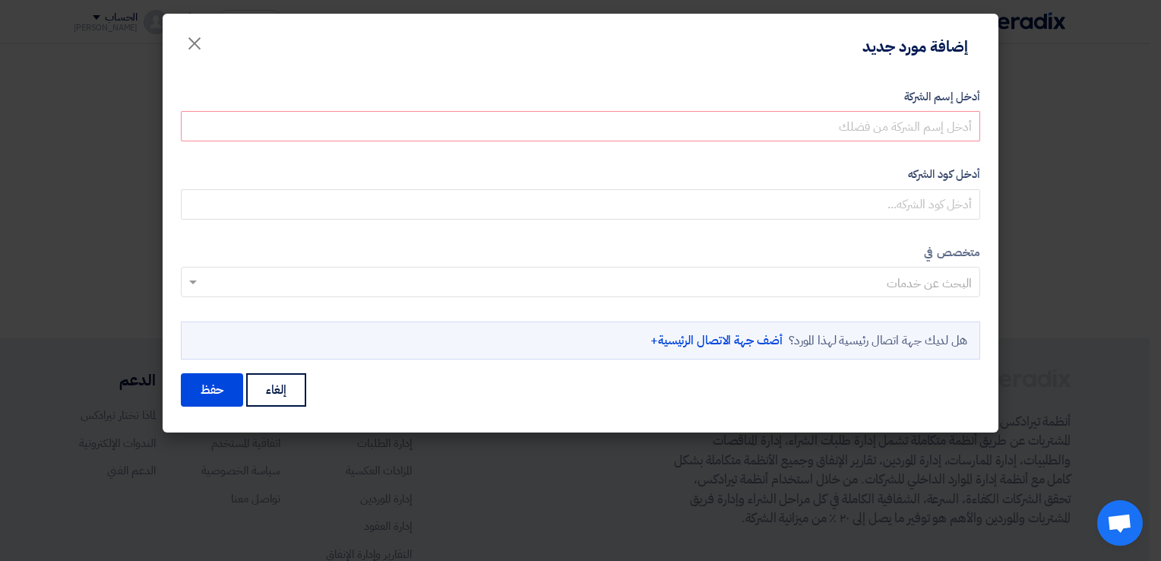
click at [548, 241] on form "أدخل إسم الشركة أدخل كود الشركه متخصص في البحث عن خدمات" at bounding box center [580, 248] width 799 height 321
click at [195, 35] on span "×" at bounding box center [194, 43] width 18 height 46
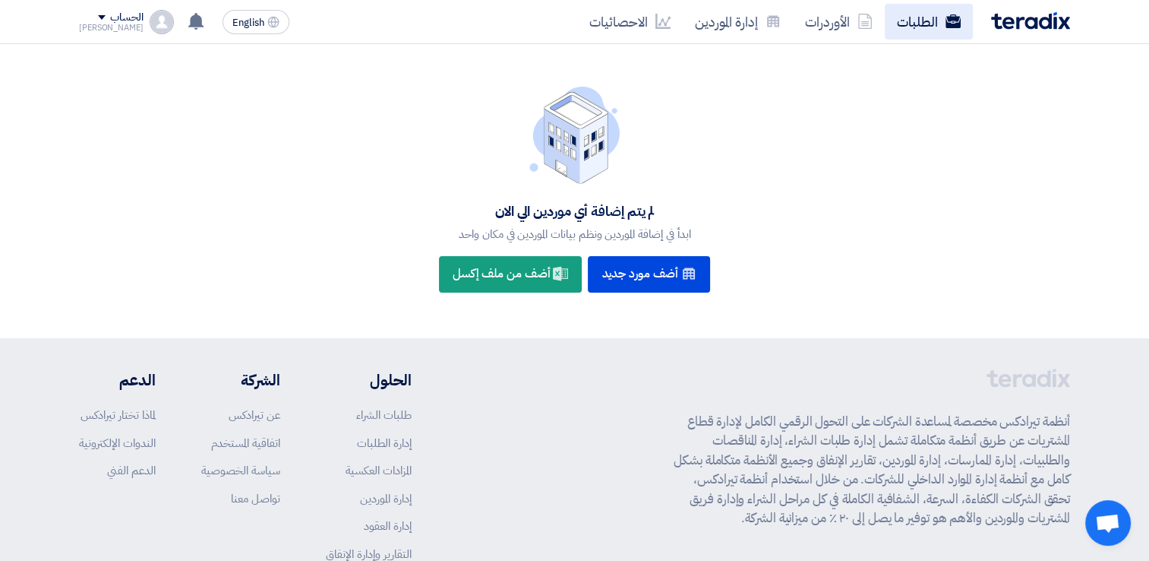
click at [914, 37] on link "الطلبات" at bounding box center [929, 22] width 88 height 36
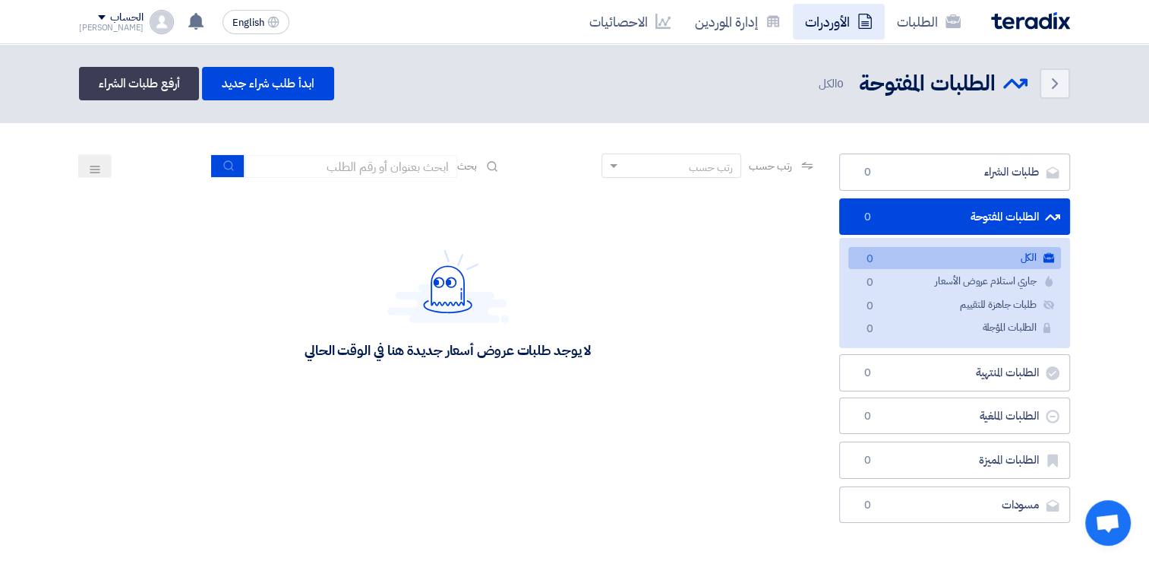
click at [844, 17] on link "الأوردرات" at bounding box center [839, 22] width 92 height 36
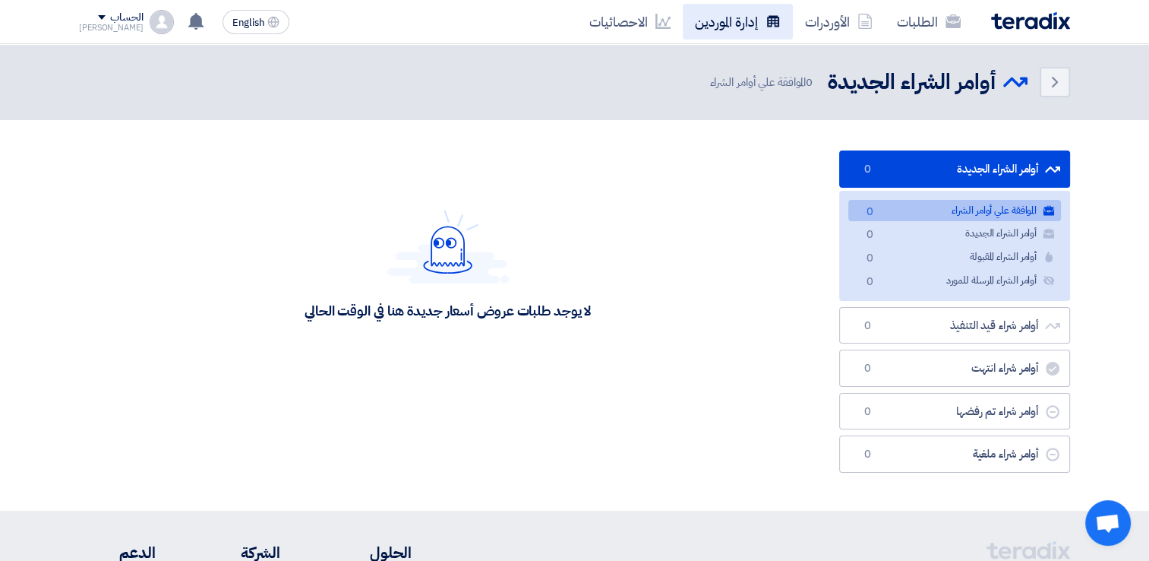
click at [697, 27] on link "إدارة الموردين" at bounding box center [738, 22] width 110 height 36
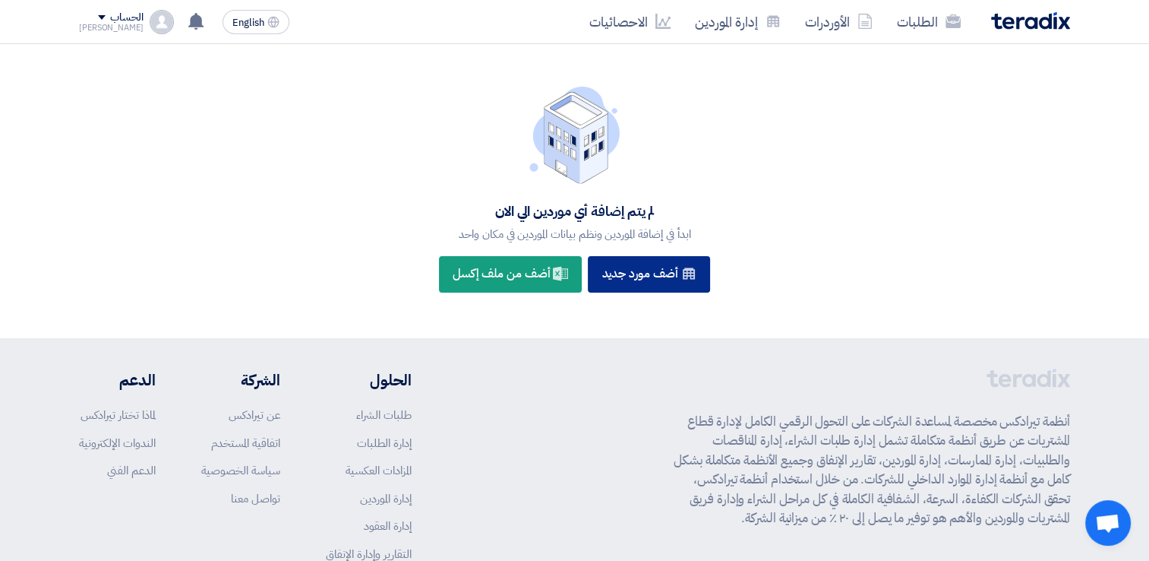
click at [639, 284] on div "New Supplier أضف مورد جديد" at bounding box center [649, 274] width 122 height 36
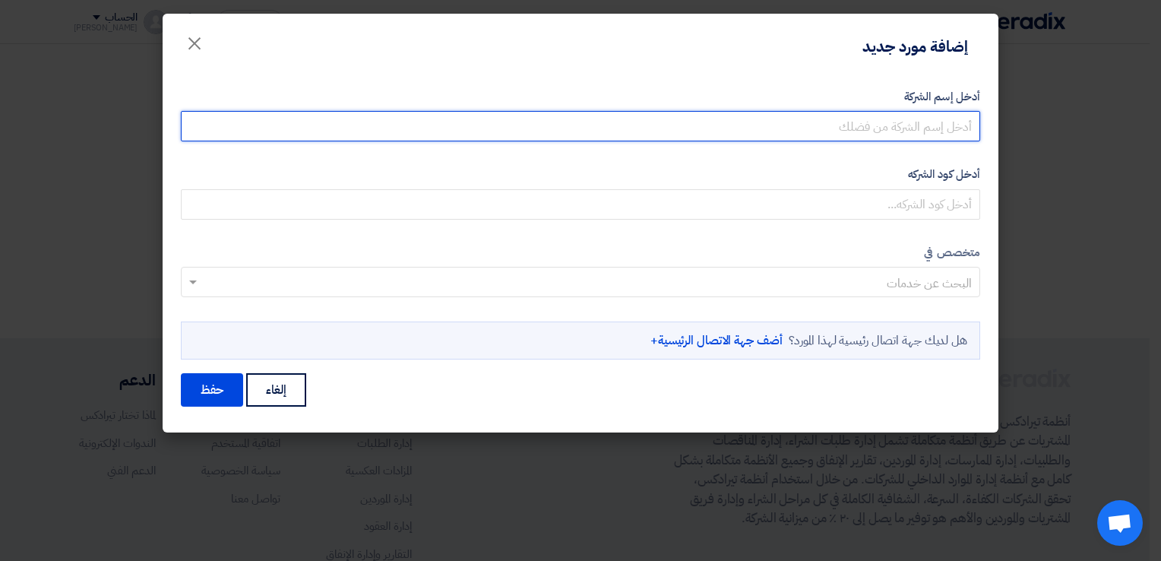
click at [914, 117] on input "أدخل إسم الشركة" at bounding box center [580, 126] width 799 height 30
type input "ارما"
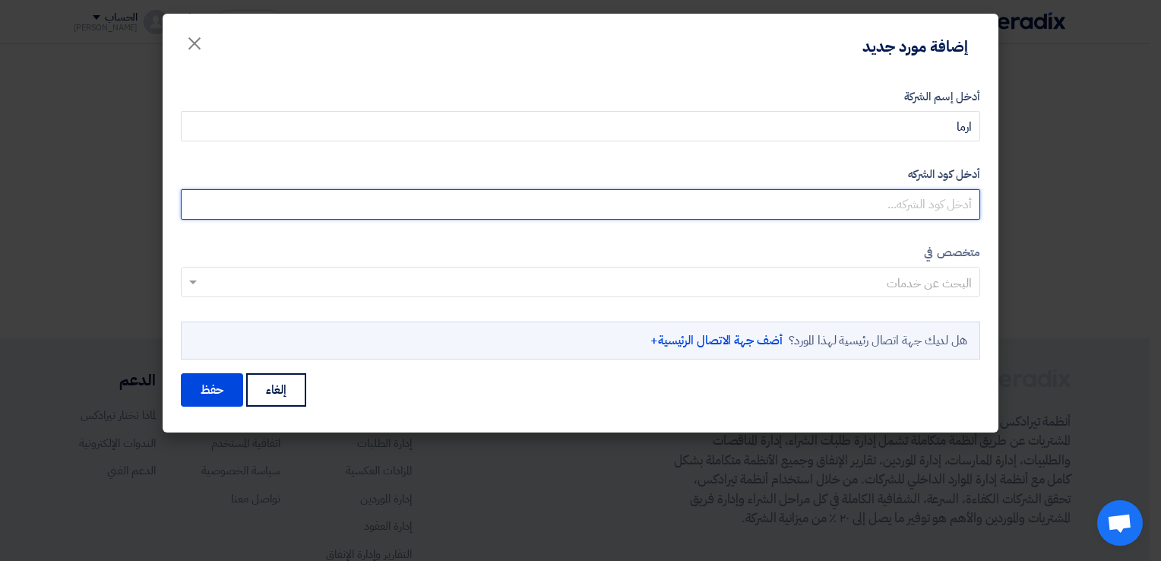
click at [896, 194] on input "أدخل كود الشركه" at bounding box center [580, 204] width 799 height 30
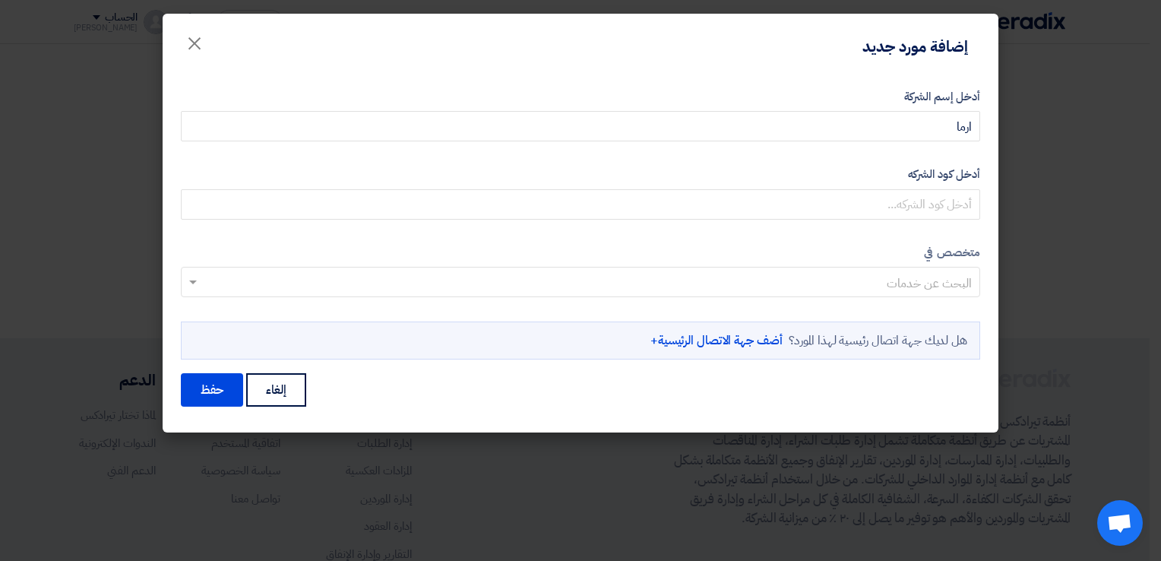
click at [876, 144] on form "أدخل إسم الشركة ارما أدخل كود الشركه متخصص في البحث عن خدمات" at bounding box center [580, 248] width 799 height 321
click at [194, 45] on span "×" at bounding box center [194, 43] width 18 height 46
